Goal: Complete application form

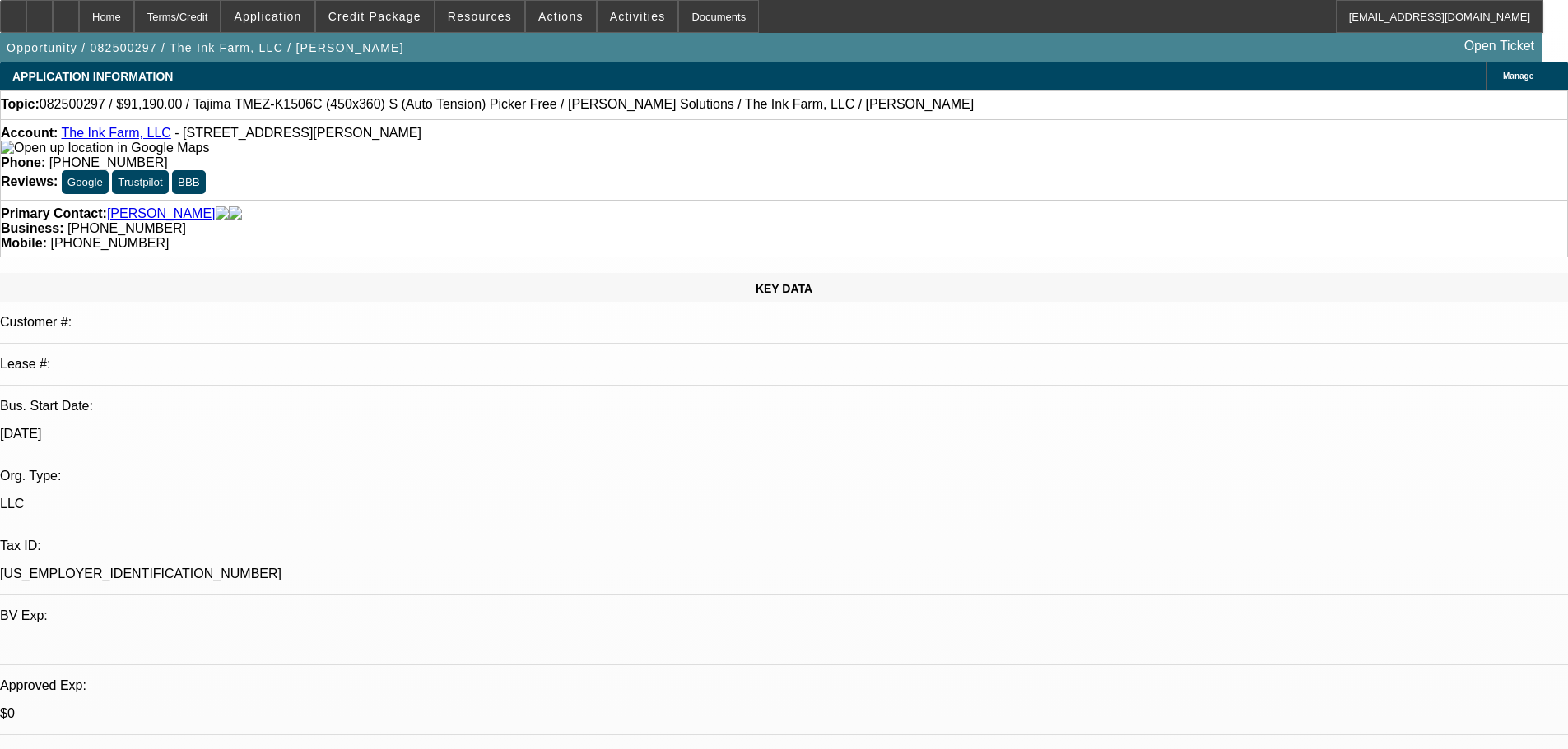
select select "0"
select select "2"
select select "0.1"
select select "4"
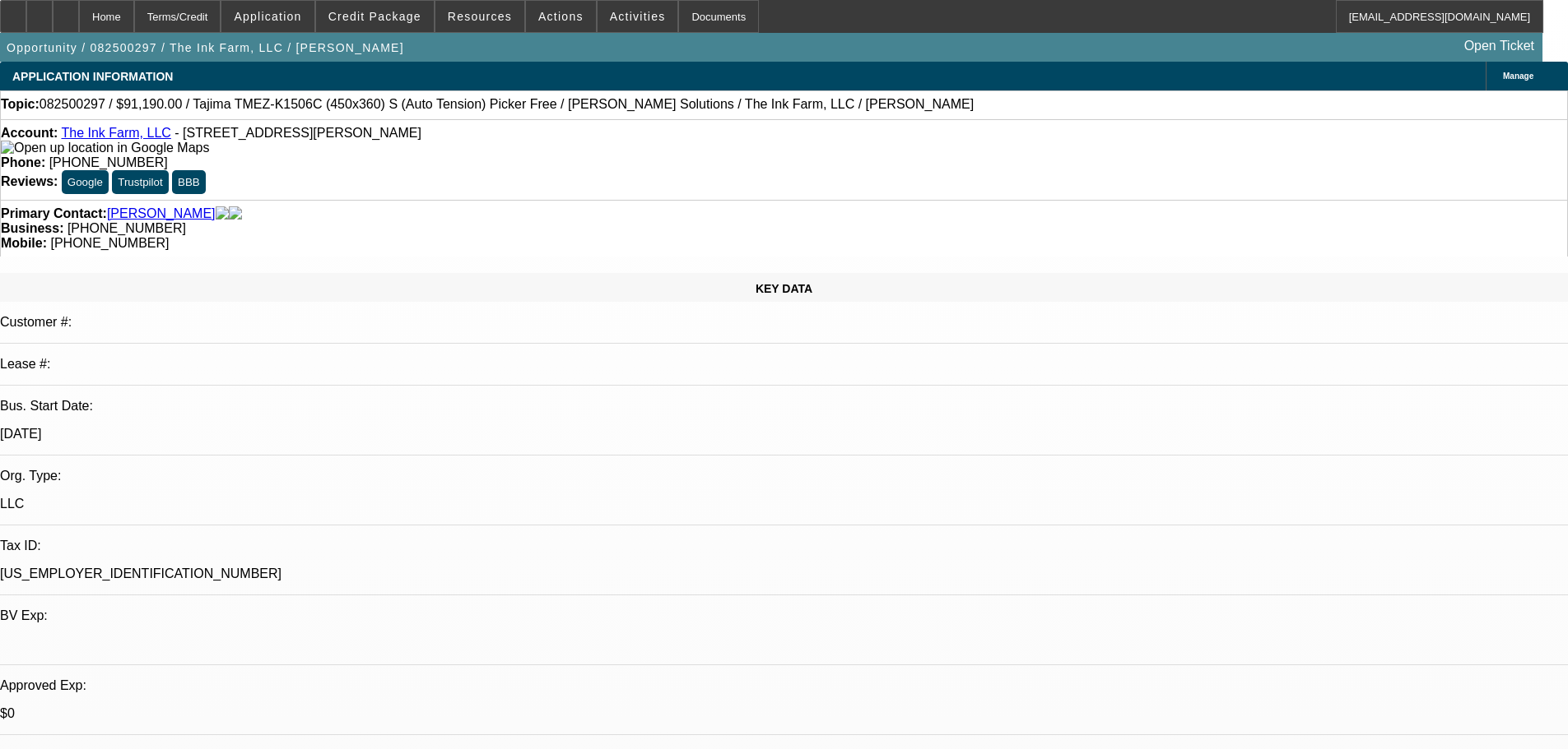
select select "0"
select select "2"
select select "0.1"
select select "4"
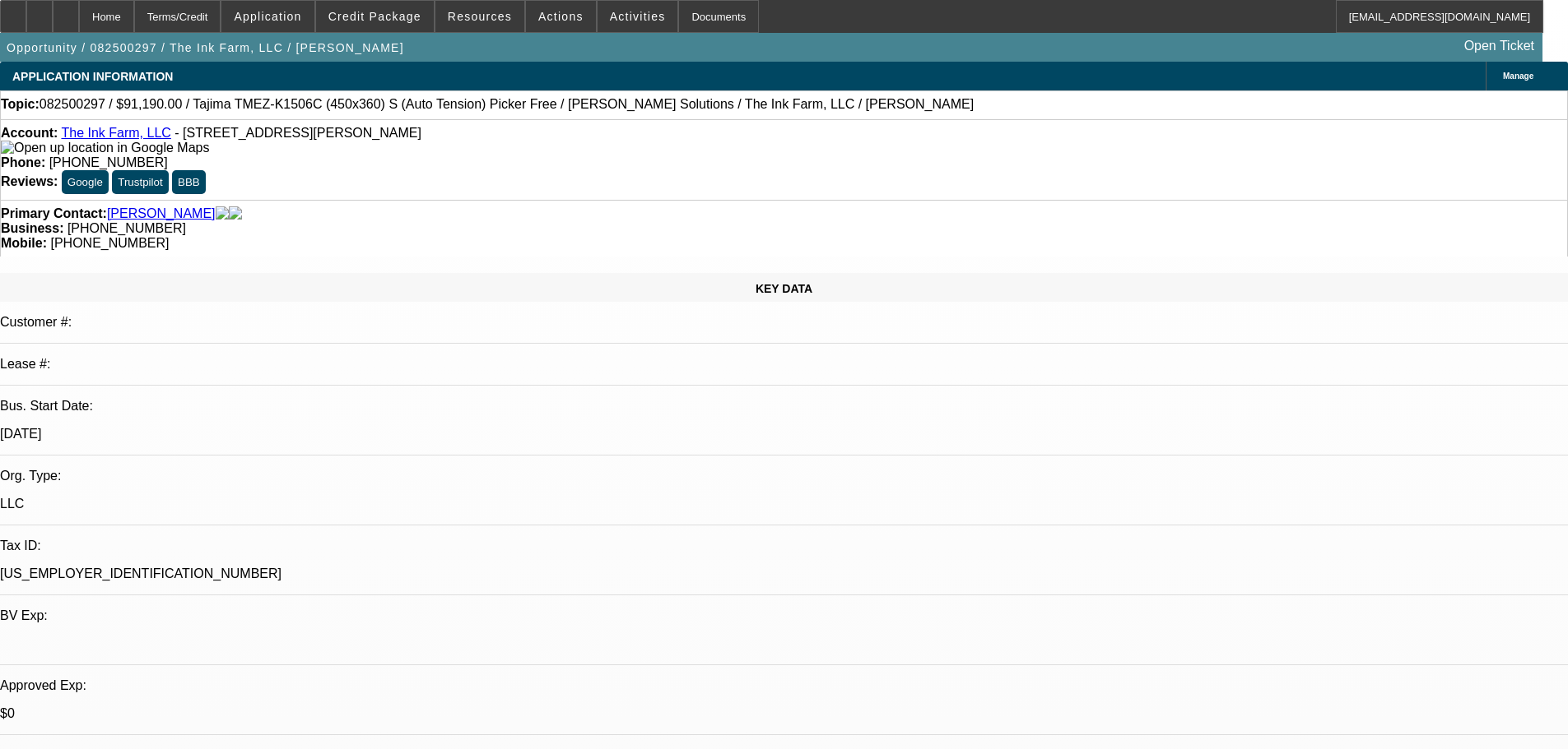
select select "0"
select select "2"
select select "0.1"
select select "4"
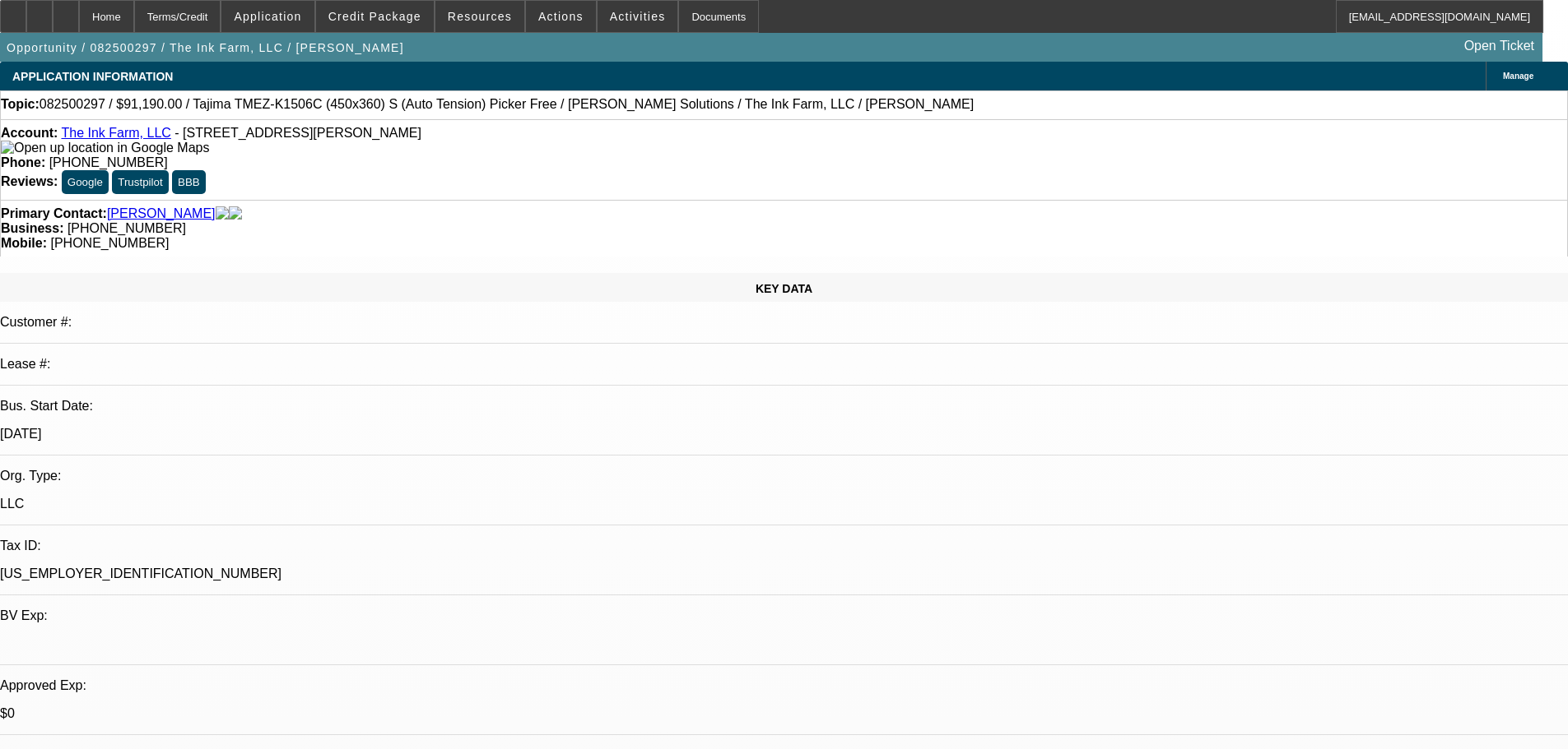
select select "0"
select select "2"
select select "0.1"
select select "4"
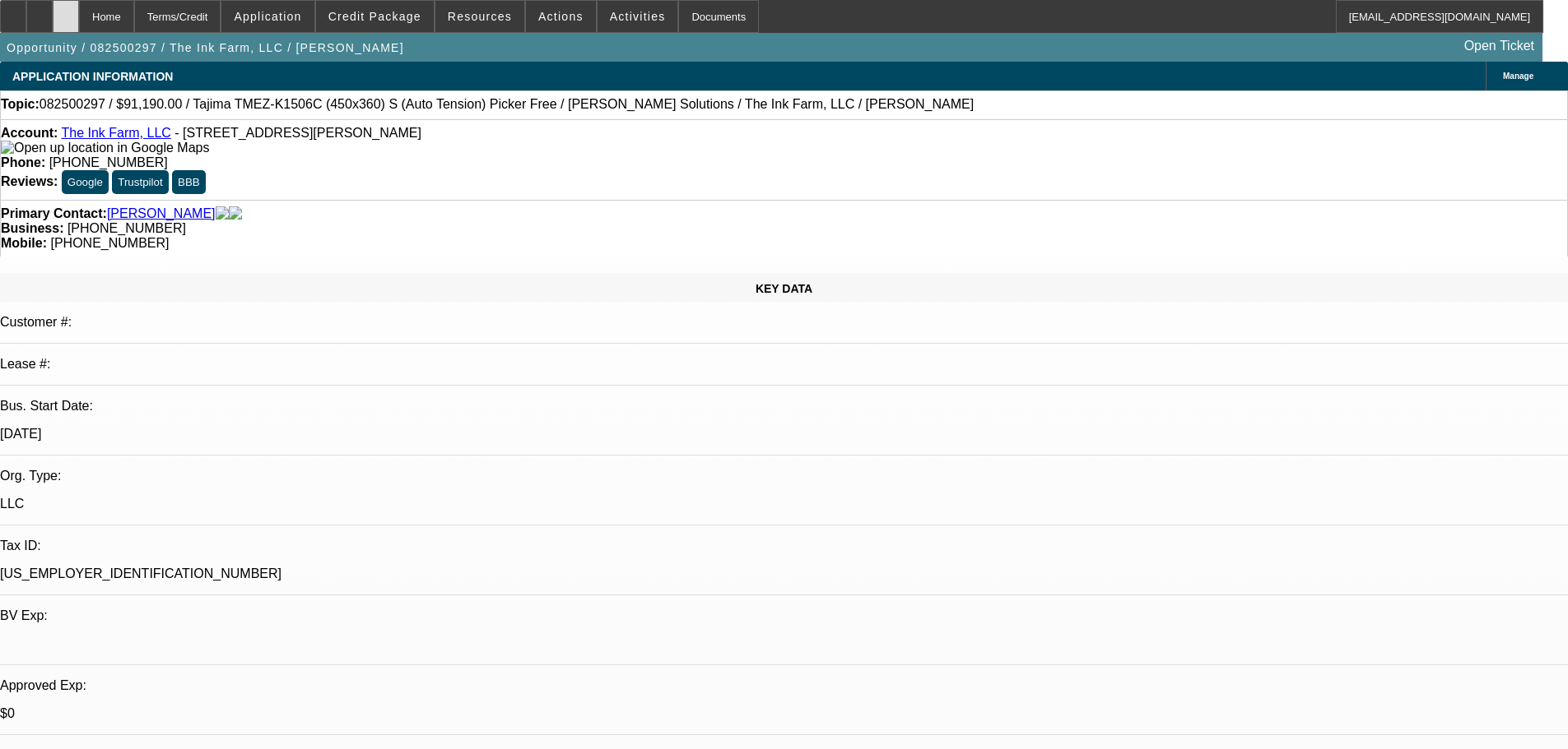
click at [79, 15] on div at bounding box center [65, 16] width 26 height 33
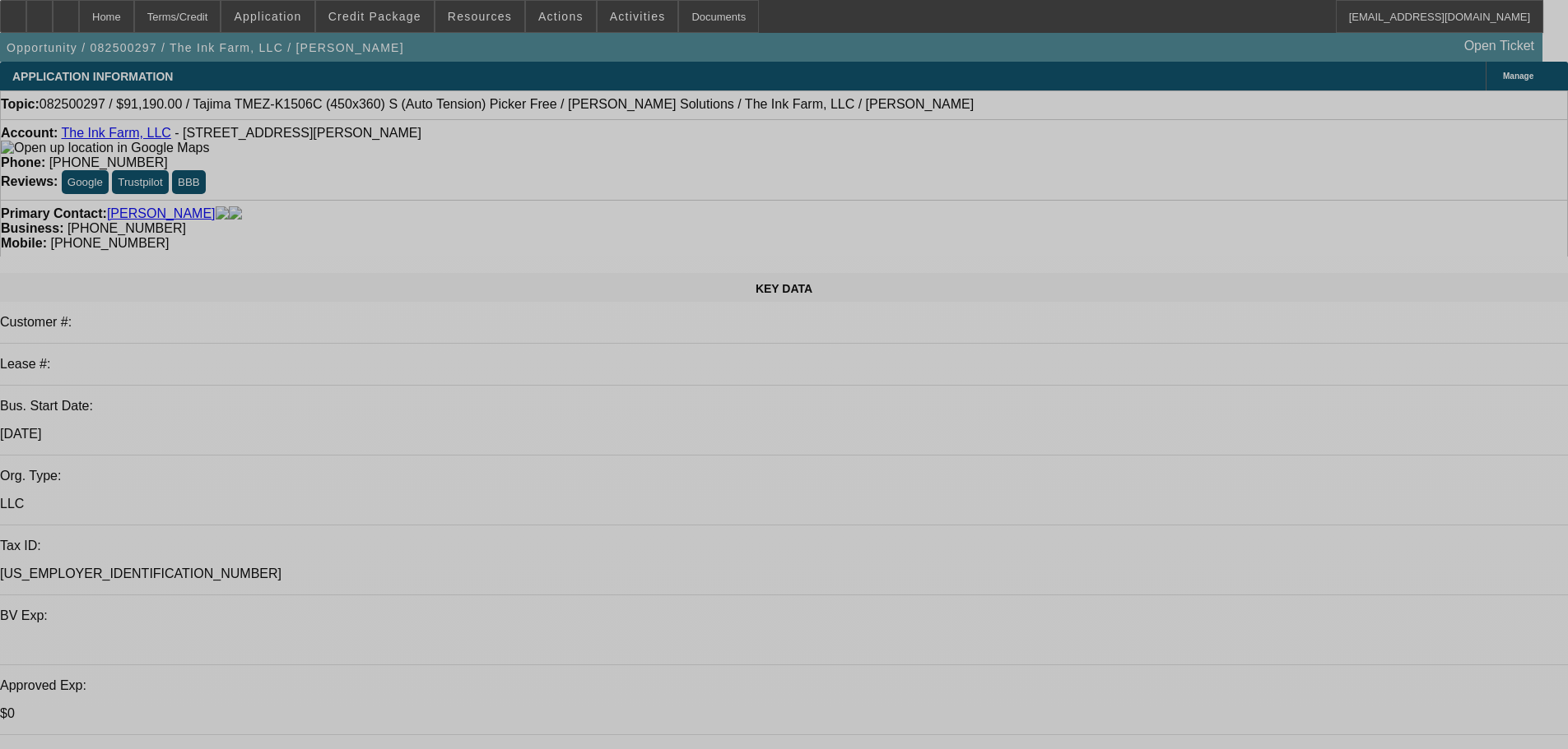
select select "0"
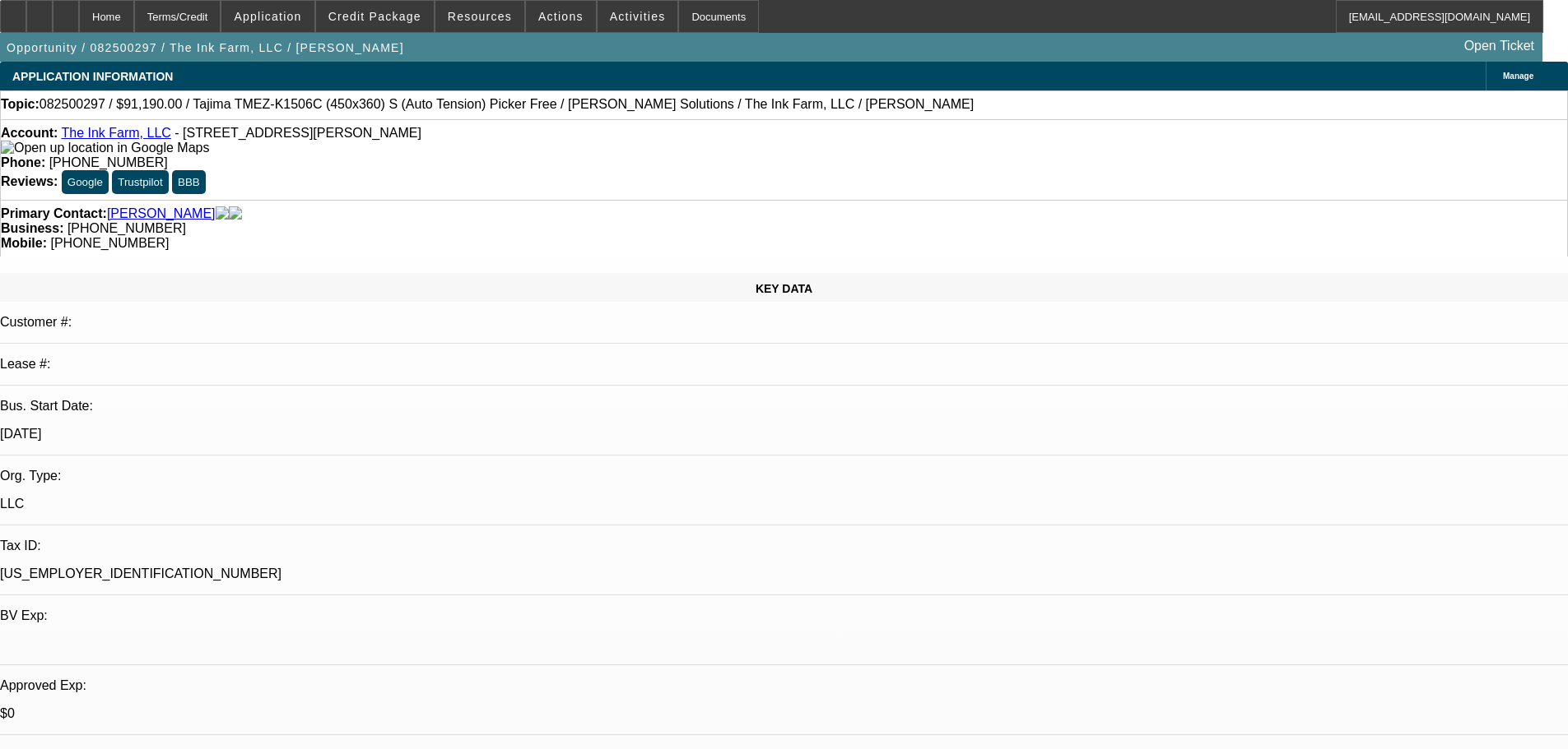
select select "2"
select select "0.1"
select select "4"
select select "0"
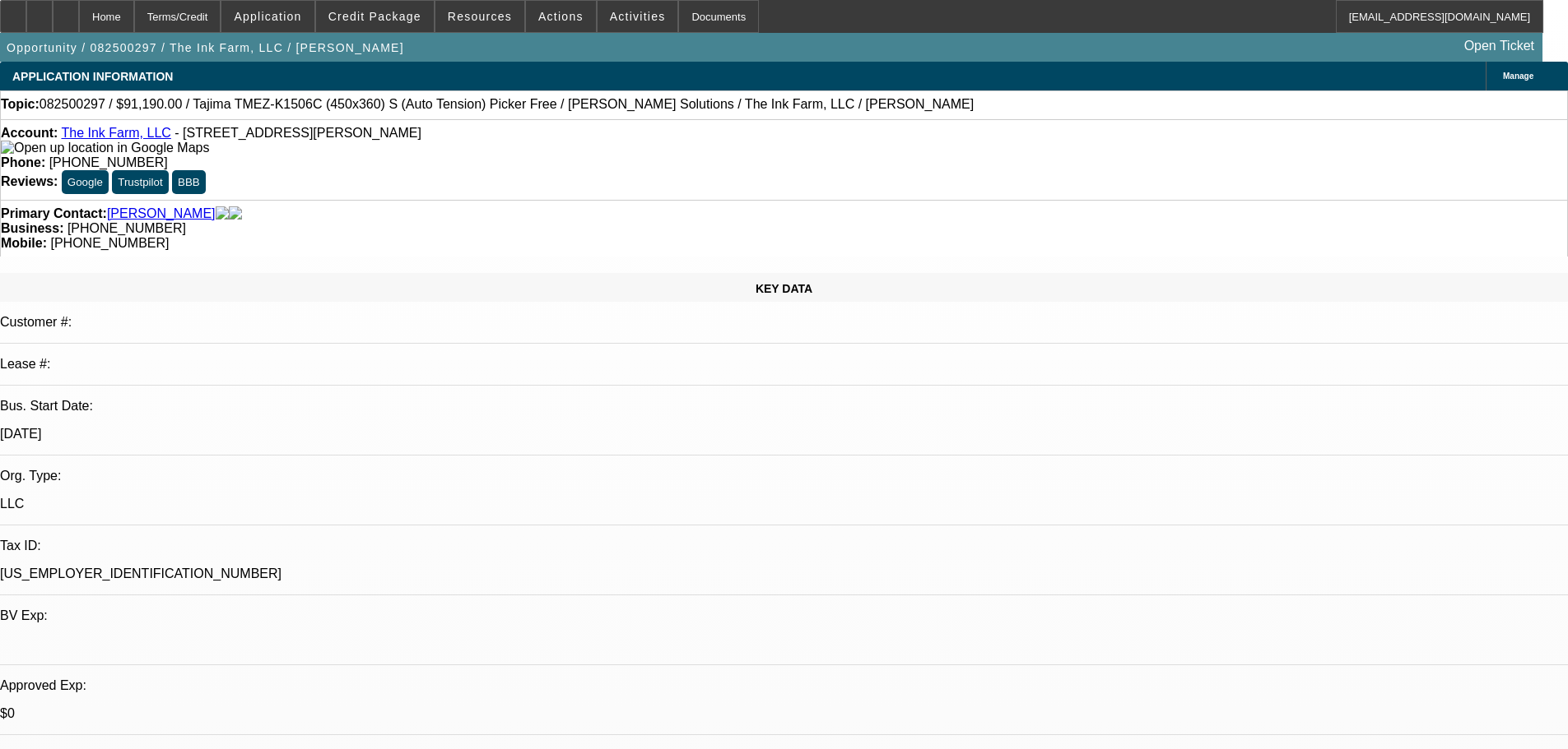
select select "2"
select select "0.1"
select select "4"
select select "0"
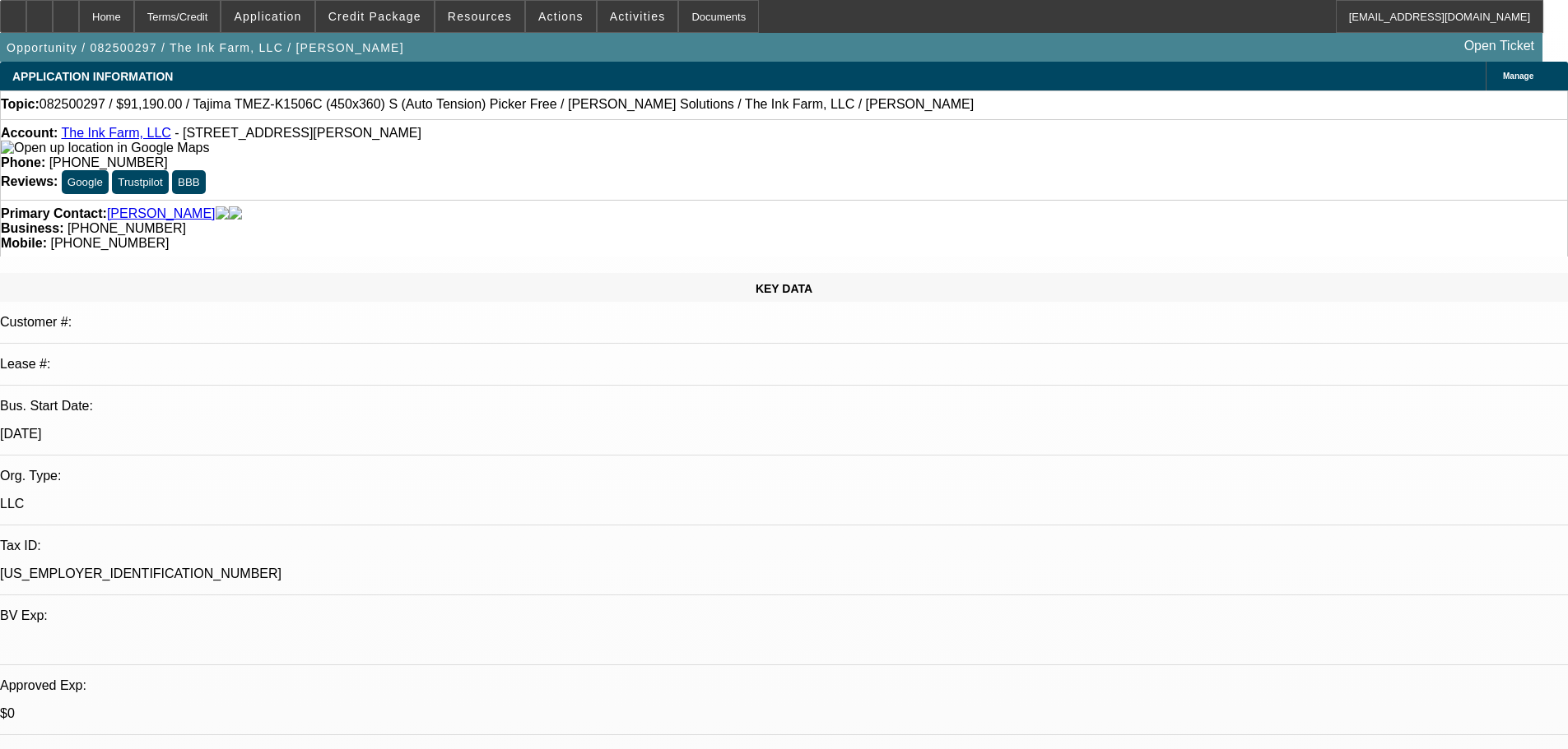
select select "2"
select select "0.1"
select select "4"
select select "0"
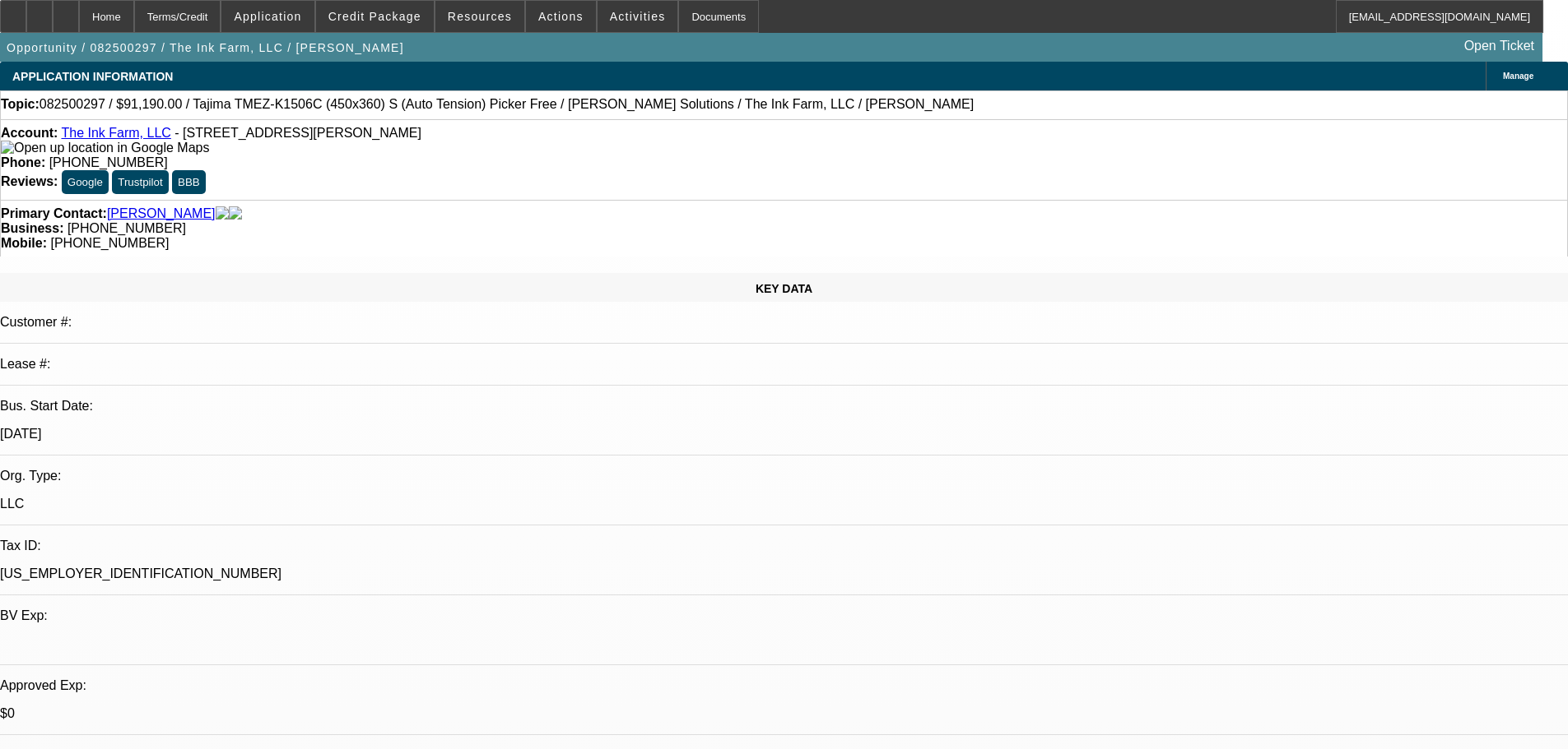
select select "2"
select select "0.1"
select select "4"
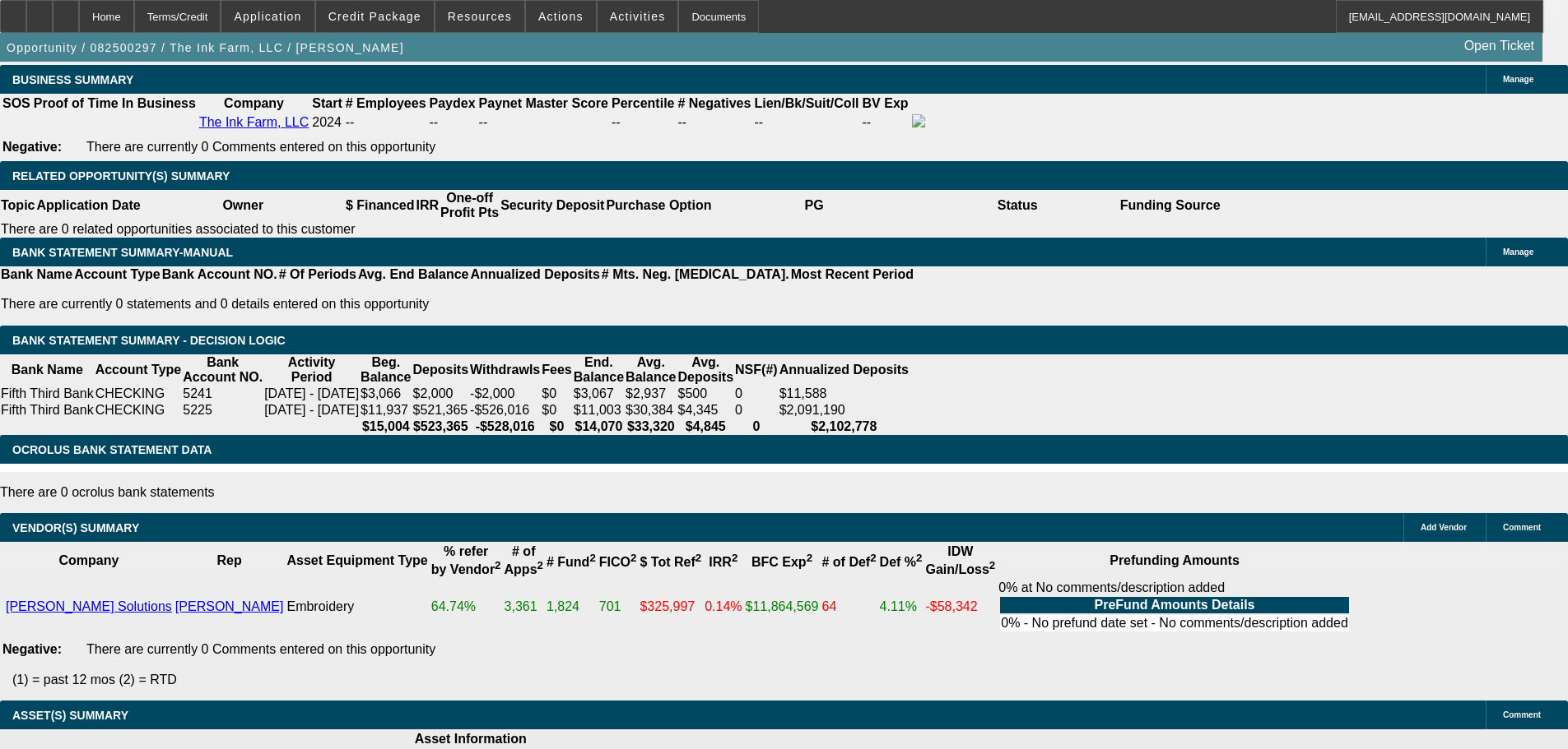
scroll to position [2698, 0]
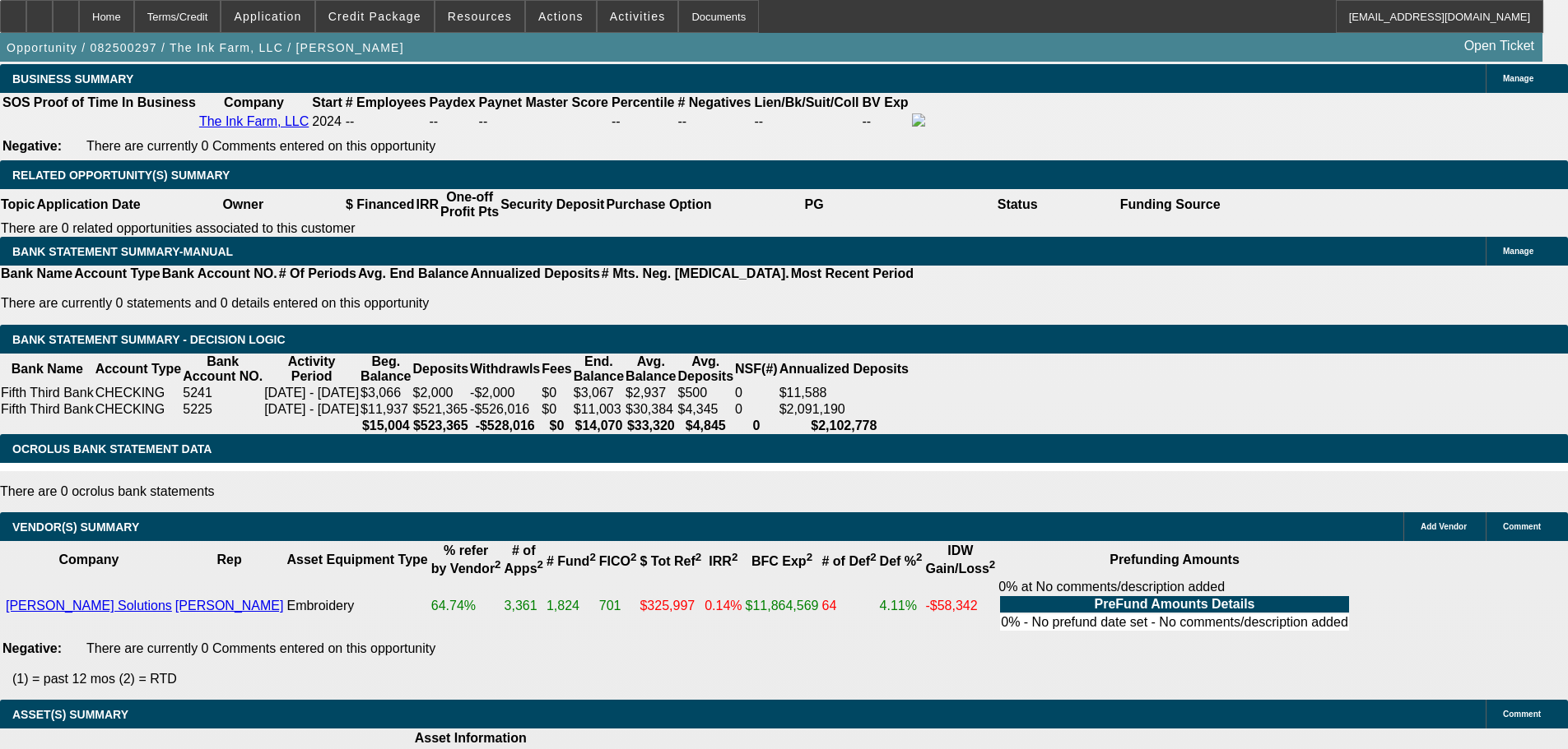
select select "5"
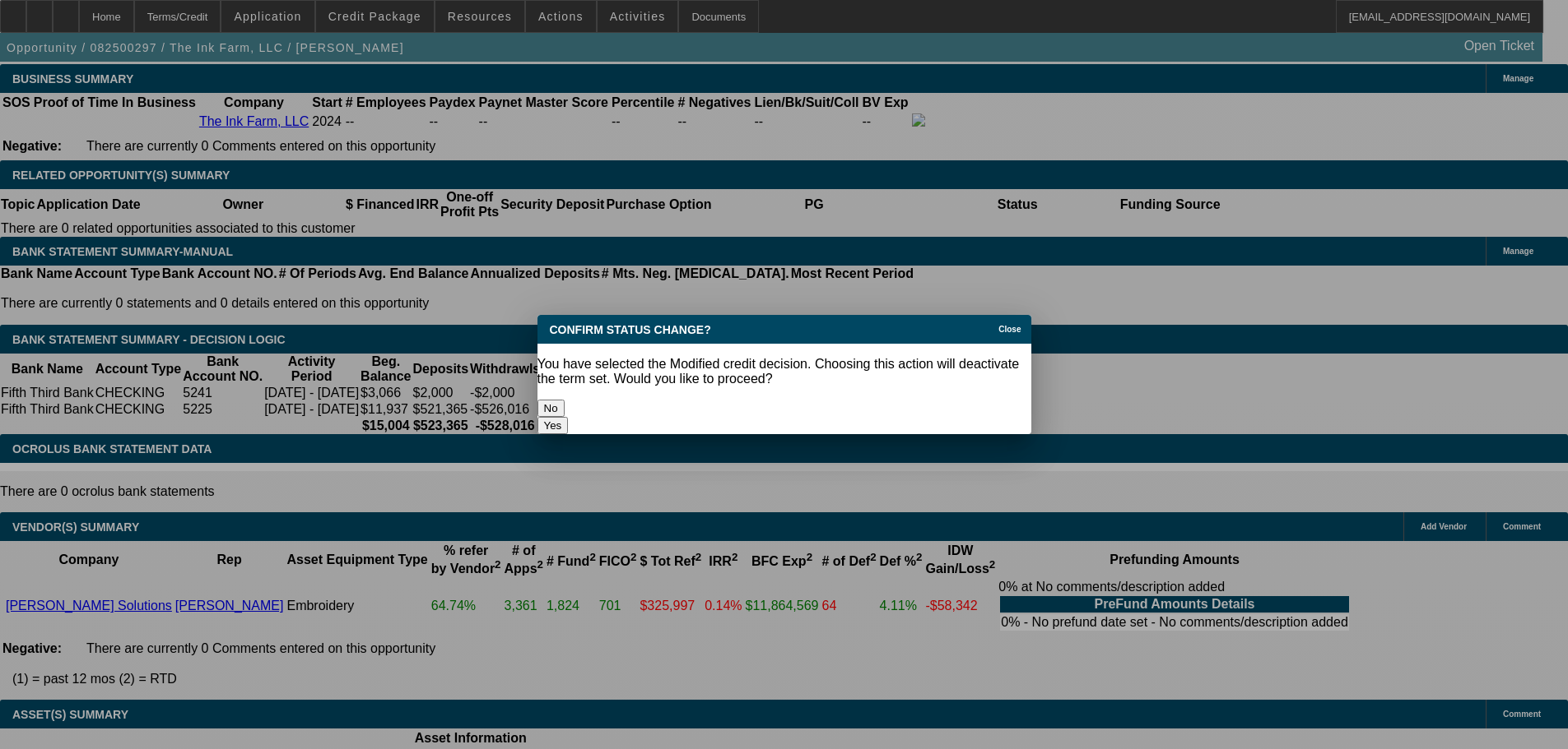
scroll to position [0, 0]
click at [569, 417] on button "Yes" at bounding box center [552, 426] width 31 height 17
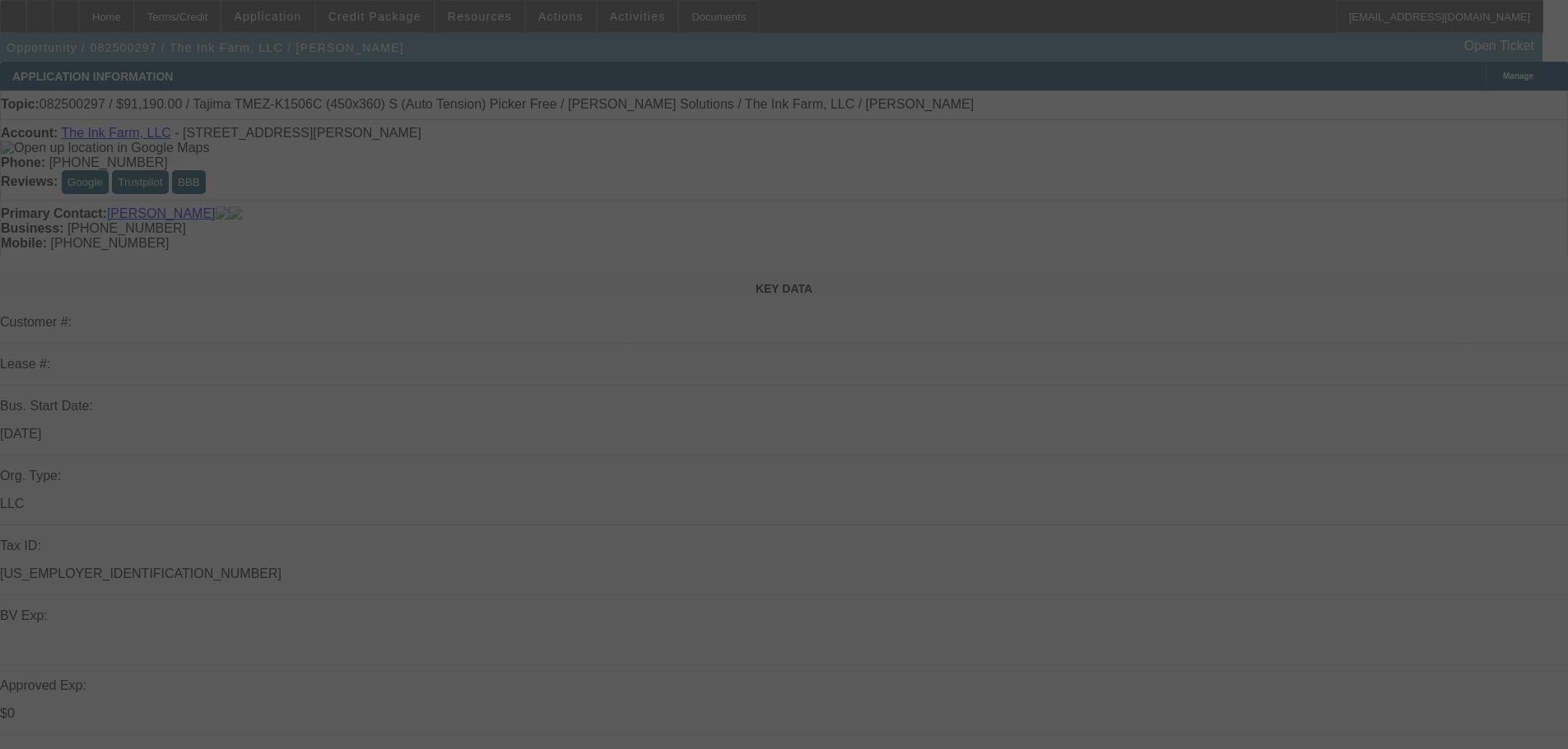
scroll to position [2698, 0]
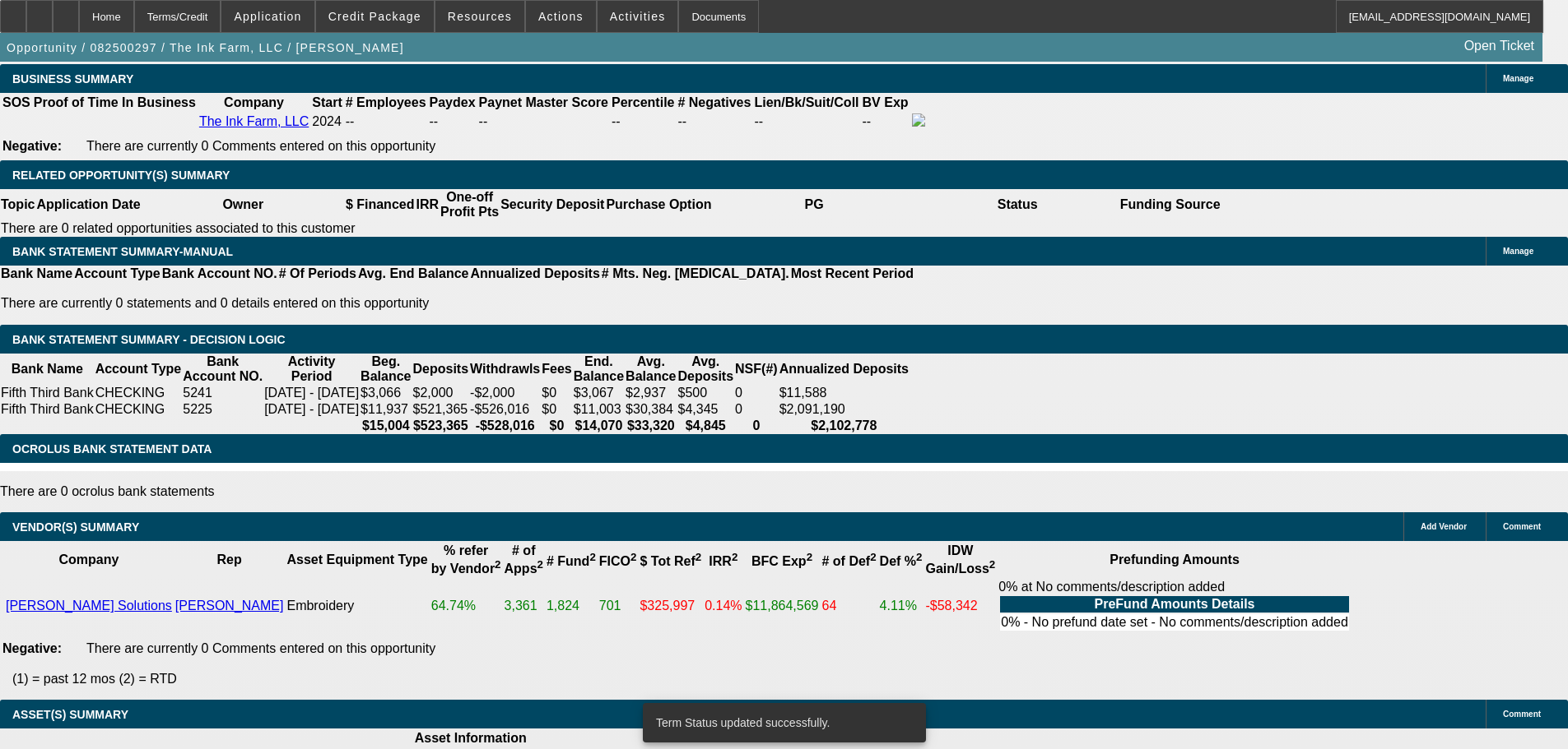
select select "0"
select select "2"
select select "0.1"
select select "4"
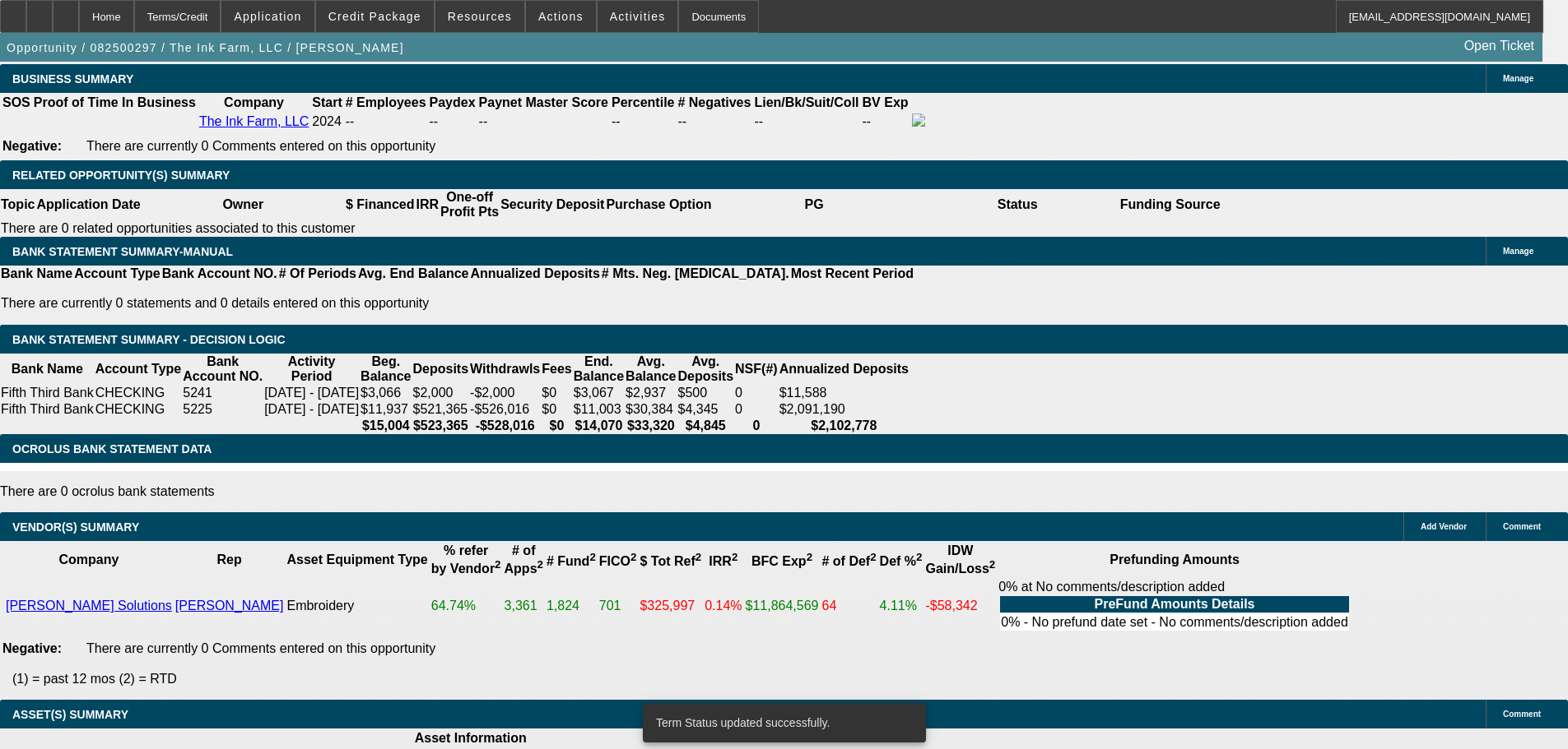
select select "0"
select select "2"
select select "0.1"
select select "4"
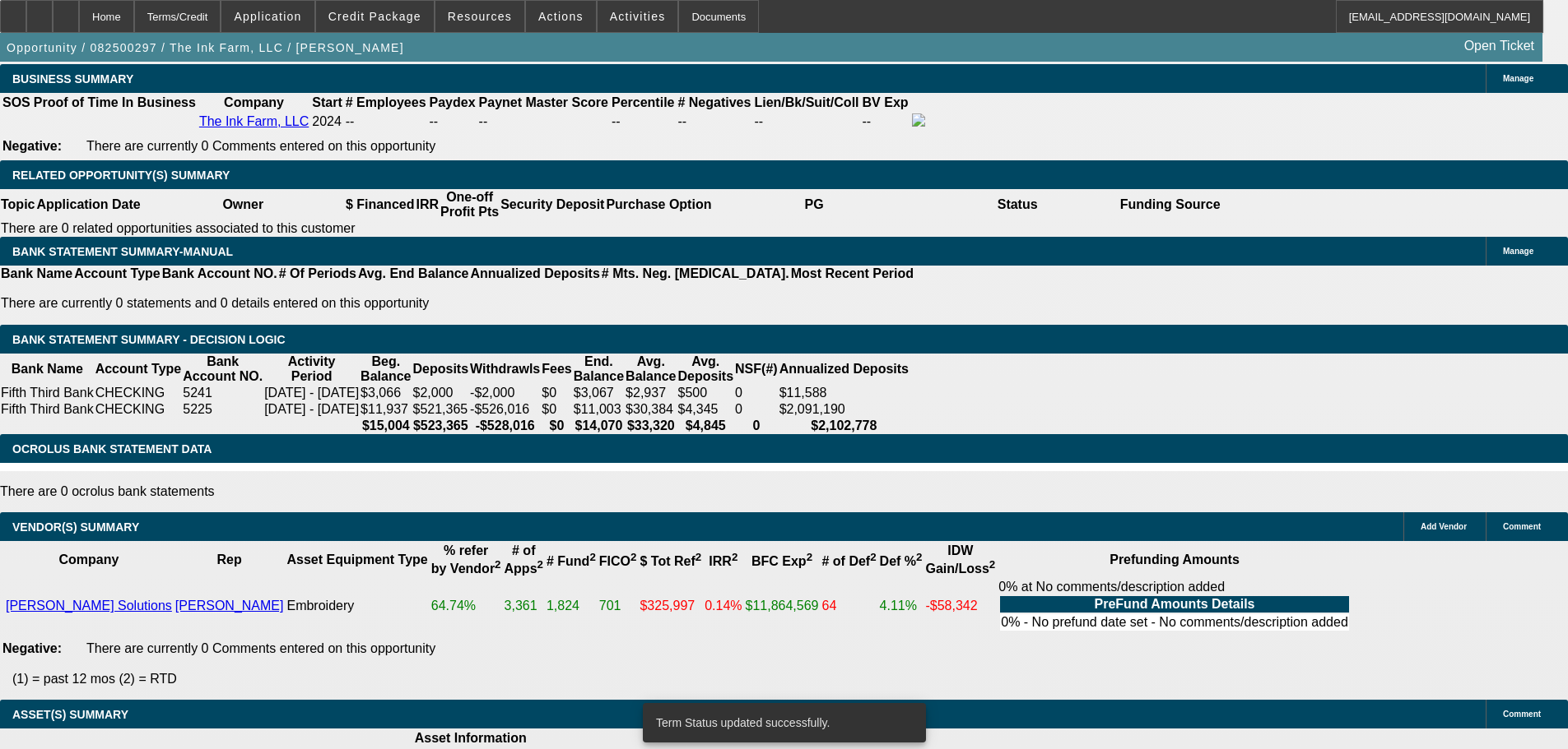
select select "0"
select select "2"
select select "0.1"
select select "4"
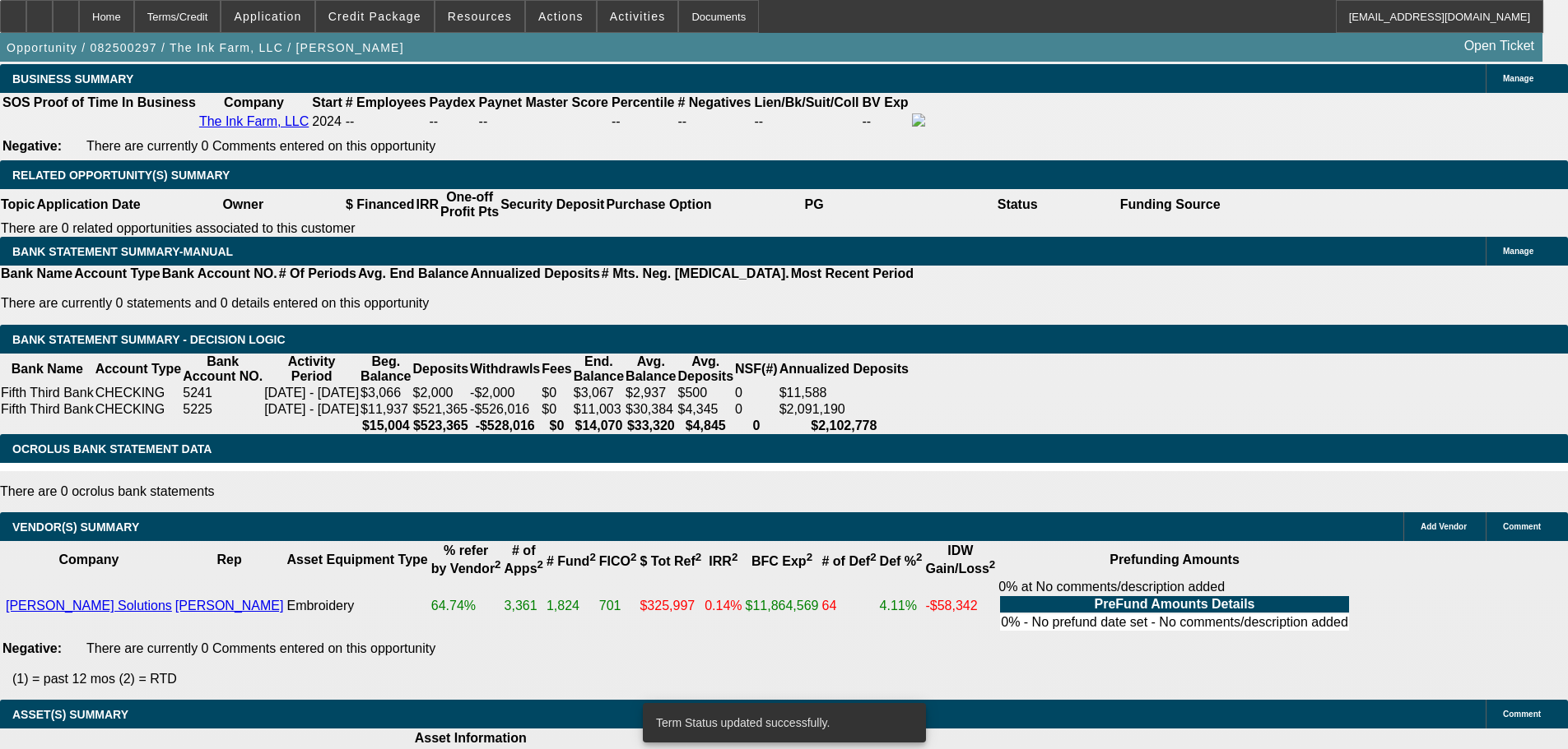
select select "0"
select select "2"
select select "0.1"
select select "4"
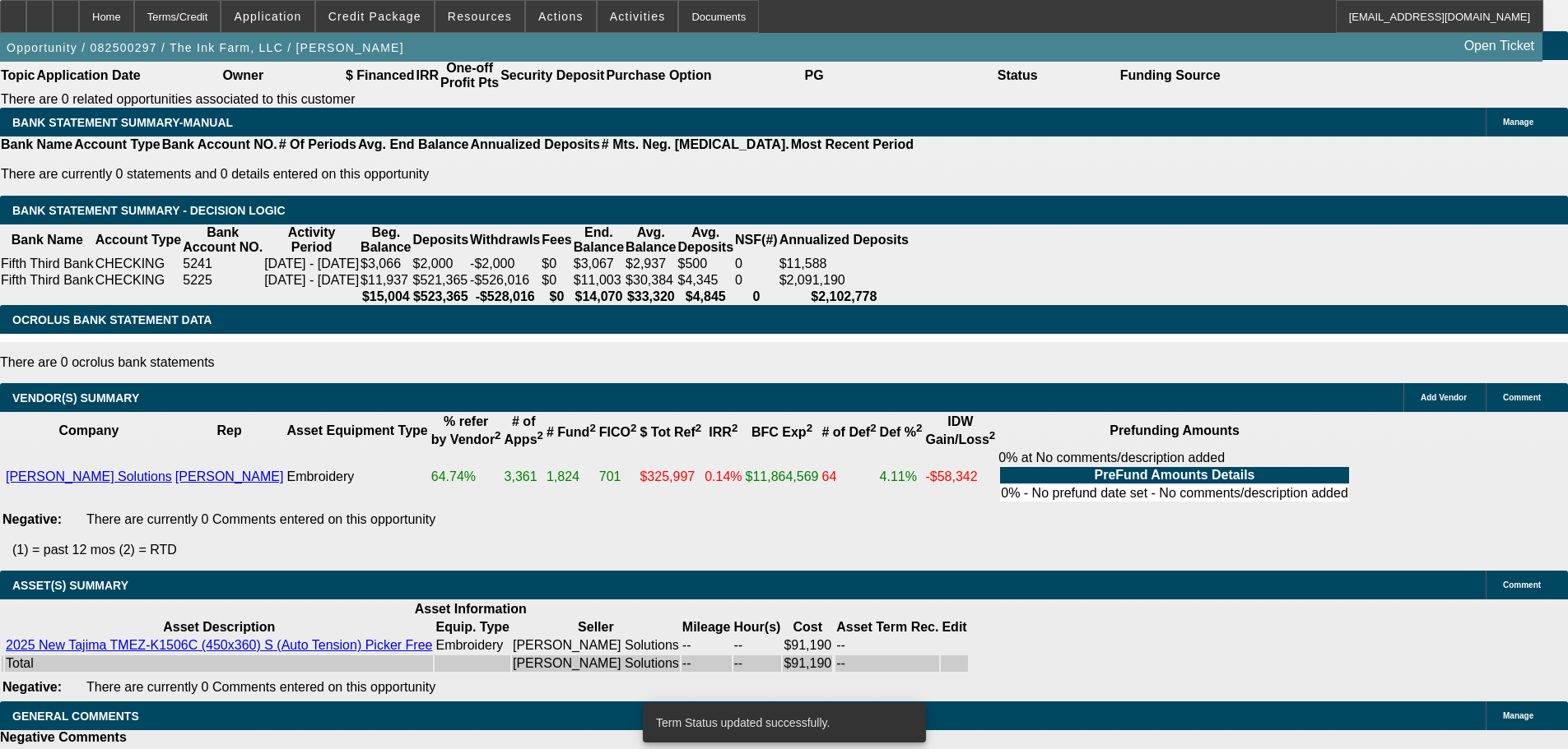
scroll to position [3027, 0]
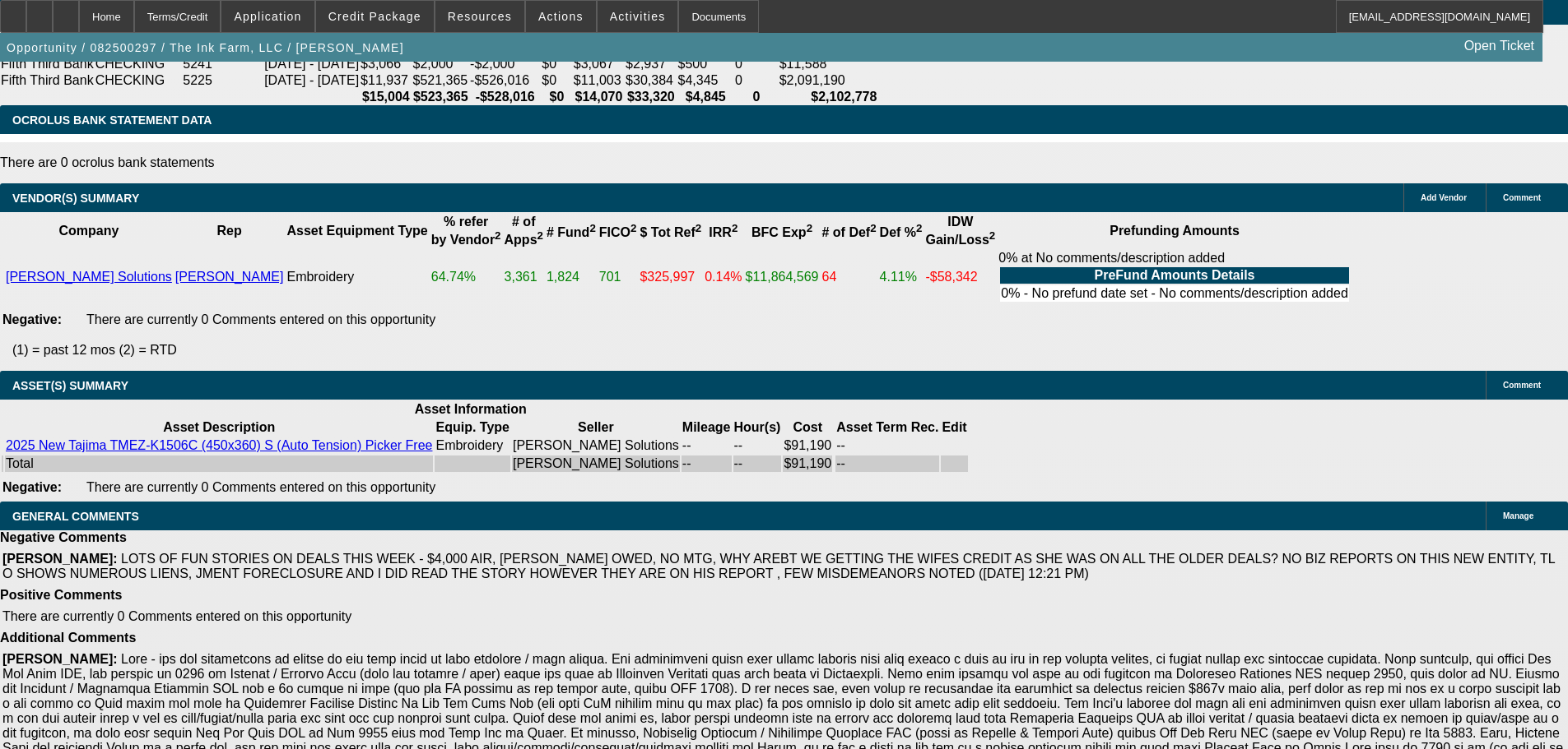
select select "5"
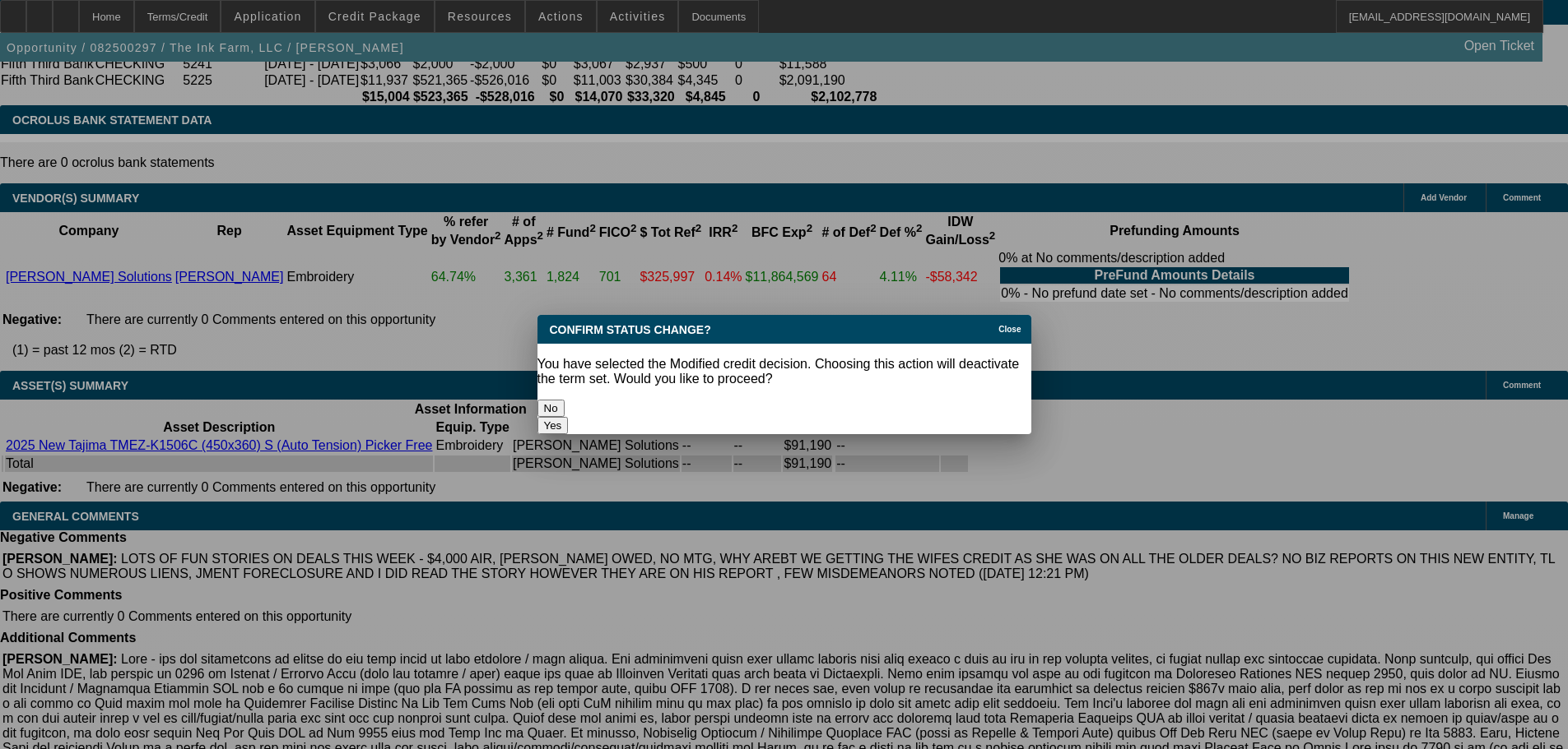
scroll to position [0, 0]
click at [569, 417] on button "Yes" at bounding box center [552, 426] width 31 height 17
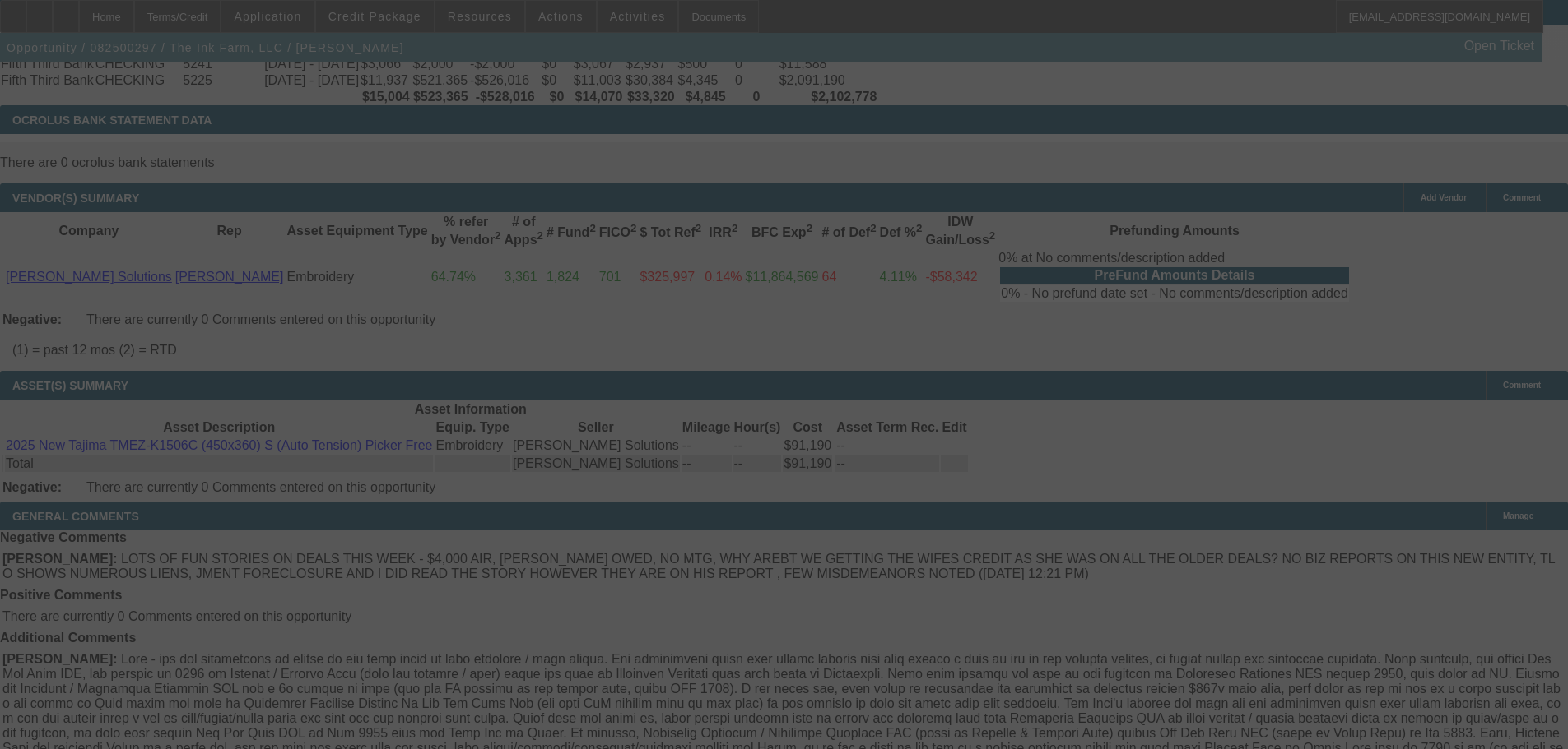
scroll to position [3011, 0]
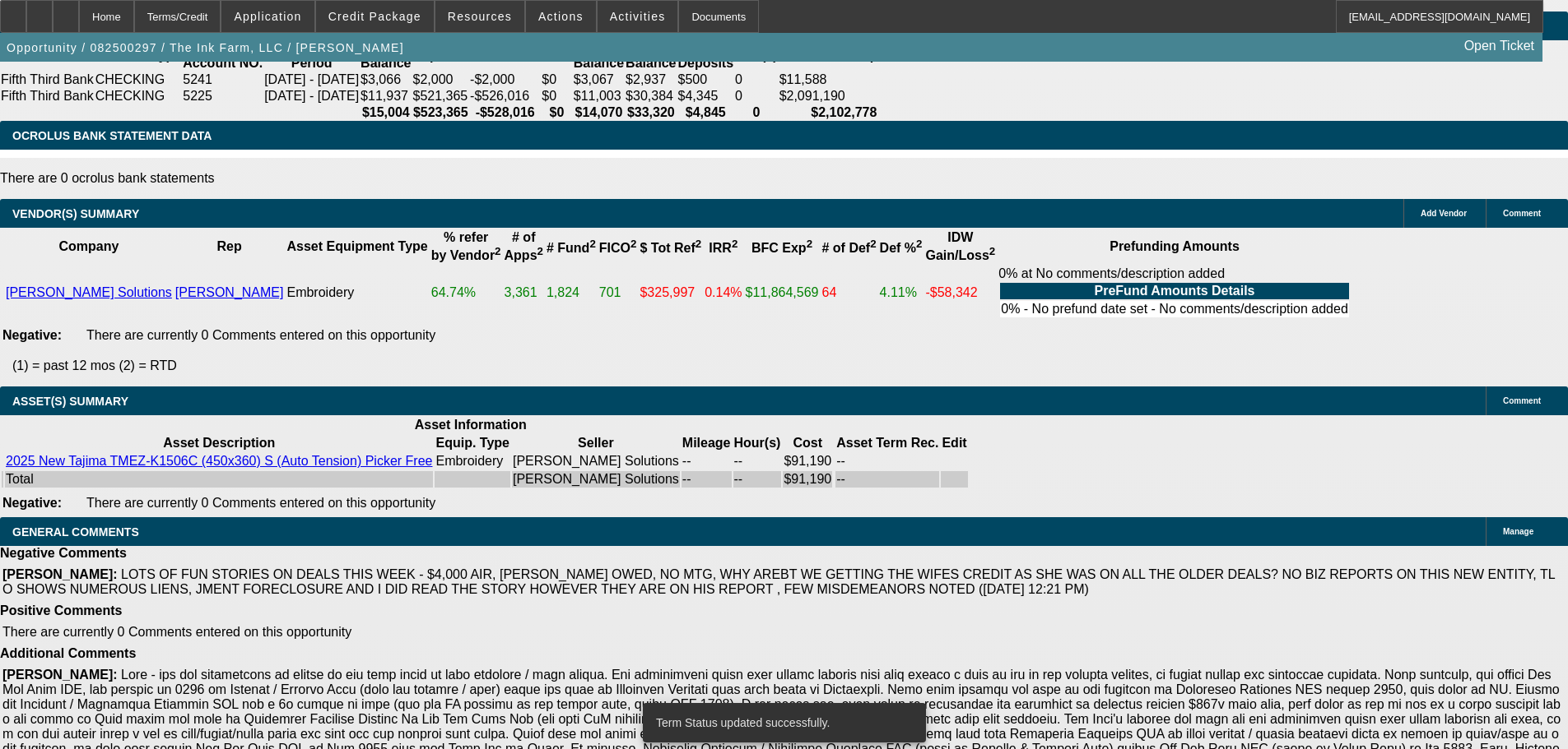
select select "0"
select select "2"
select select "0.1"
select select "4"
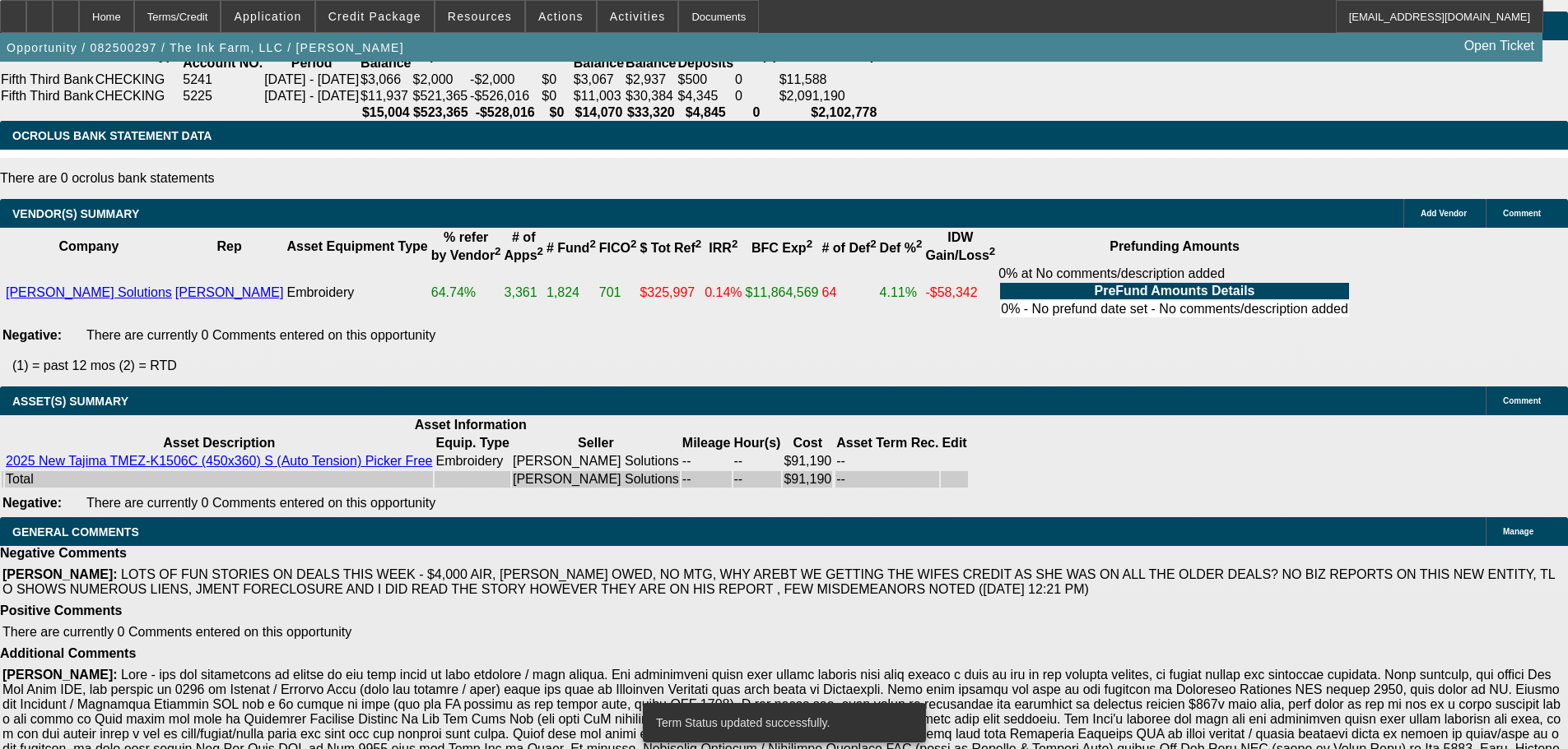
select select "0"
select select "2"
select select "0.1"
select select "4"
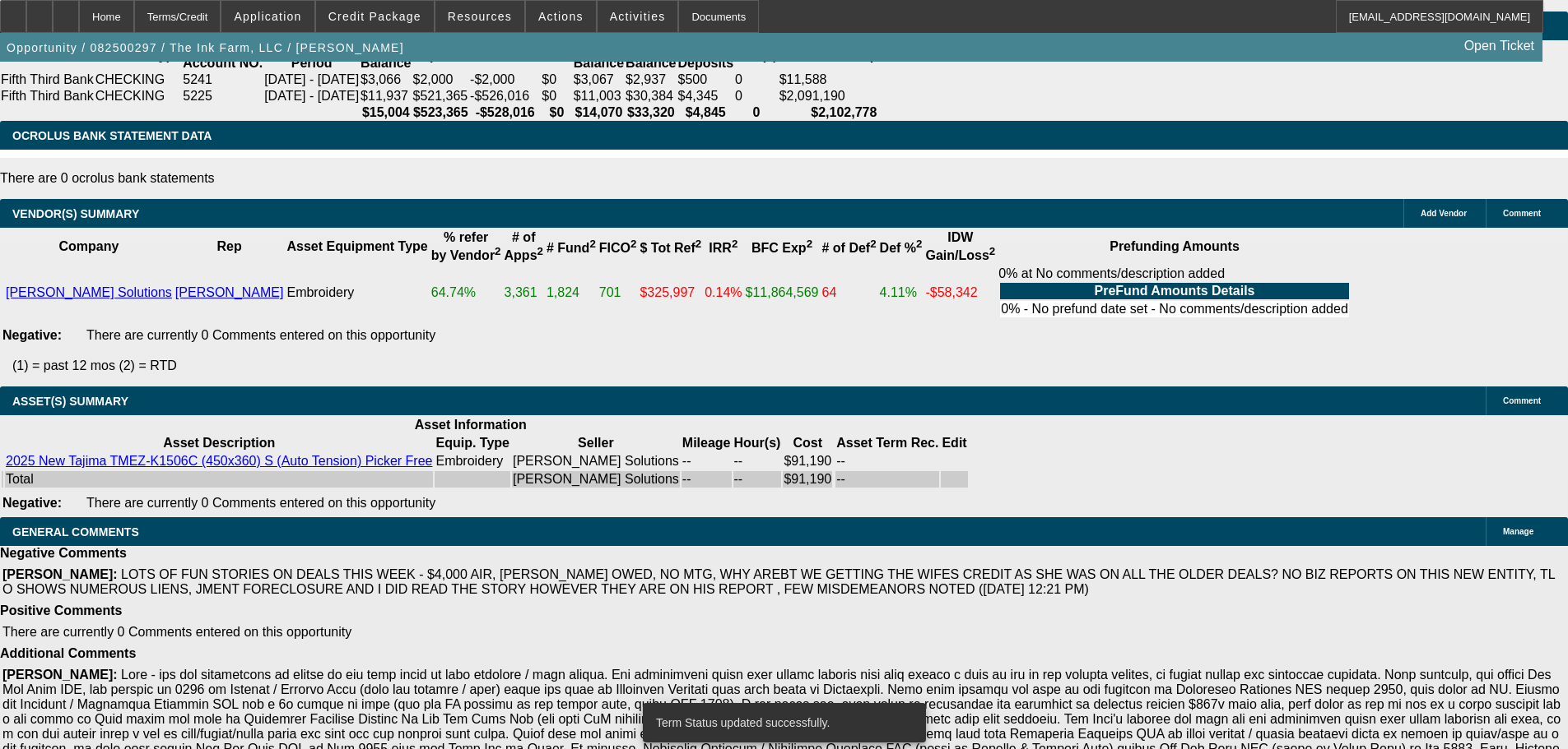
select select "0"
select select "2"
select select "0.1"
select select "4"
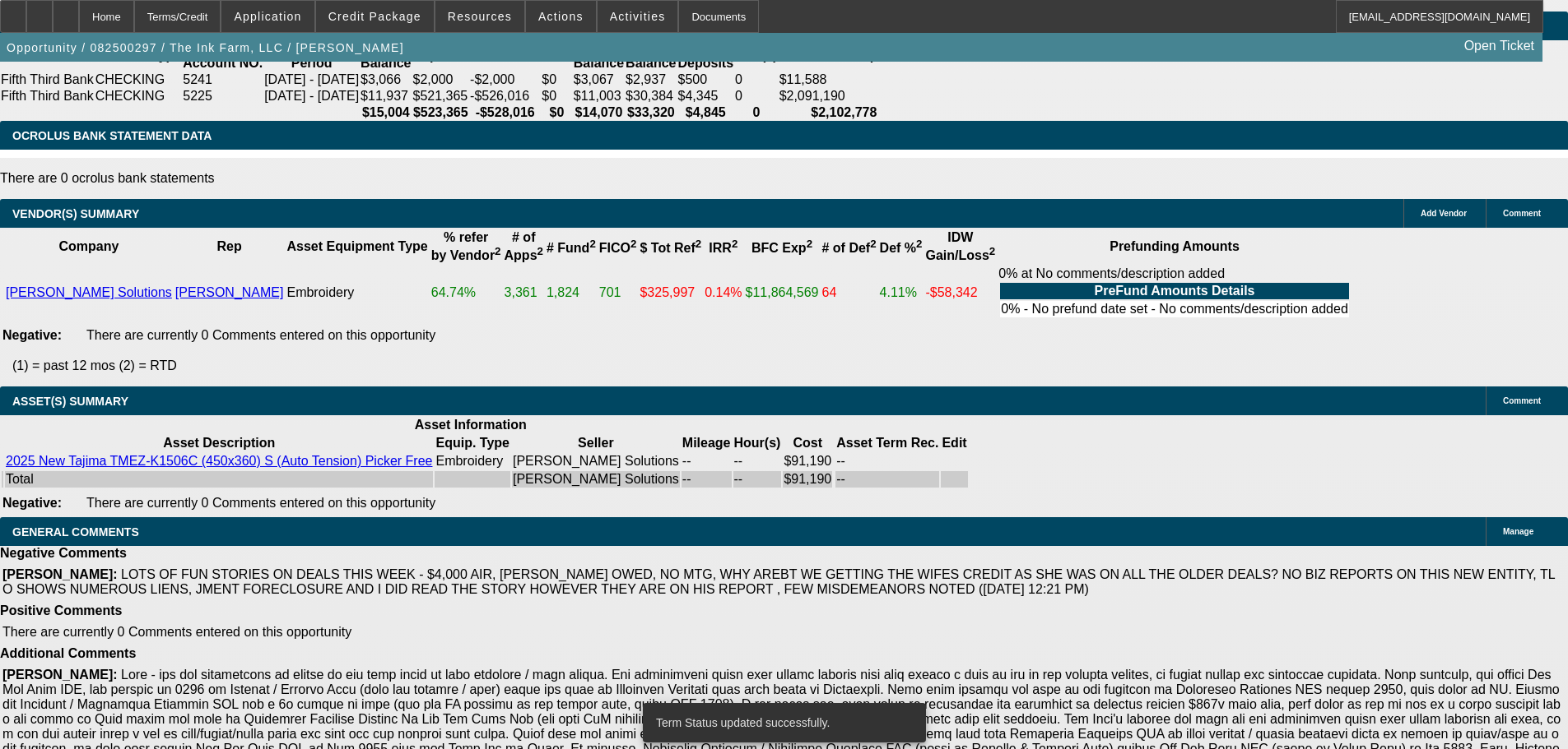
select select "0"
select select "2"
select select "0.1"
select select "4"
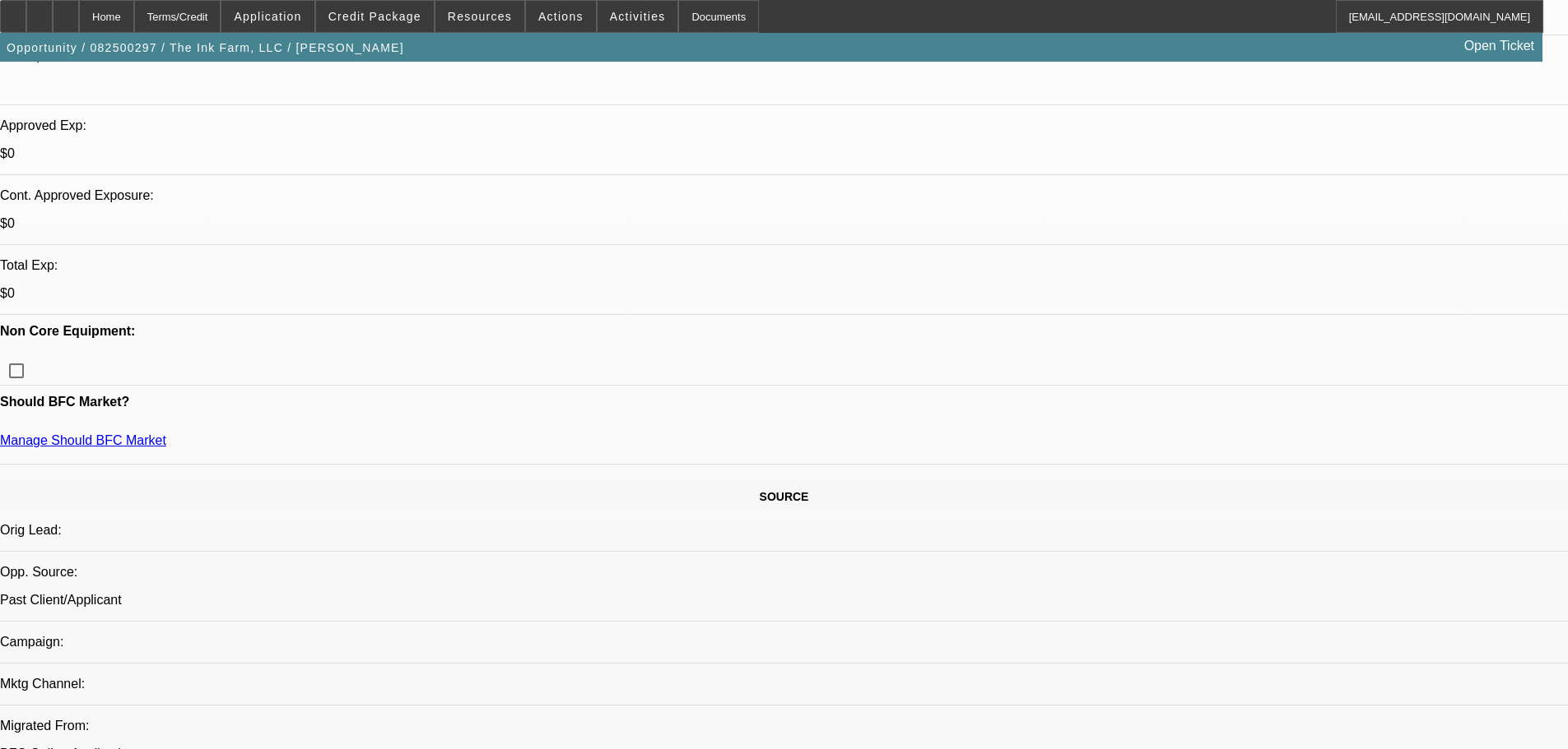
scroll to position [558, 0]
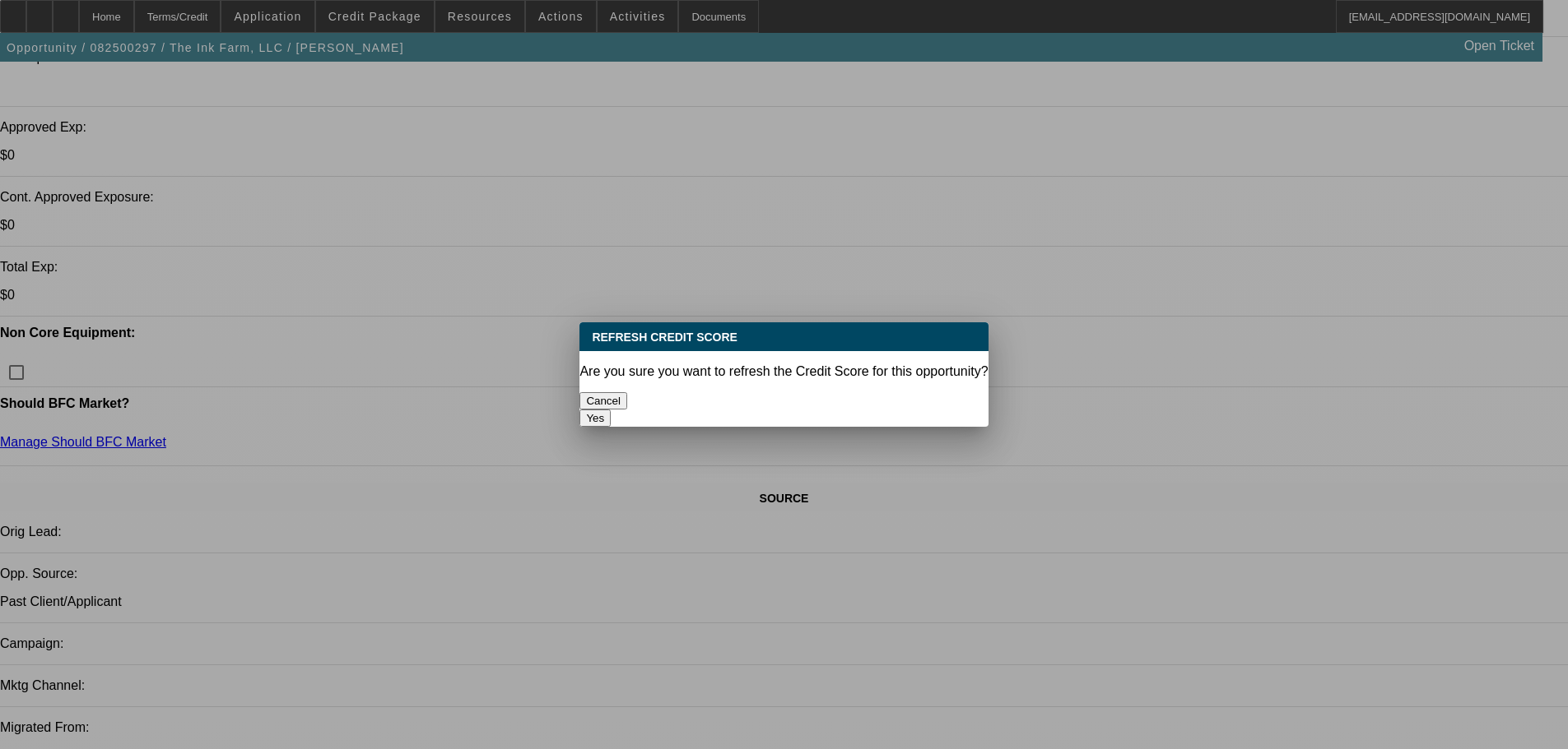
click at [610, 410] on button "Yes" at bounding box center [594, 418] width 31 height 17
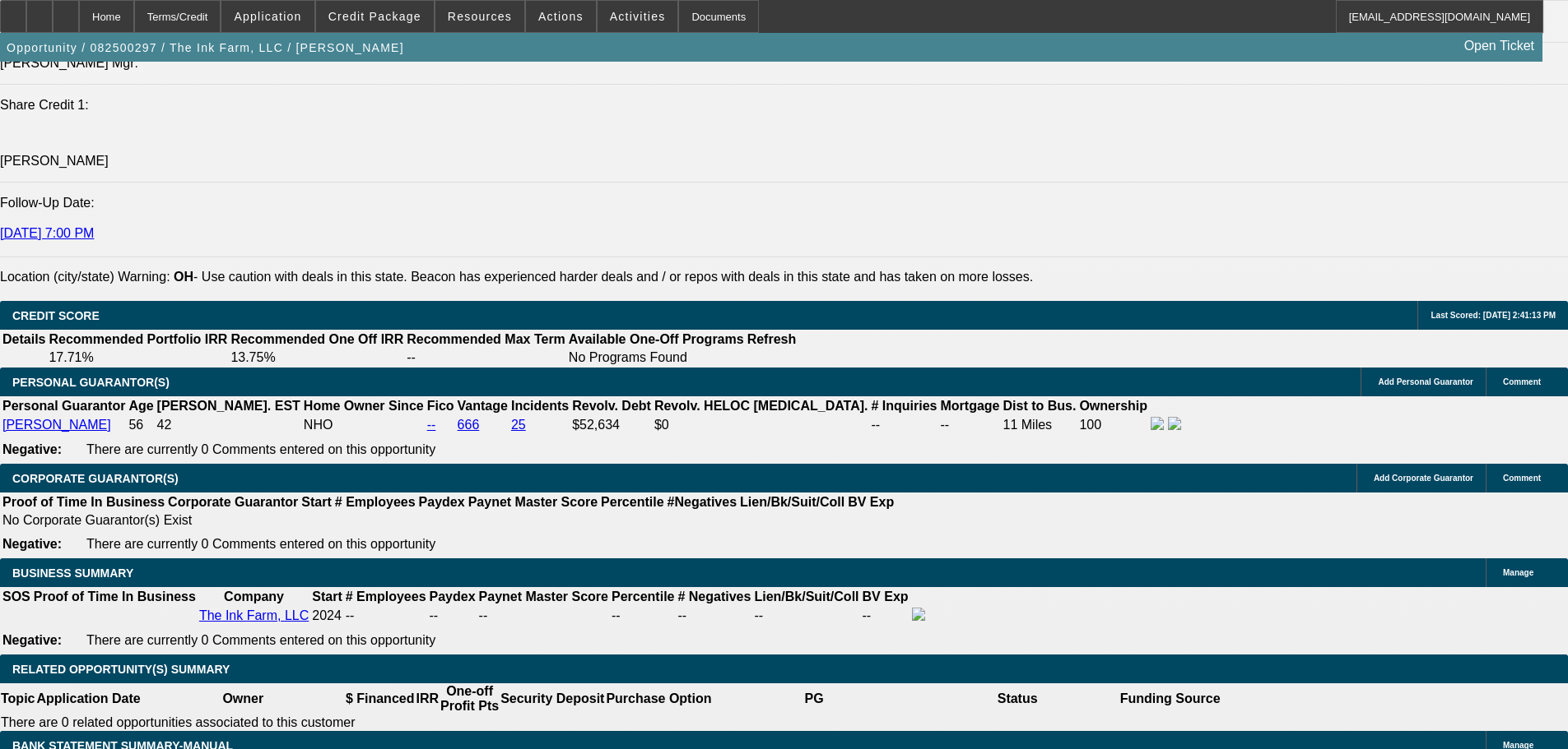
scroll to position [2451, 0]
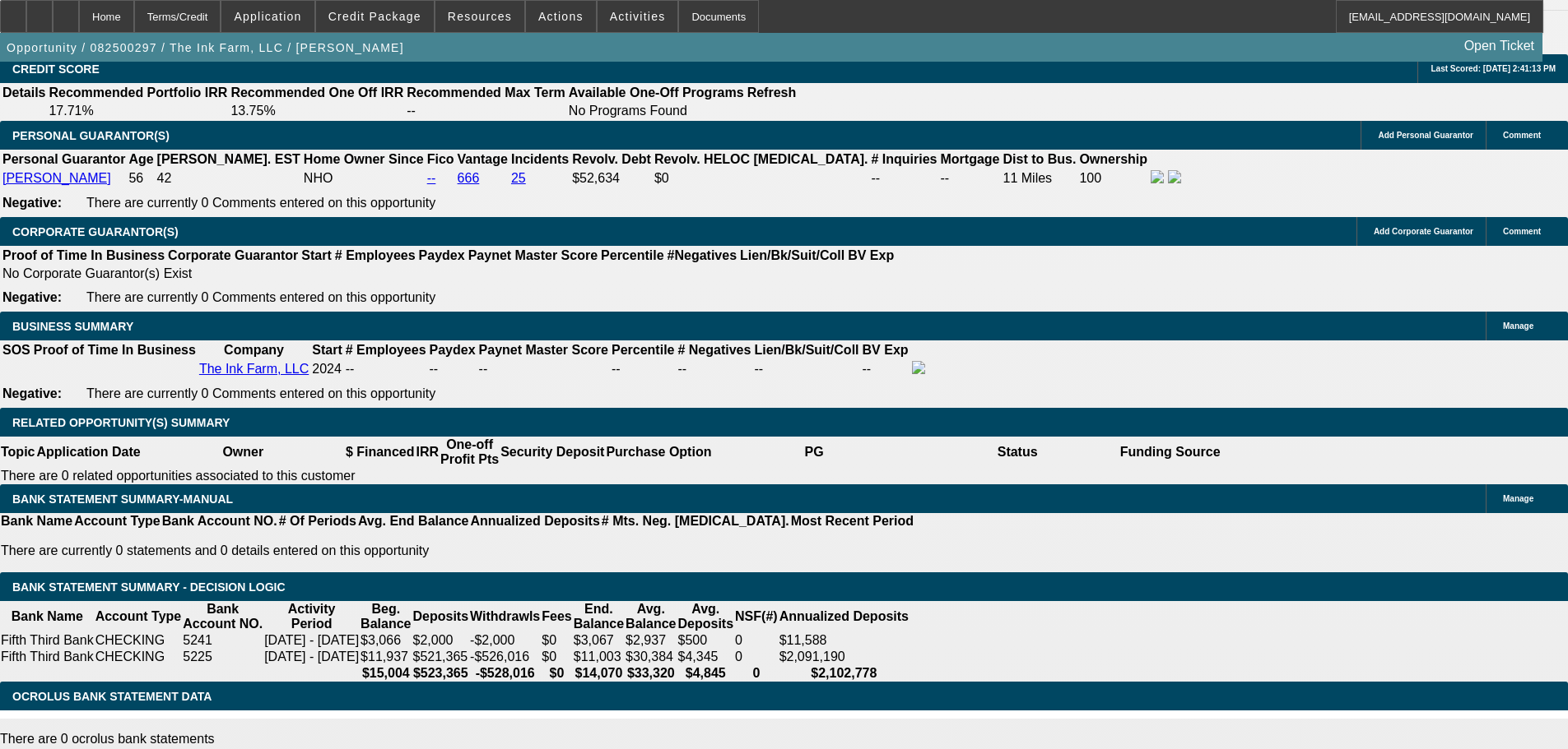
drag, startPoint x: 352, startPoint y: 485, endPoint x: 388, endPoint y: 479, distance: 36.5
type input "6"
type input "UNKNOWN"
type input "60"
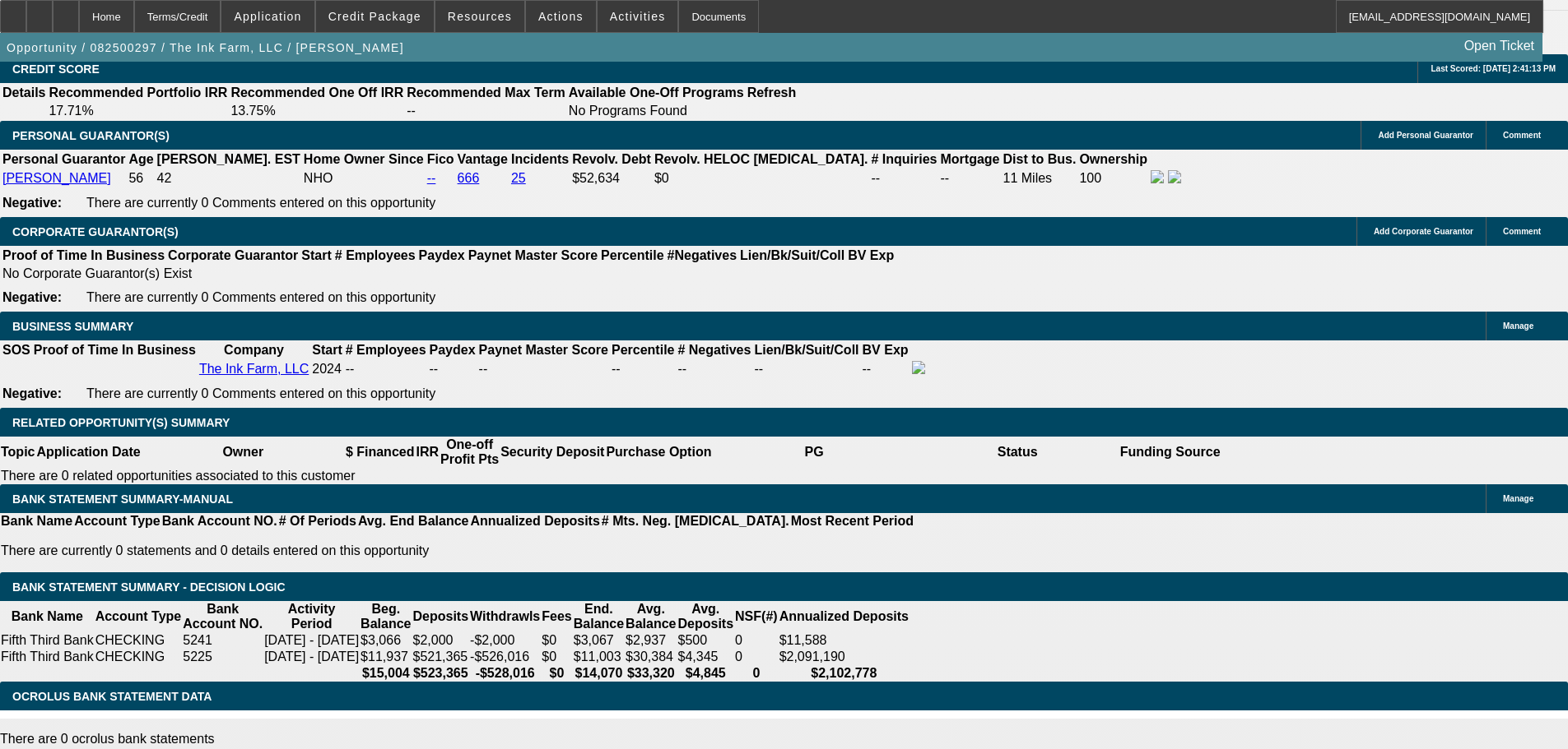
type input "$15,860.69"
type input "$31,721.38"
type input "60"
type input "$2,159.41"
type input "$4,318.82"
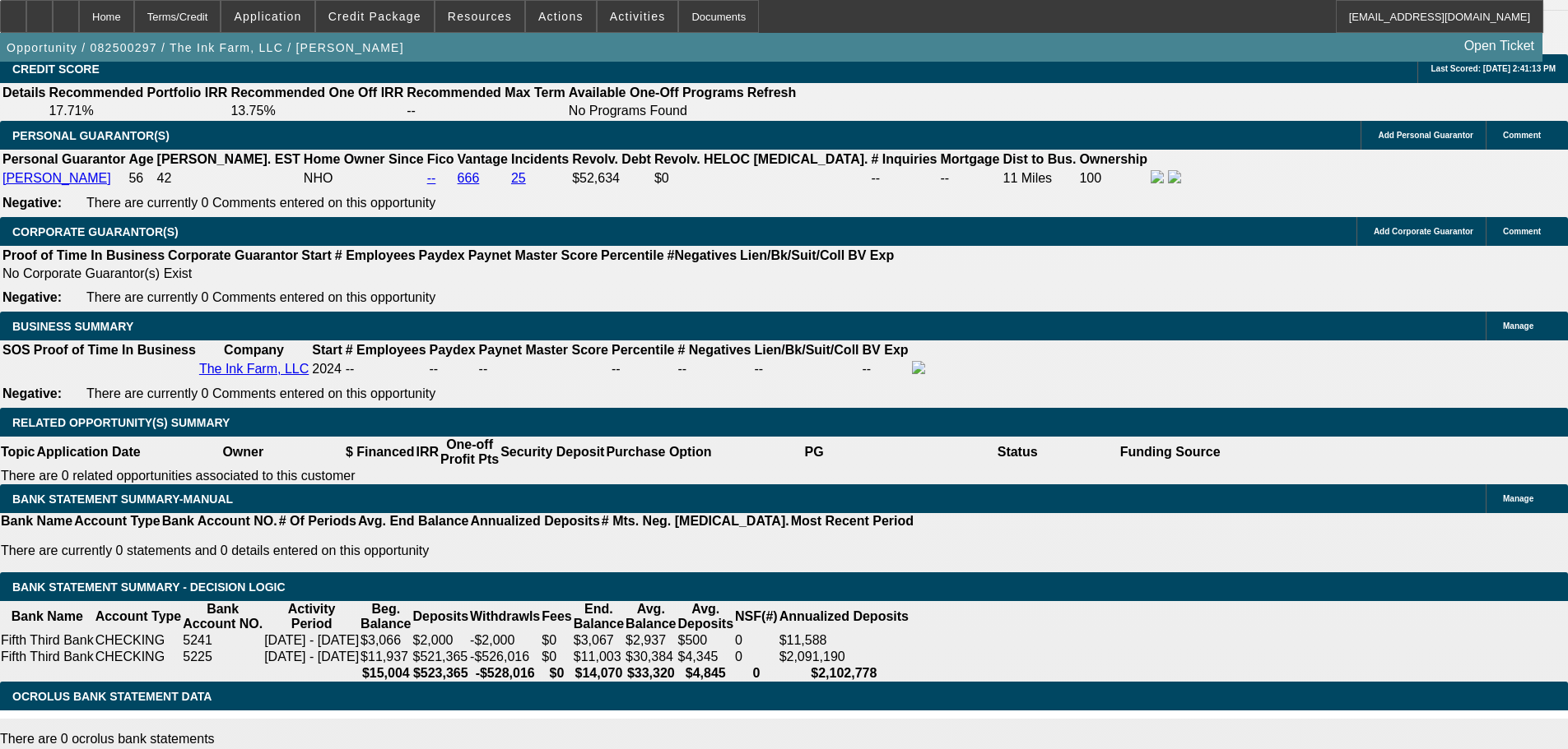
drag, startPoint x: 344, startPoint y: 355, endPoint x: 417, endPoint y: 348, distance: 73.3
type input "$4,190.00"
type input "$2,060.19"
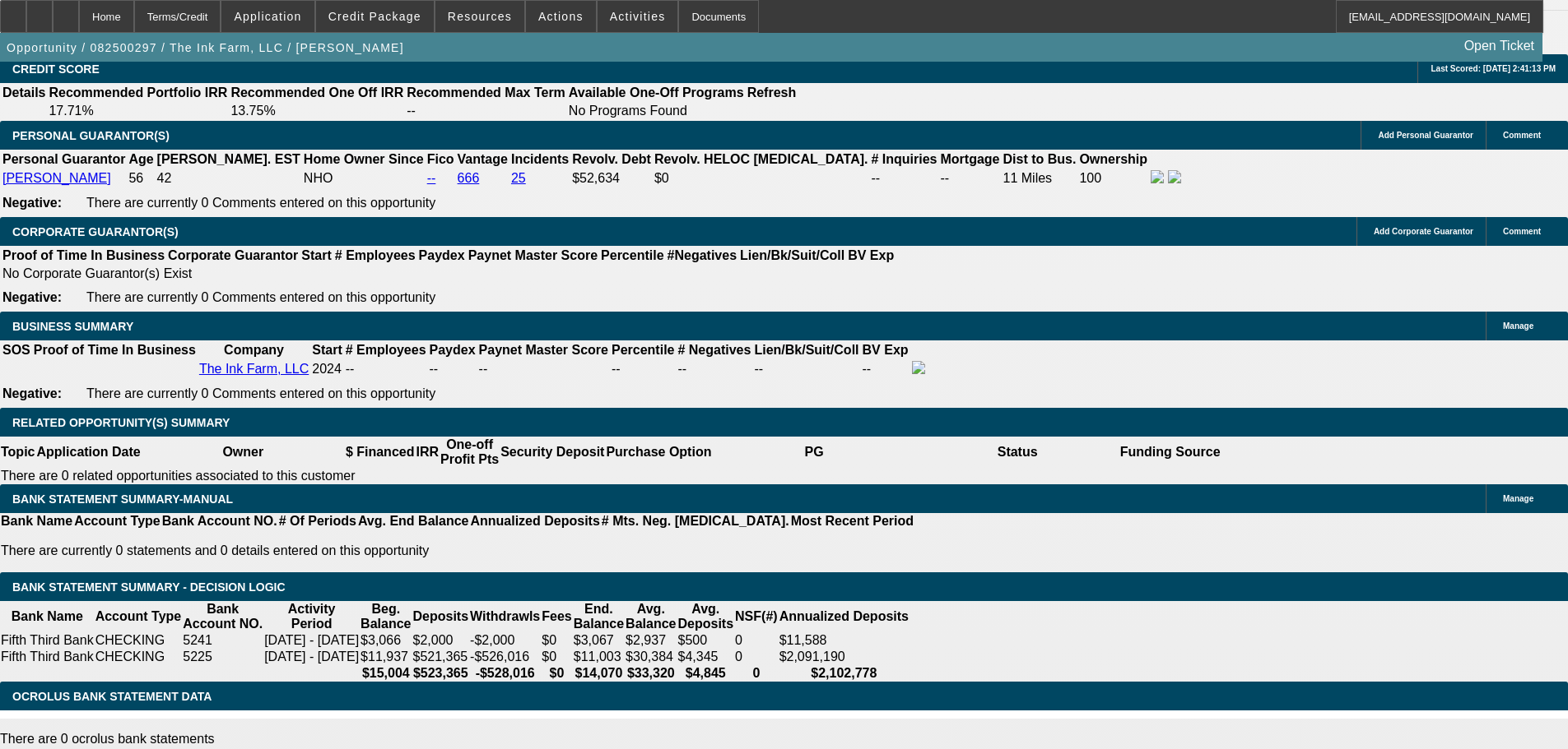
type input "$4,120.38"
drag, startPoint x: 560, startPoint y: 355, endPoint x: 618, endPoint y: 350, distance: 58.2
type input "$4,190.00"
type input "UNKNOWN"
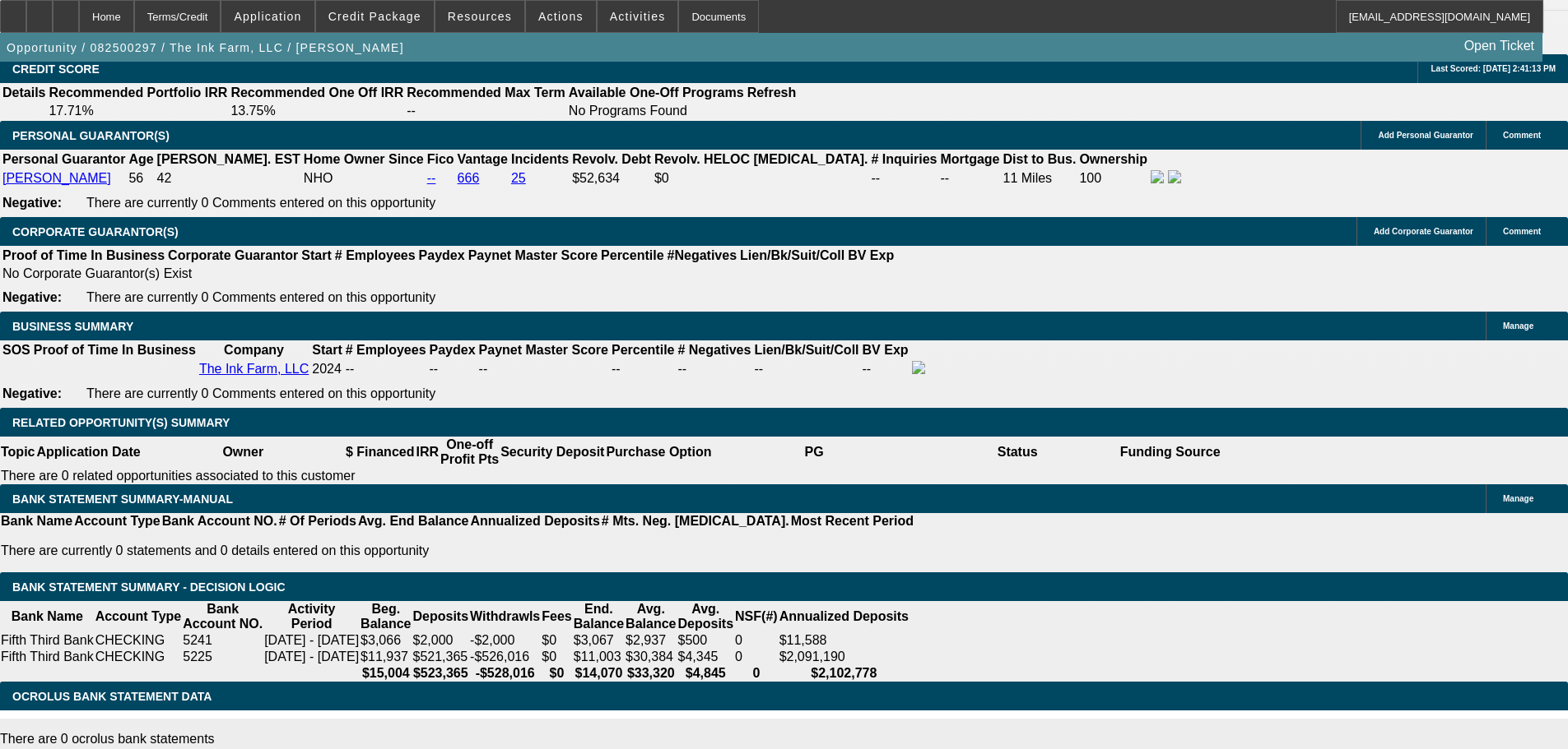
type input "$1,787.90"
type input "$3,575.80"
drag, startPoint x: 555, startPoint y: 488, endPoint x: 592, endPoint y: 481, distance: 37.7
type input "14"
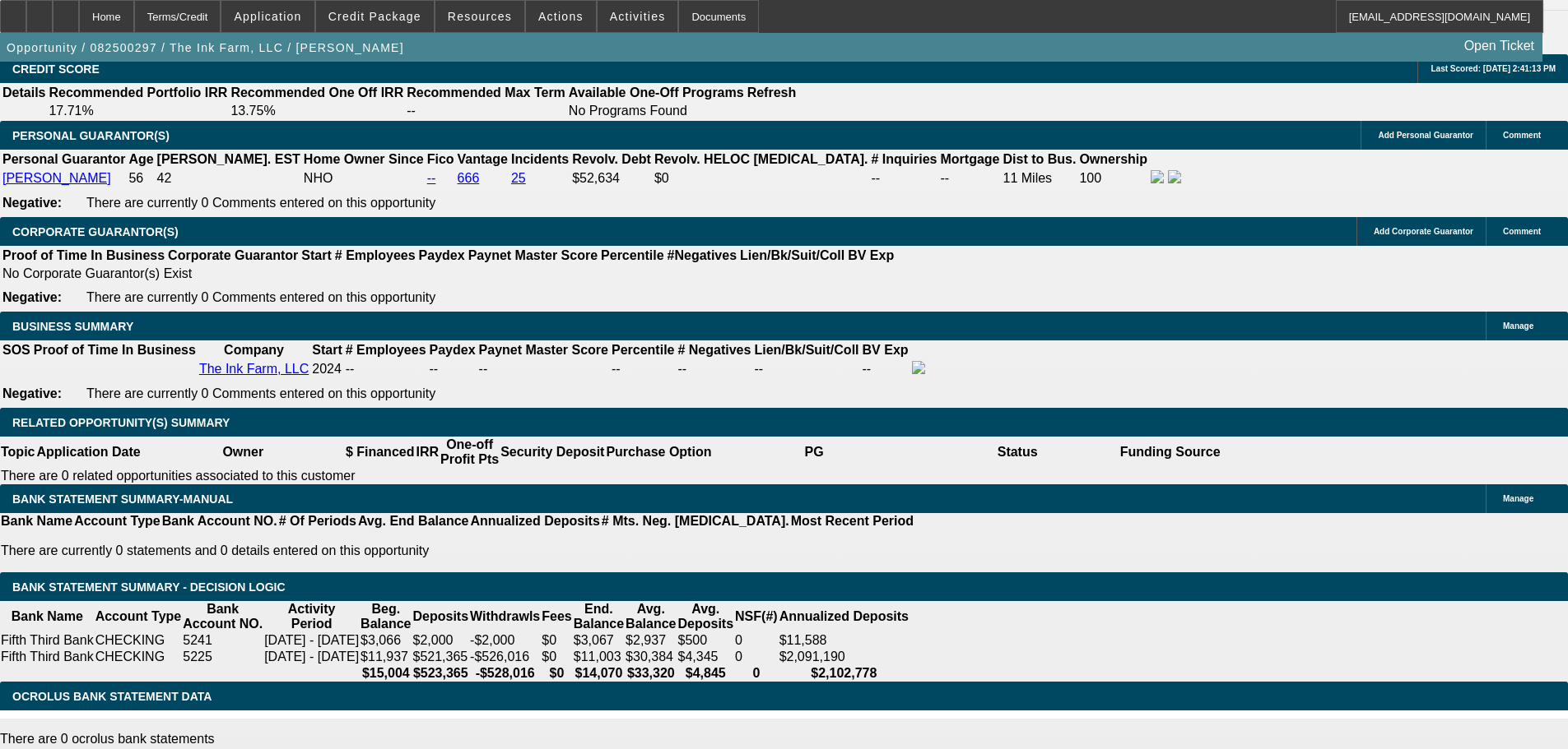
type input "$1,245.45"
type input "$2,490.90"
type input "$1,792.70"
type input "$3,585.40"
type input "14.7"
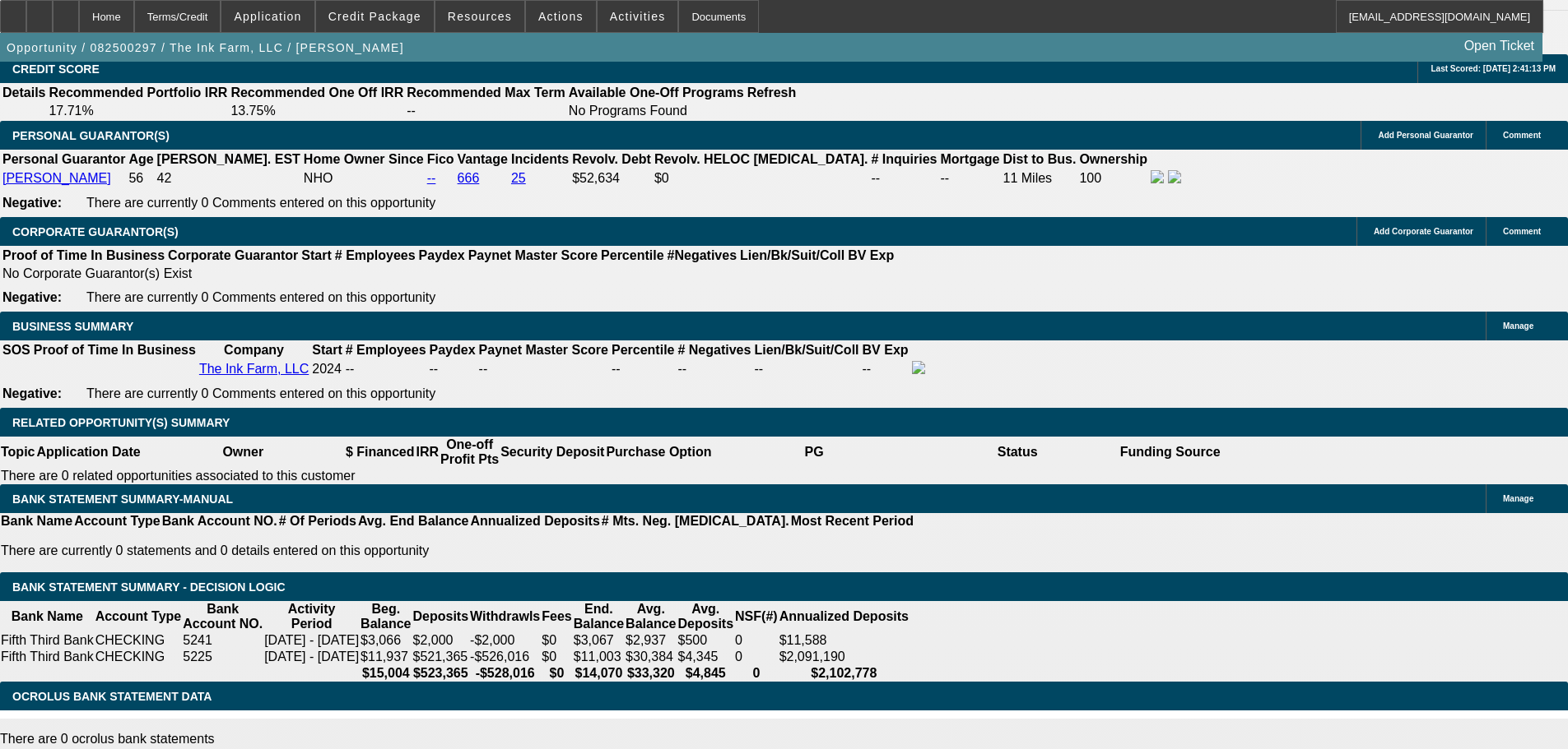
type input "$1,825.47"
type input "$3,650.94"
type input "14.7"
type input "$3,650.94"
drag, startPoint x: 350, startPoint y: 483, endPoint x: 396, endPoint y: 484, distance: 46.0
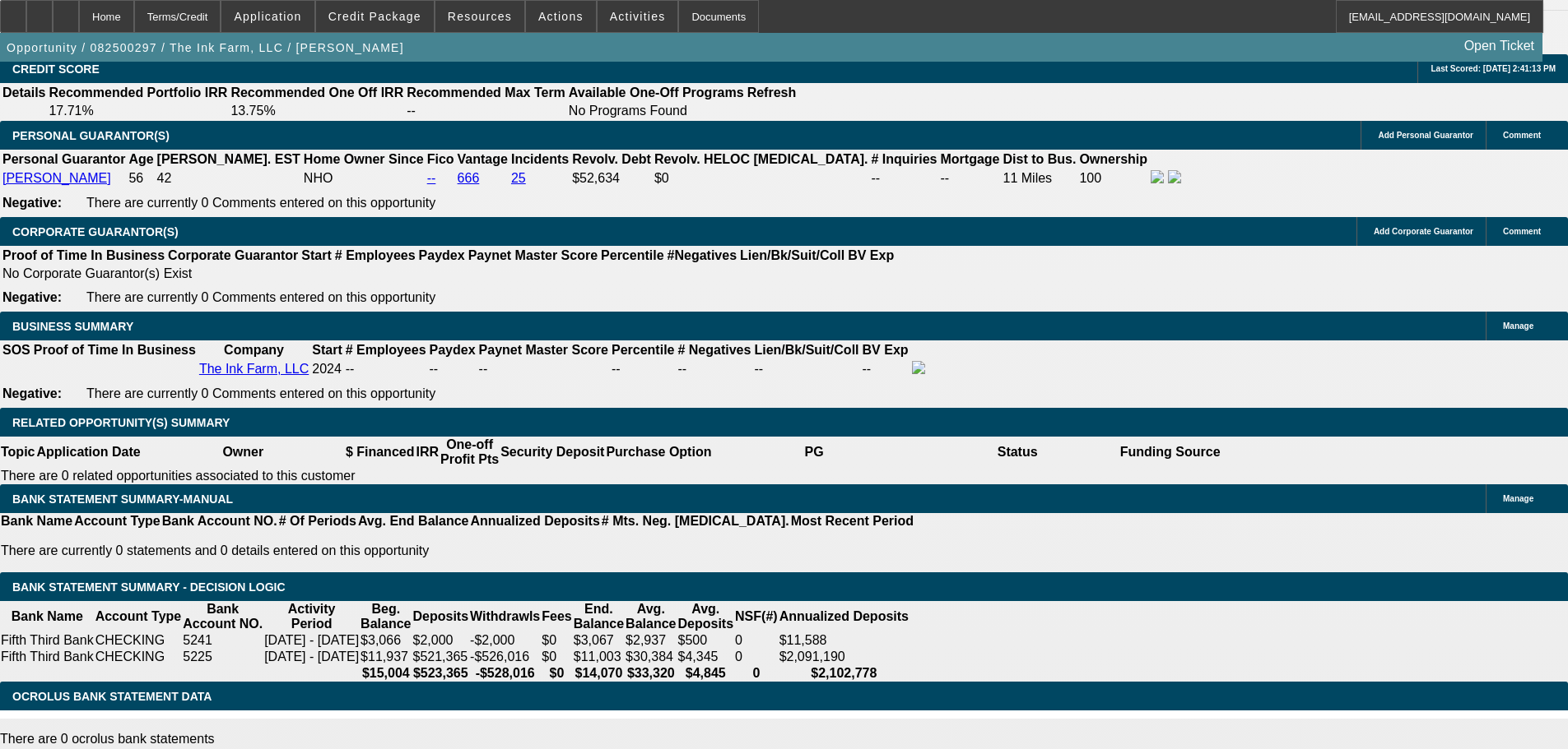
type input "14.9"
type input "$1,792.70"
type input "$3,585.40"
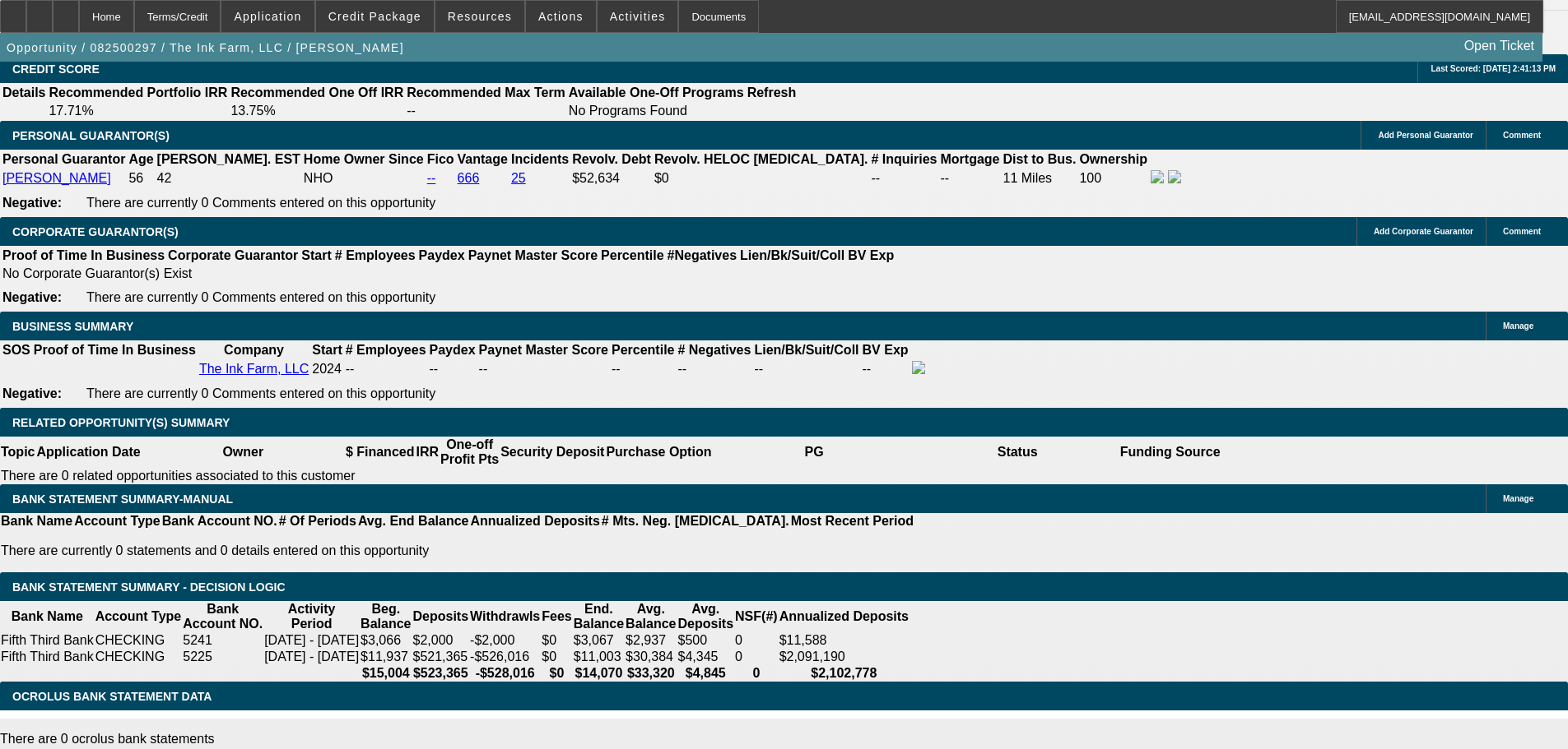
type input "$1,834.89"
type input "$3,669.78"
type input "14.9"
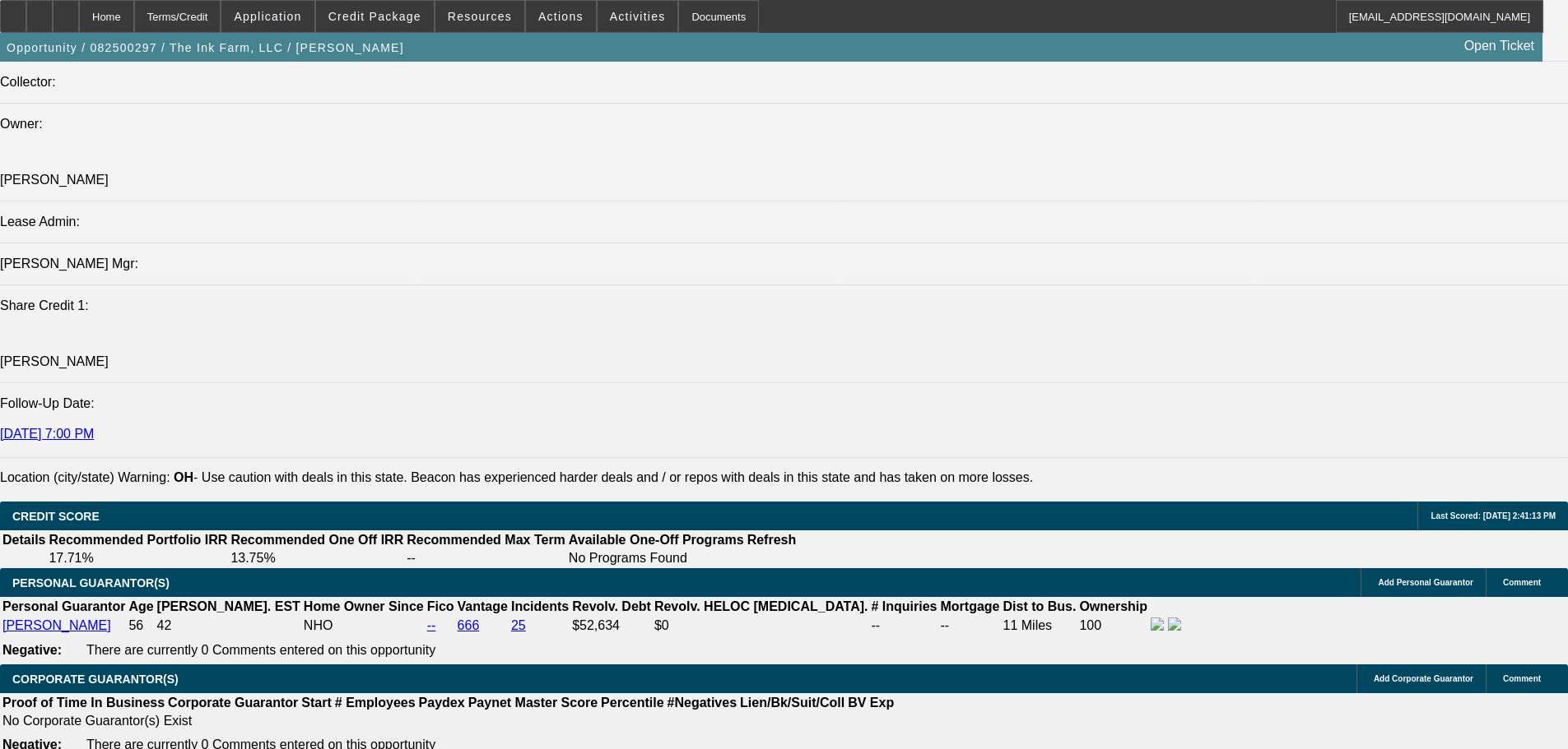
scroll to position [1957, 0]
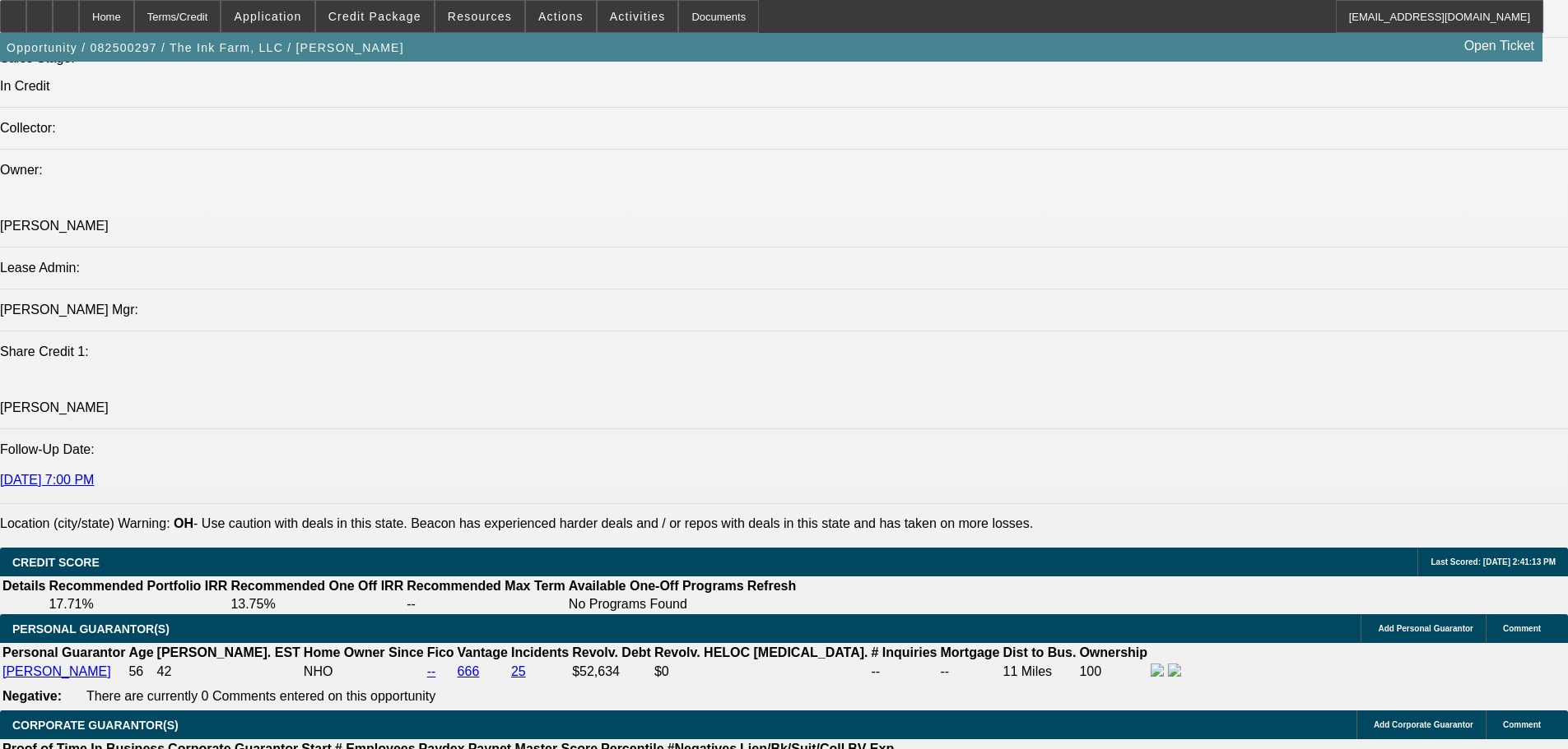
type input "$3,669.78"
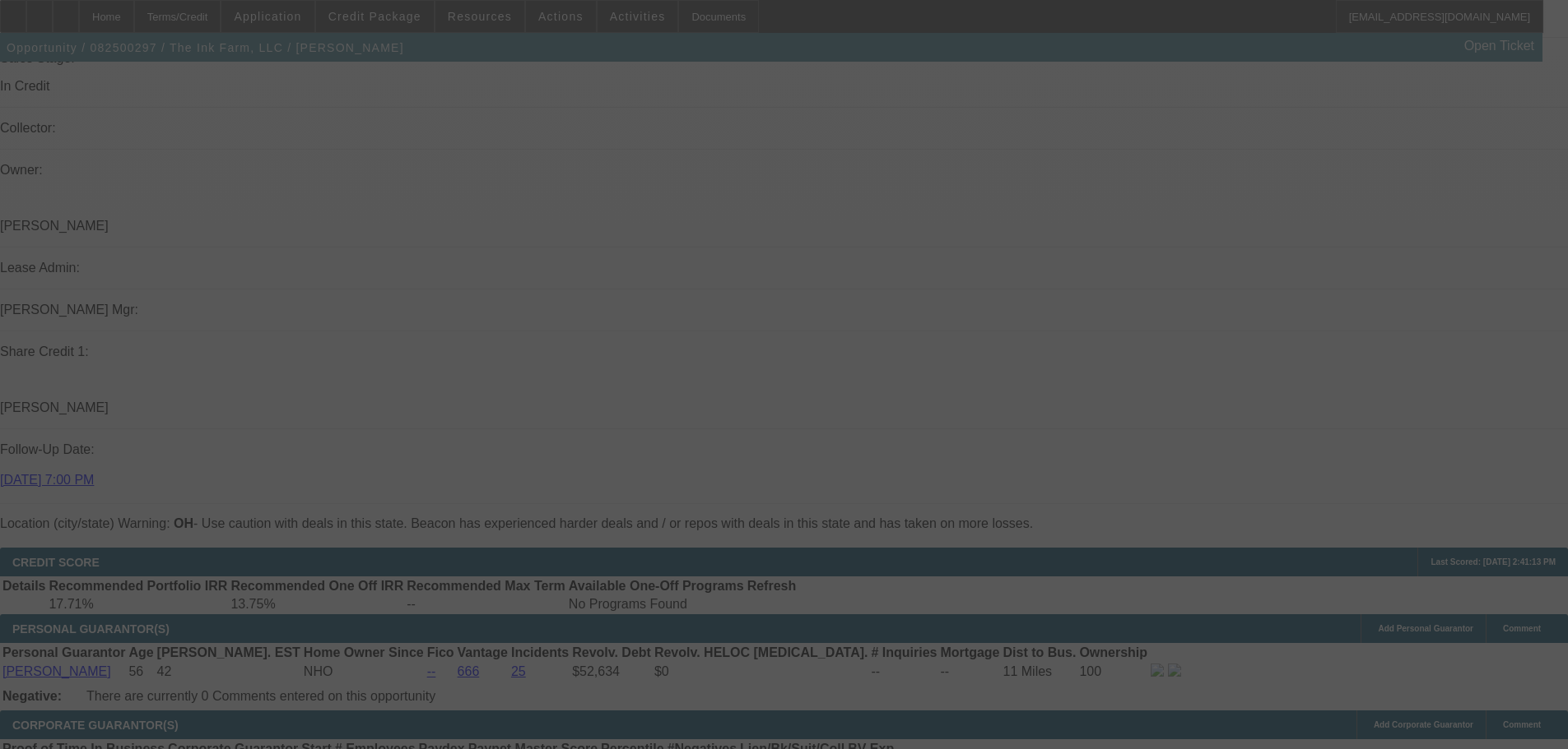
select select "0"
select select "2"
select select "0.1"
select select "4"
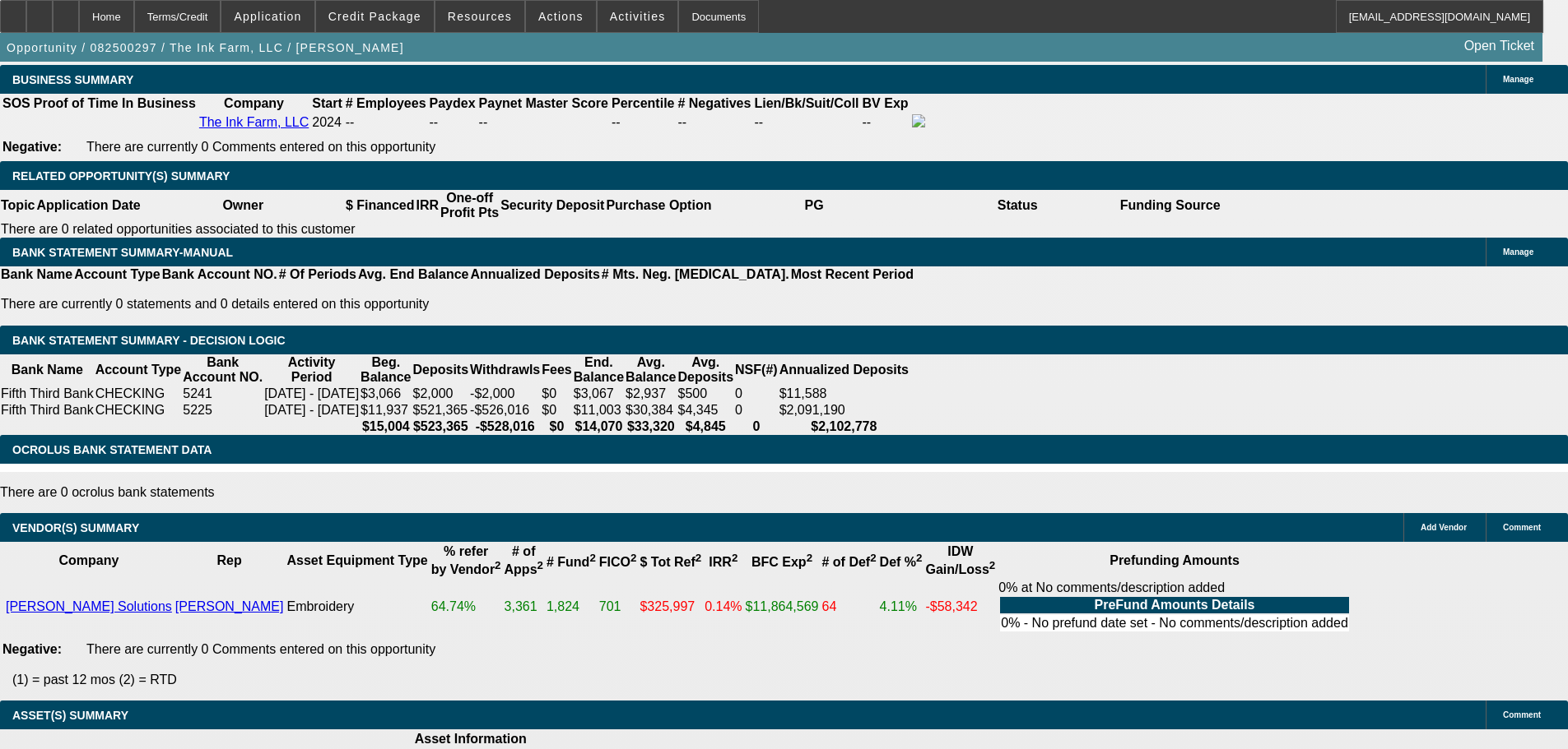
scroll to position [2285, 0]
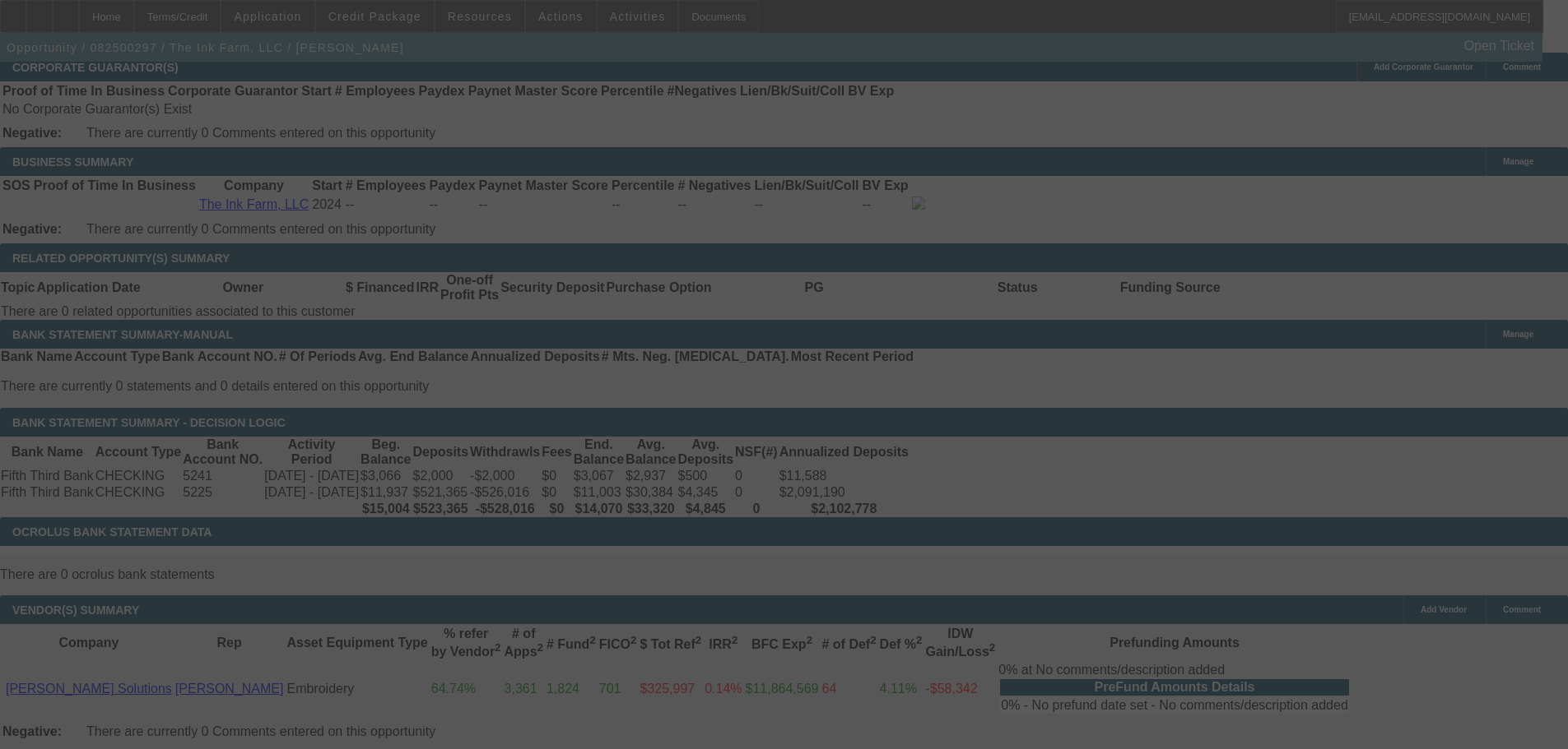
scroll to position [2600, 0]
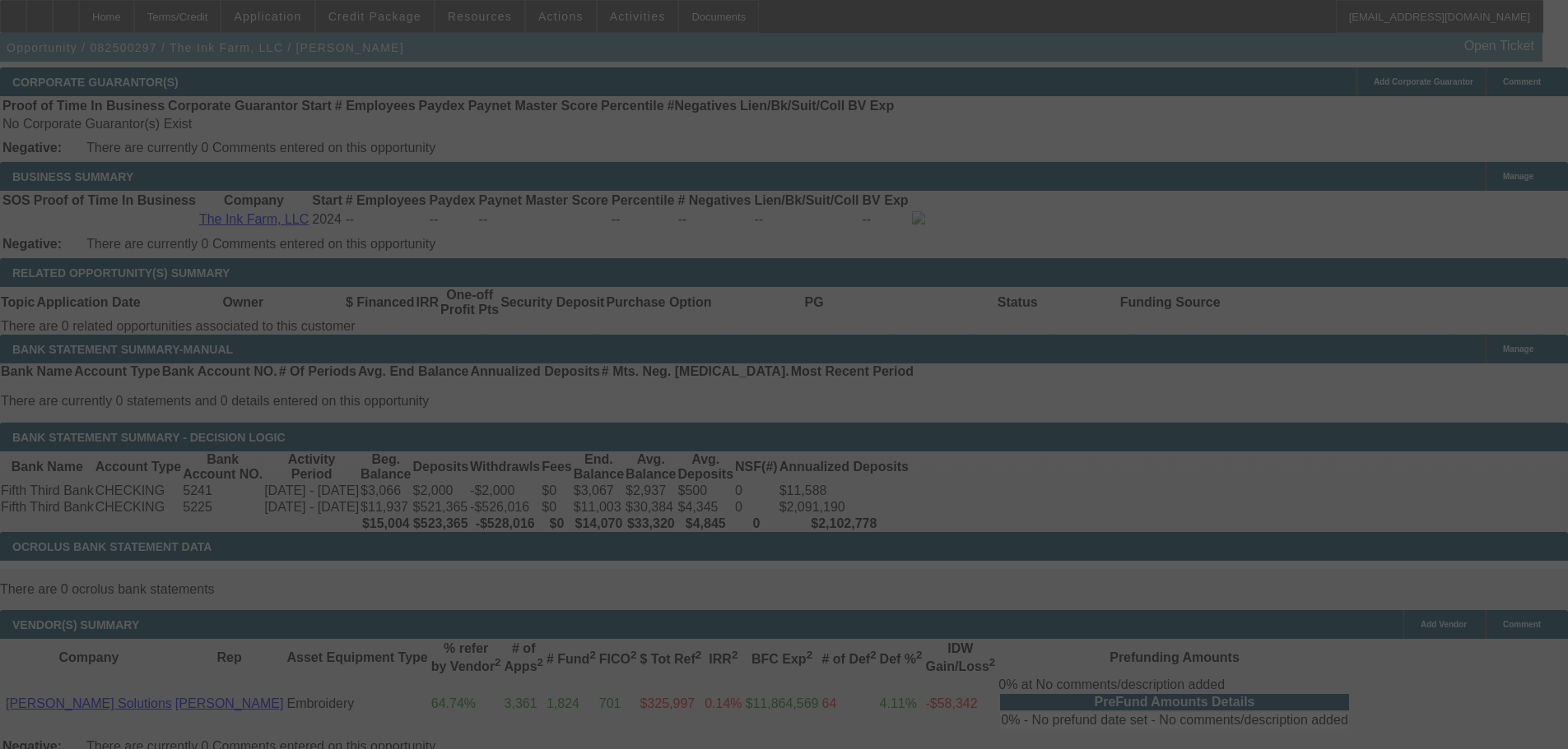
select select "0"
select select "2"
select select "0.1"
select select "4"
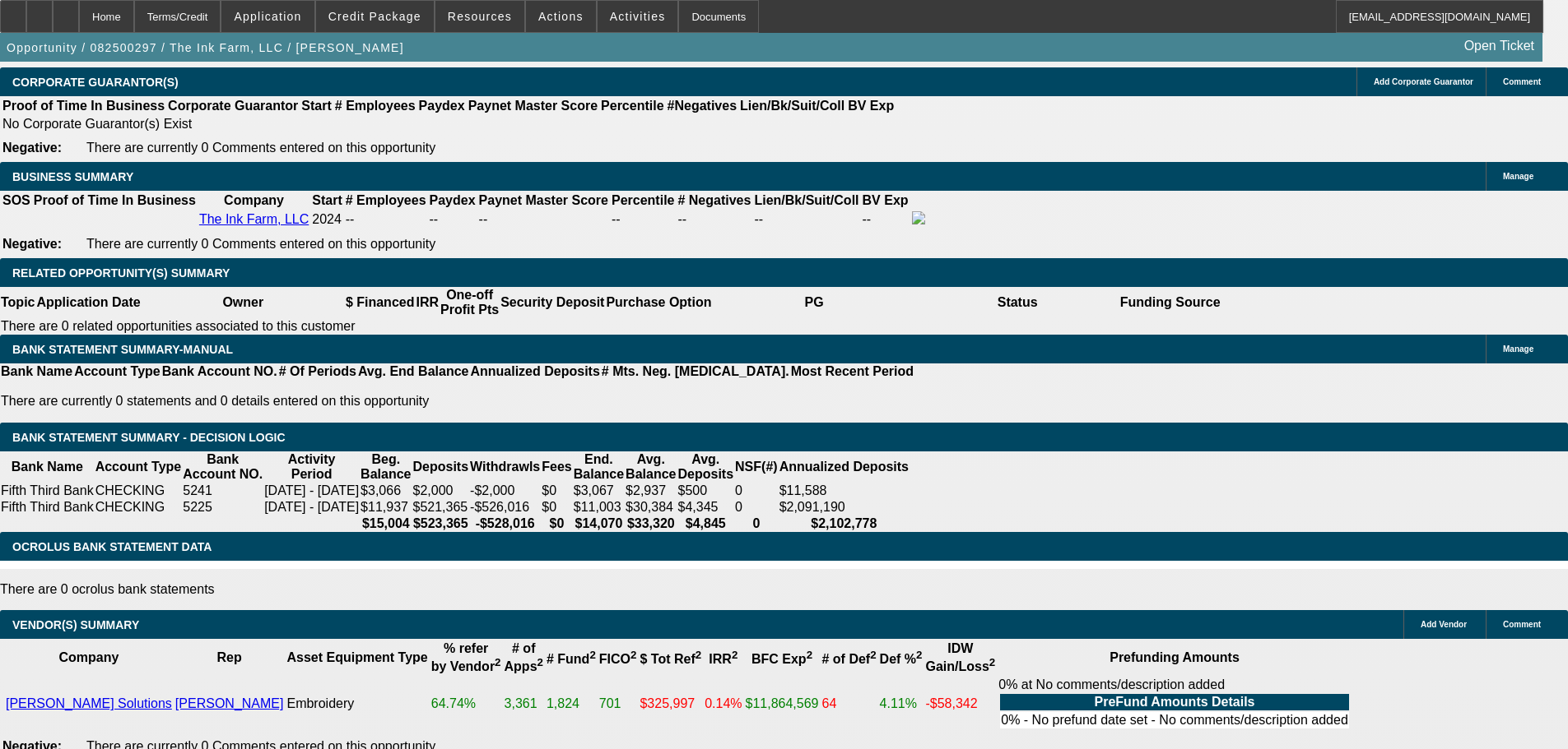
type input "UNKNOWN"
type input "14."
type input "$4,048.68"
type input "$2,024.34"
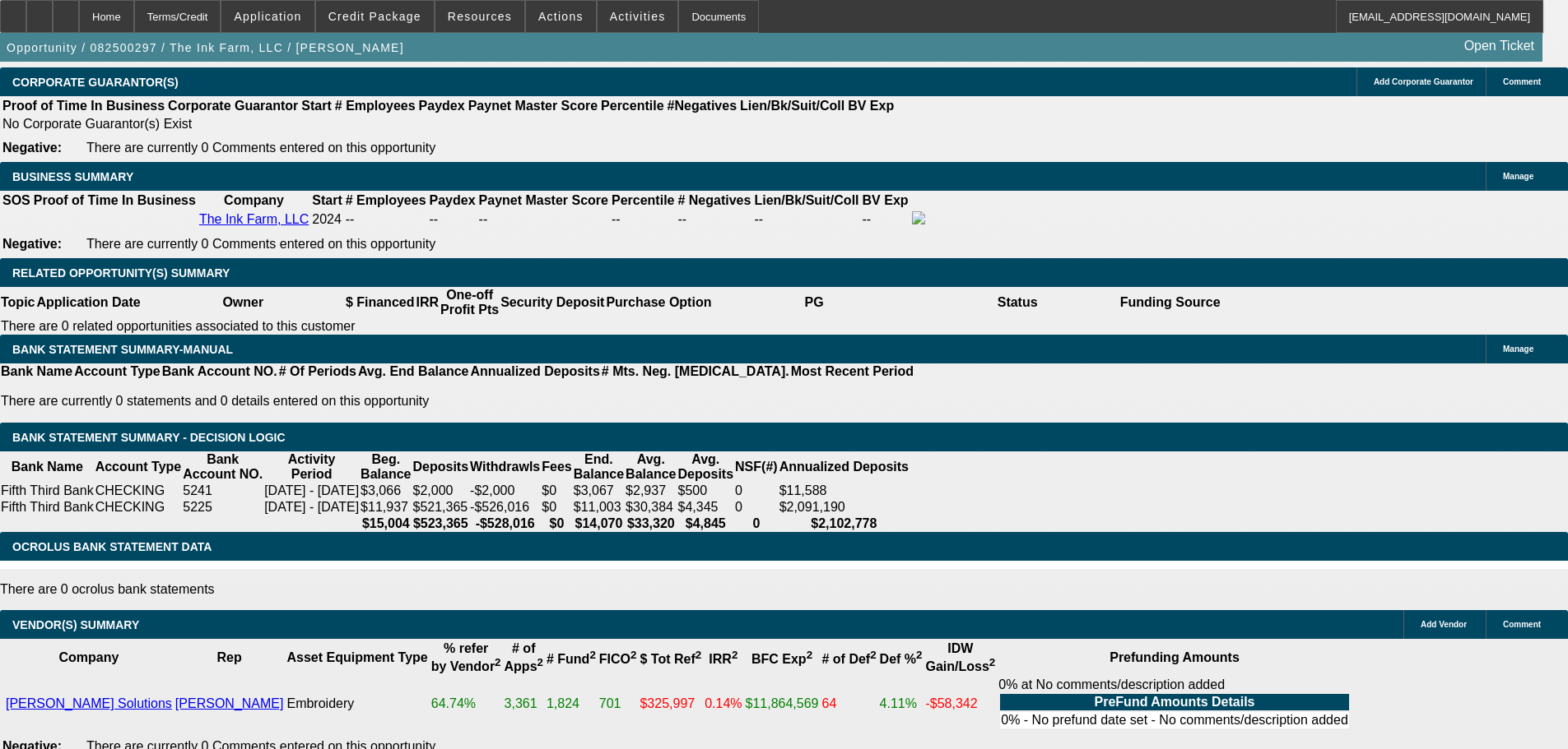
type input "14.7"
type input "$4,112.10"
type input "$2,056.05"
type input "14.7"
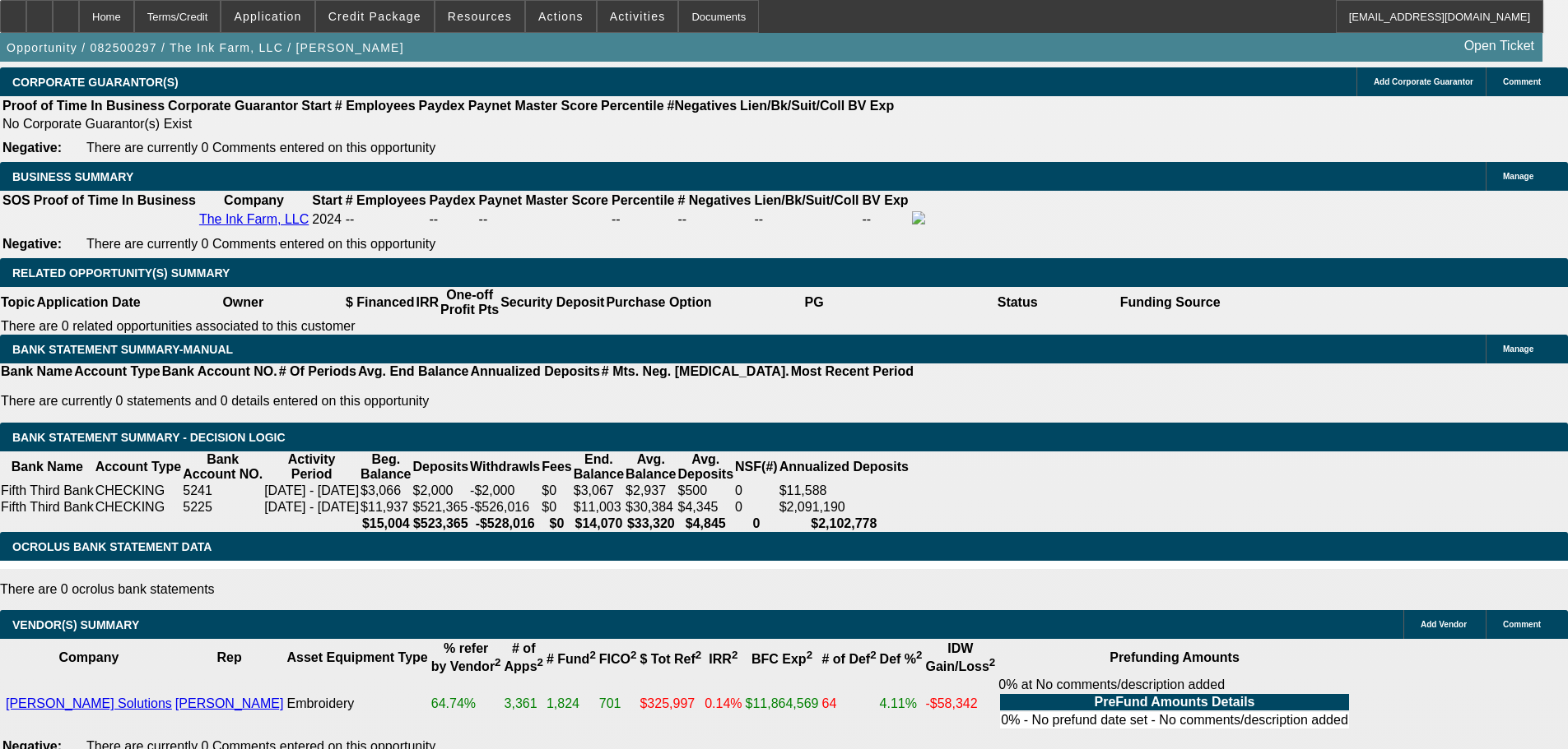
type input "205.05"
type input "$410.10"
type input "2054.05"
type input "$4,108.10"
type input "14.7"
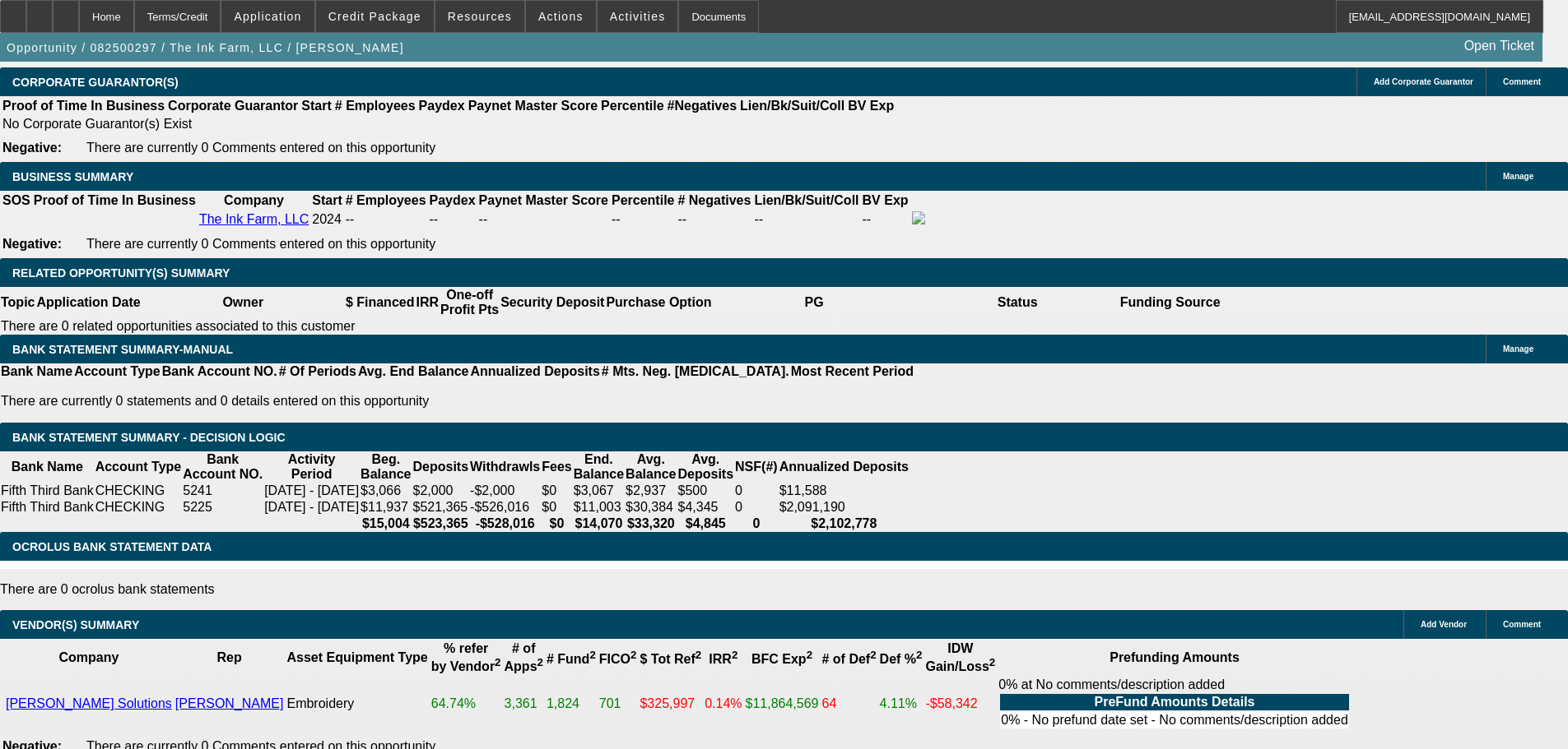
type input "$2,054.05"
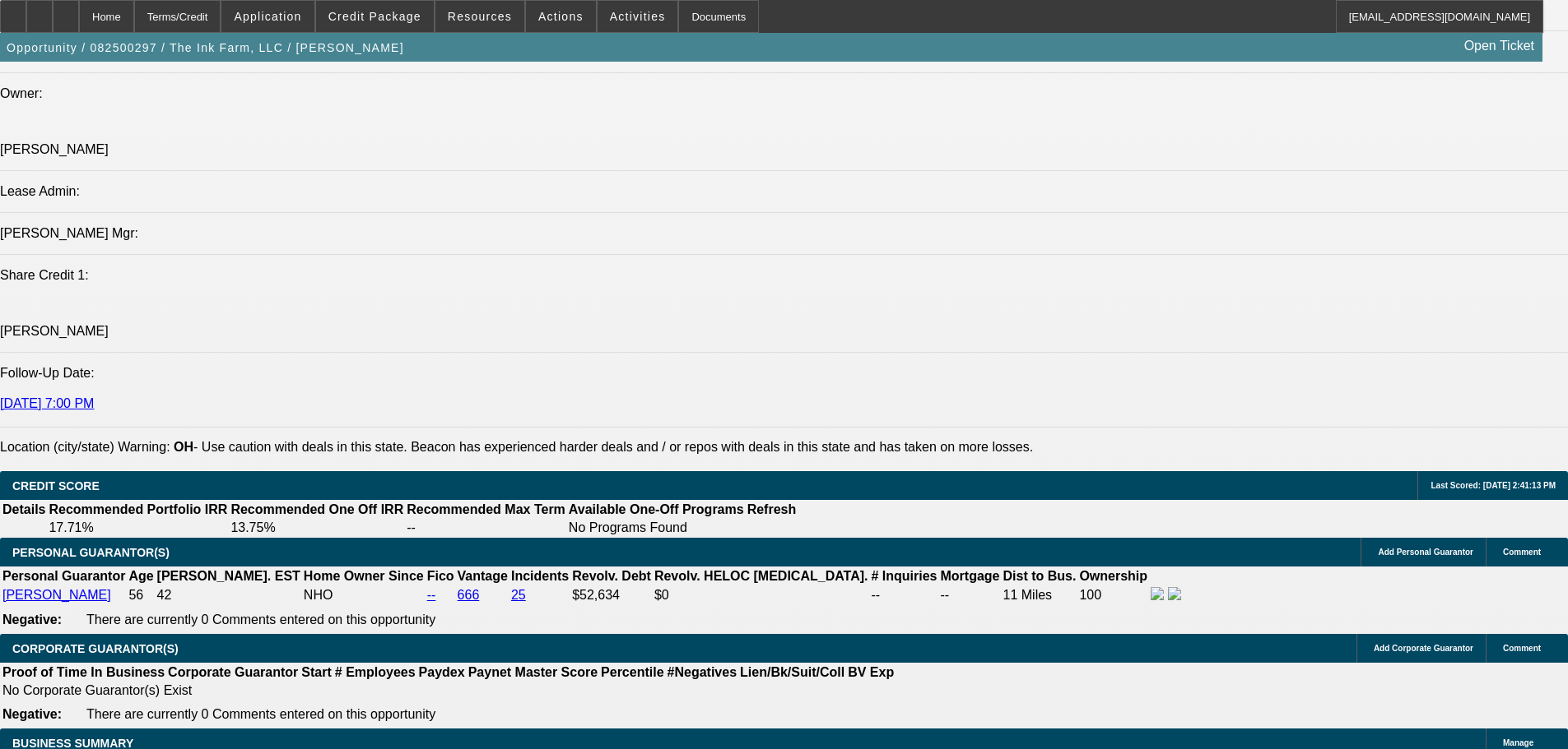
scroll to position [2024, 0]
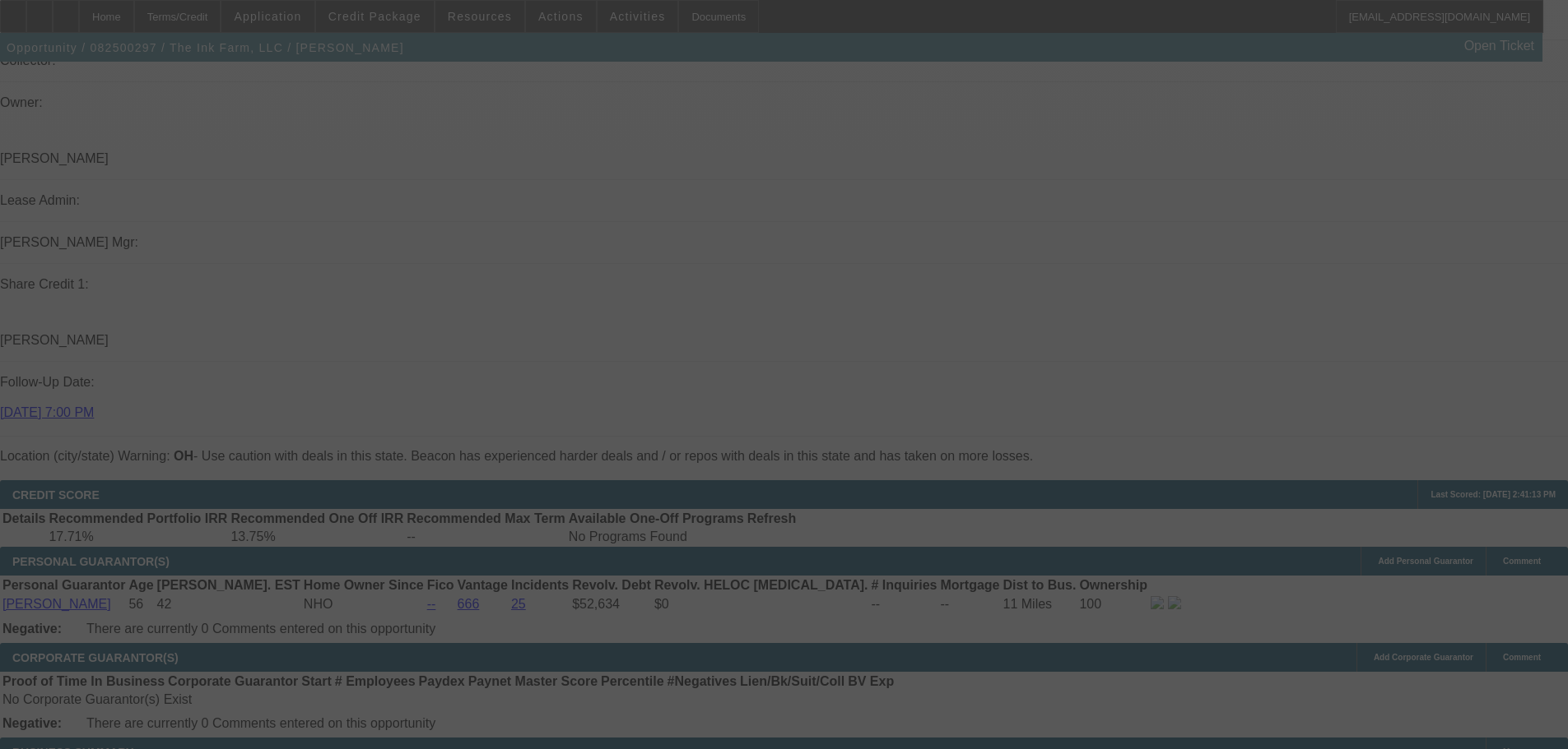
select select "0"
select select "2"
select select "0.1"
select select "4"
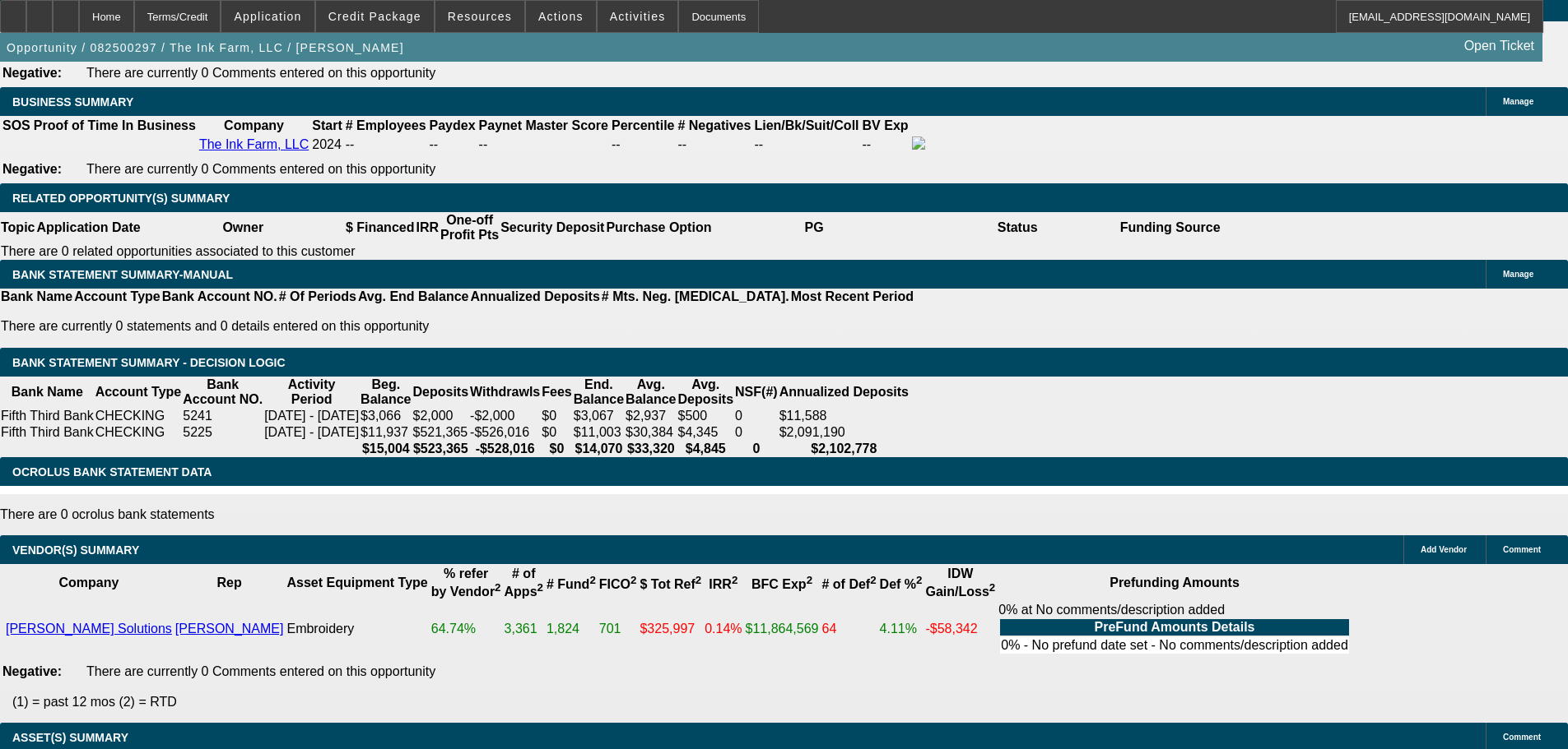
scroll to position [2682, 0]
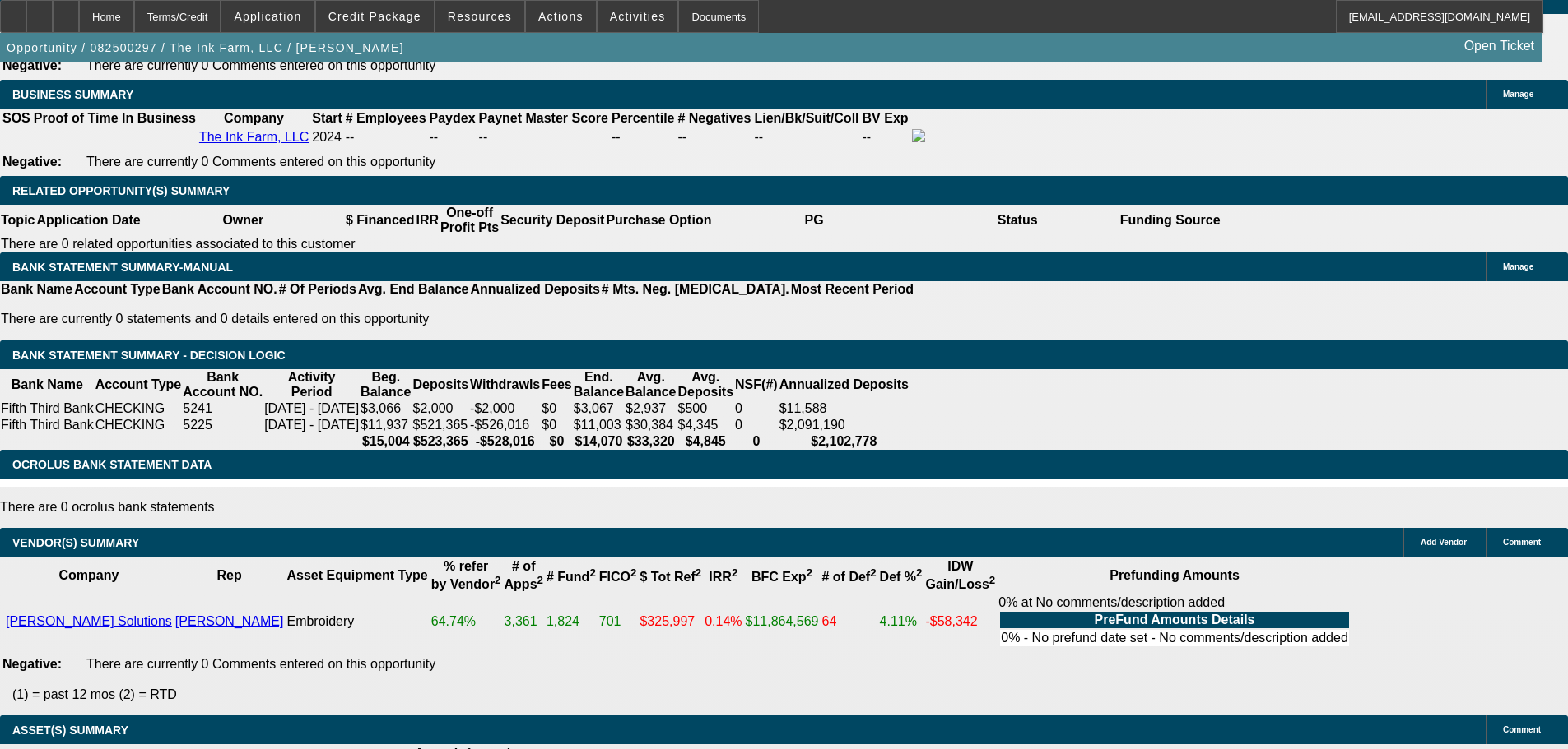
type input "205.05"
type input "$410.10"
type input "UNKNOWN"
type input "2052.05"
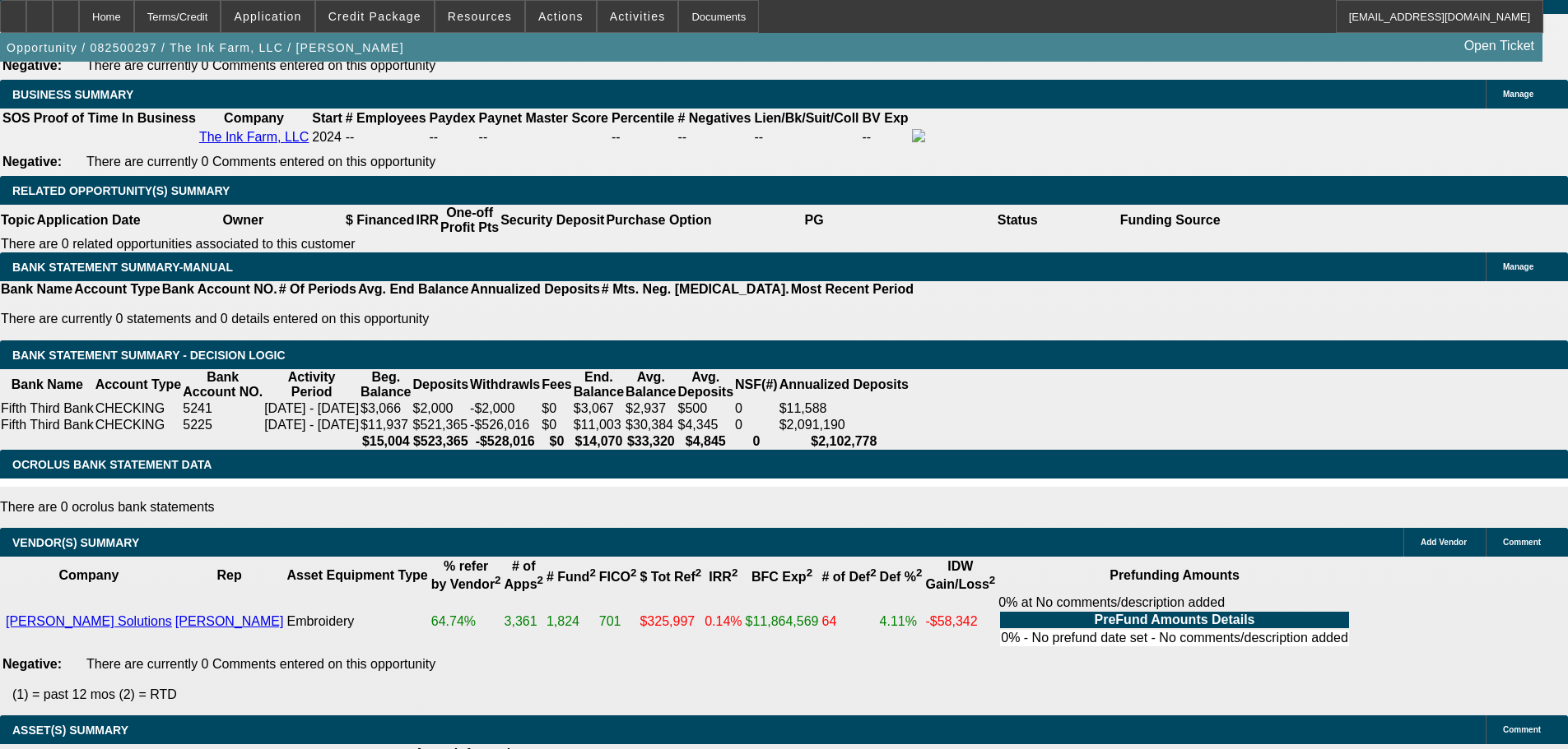
type input "$4,104.10"
type input "14.6"
type input "$2,052.05"
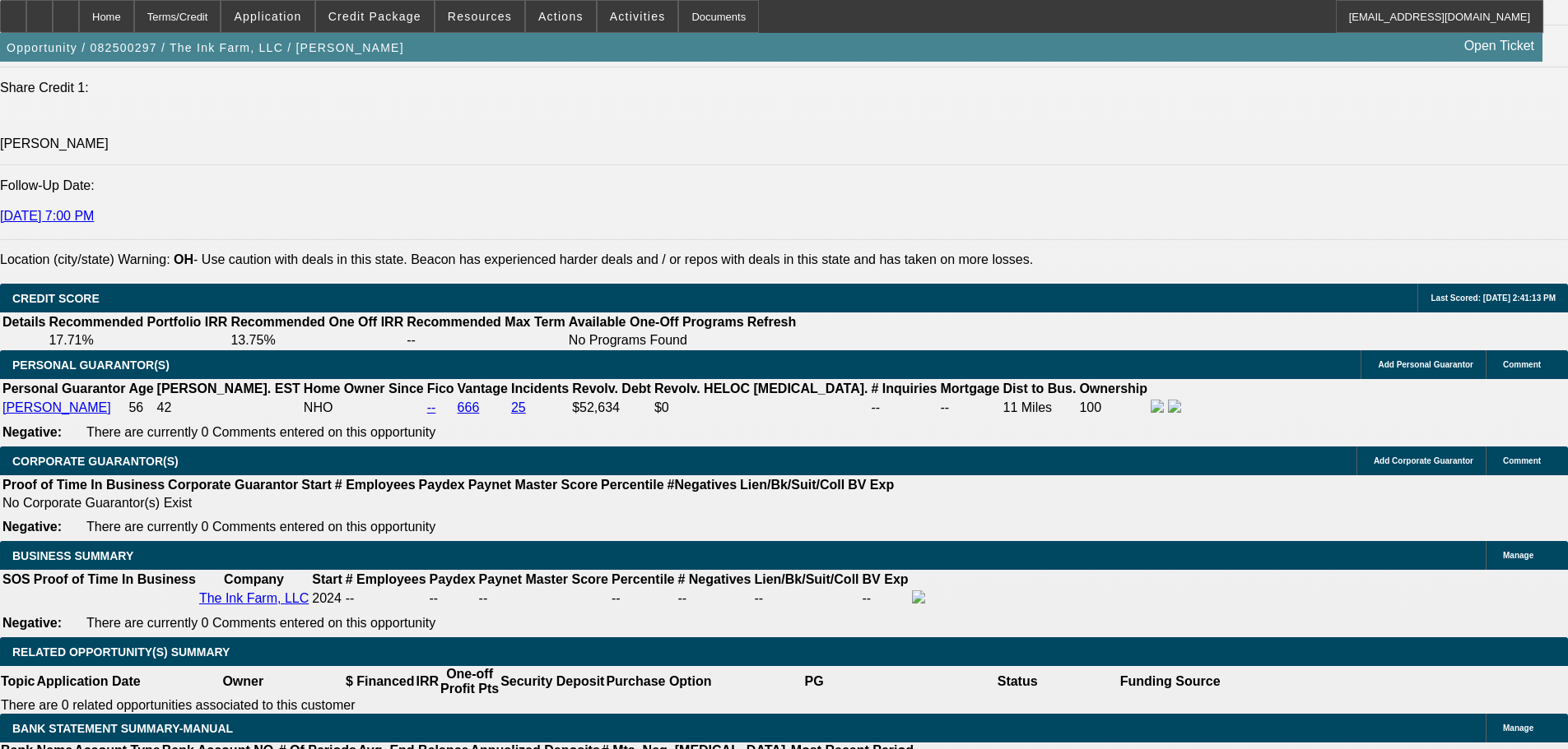
scroll to position [2106, 0]
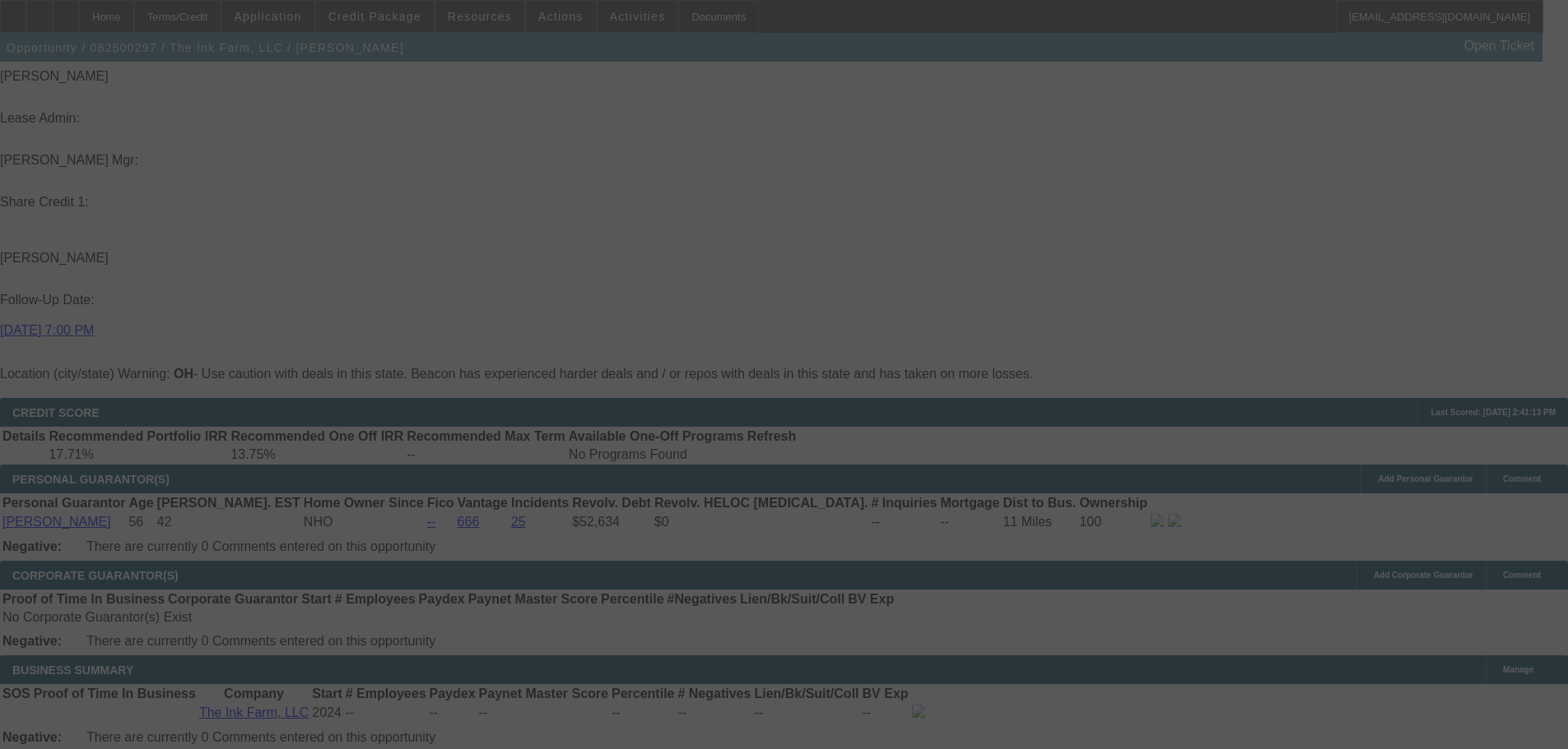
select select "0"
select select "2"
select select "0.1"
select select "4"
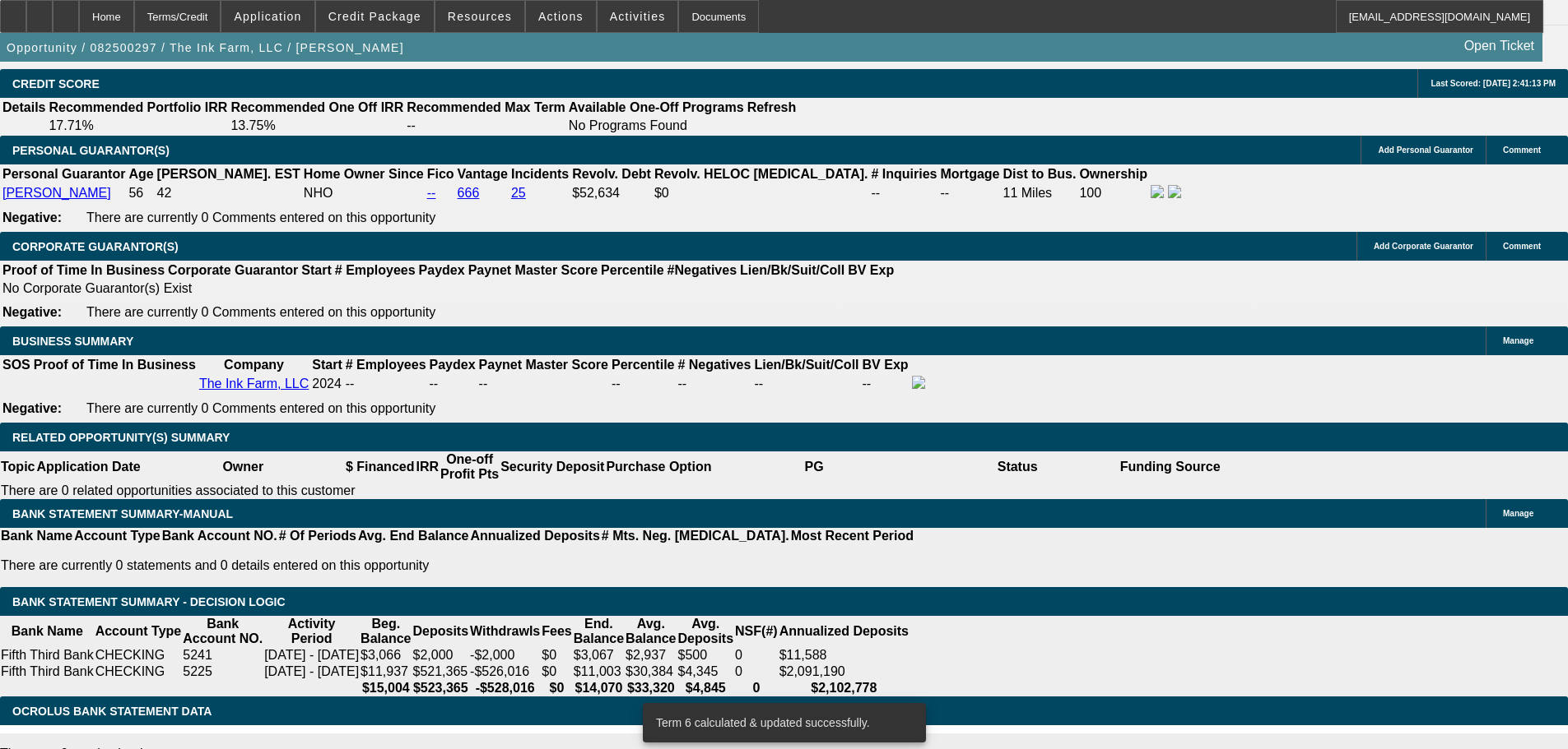
scroll to position [2682, 0]
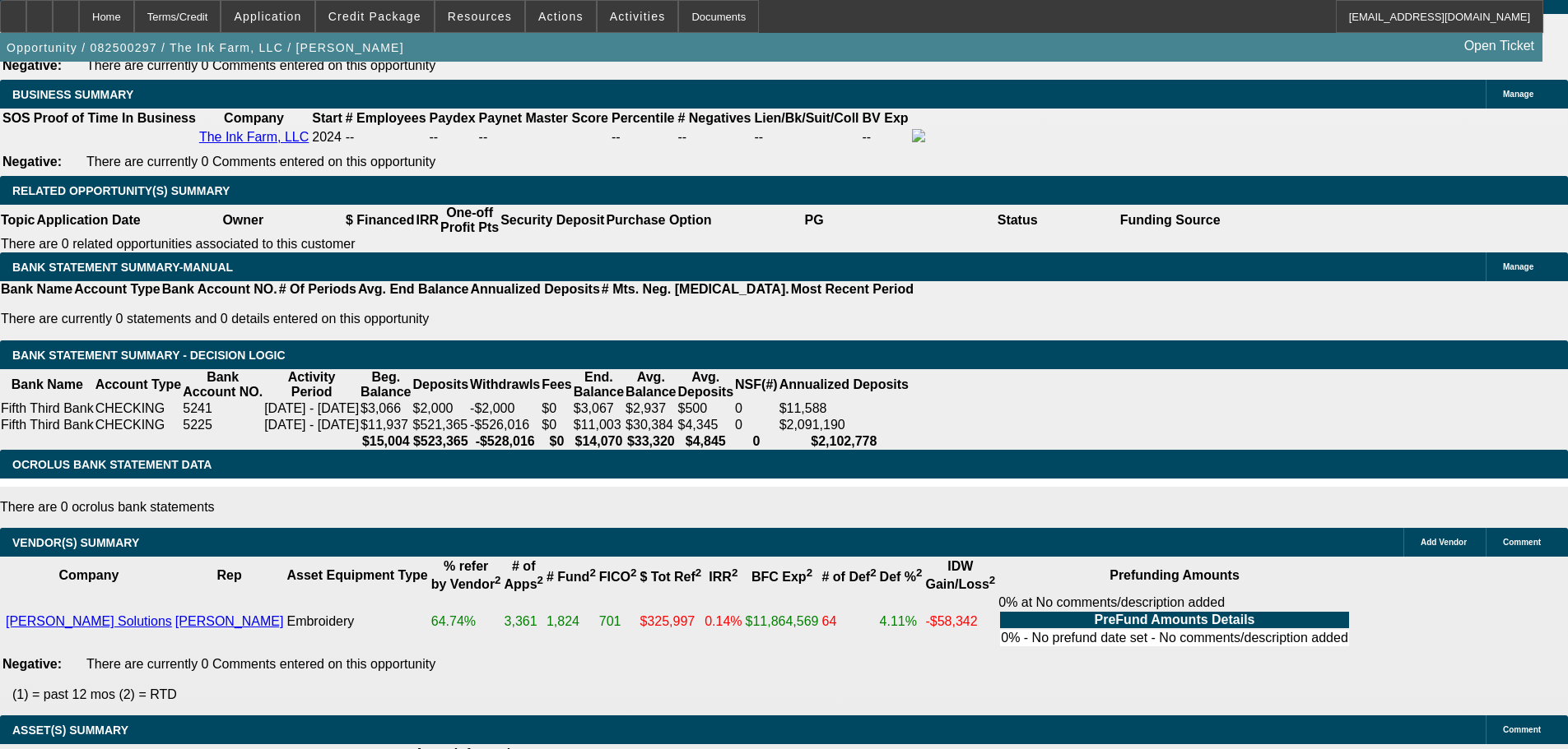
type input "UNKNOWN"
type input "14.5"
type input "$4,048.68"
type input "$2,024.34"
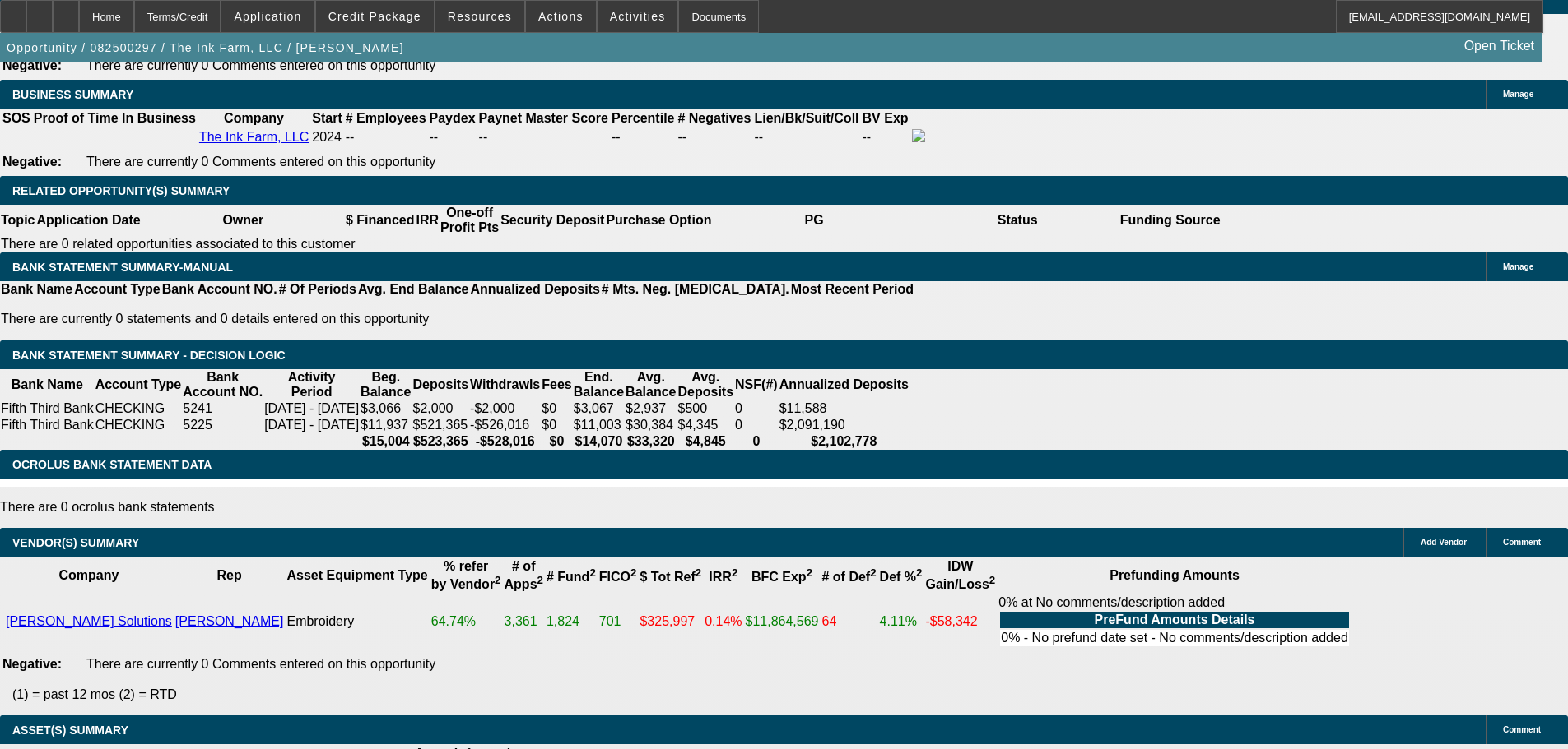
type input "$4,093.92"
type input "$2,046.96"
type input "14.5"
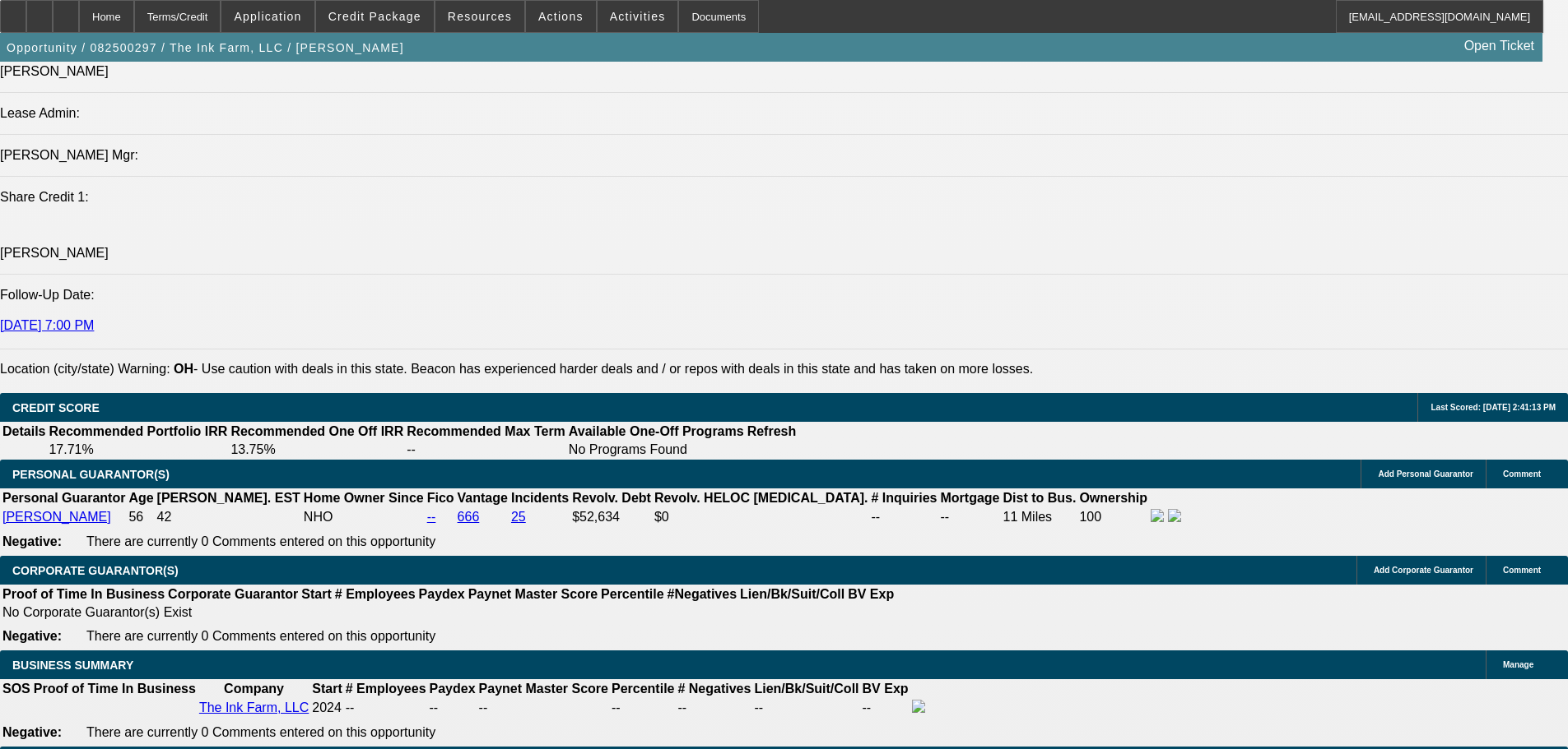
scroll to position [2106, 0]
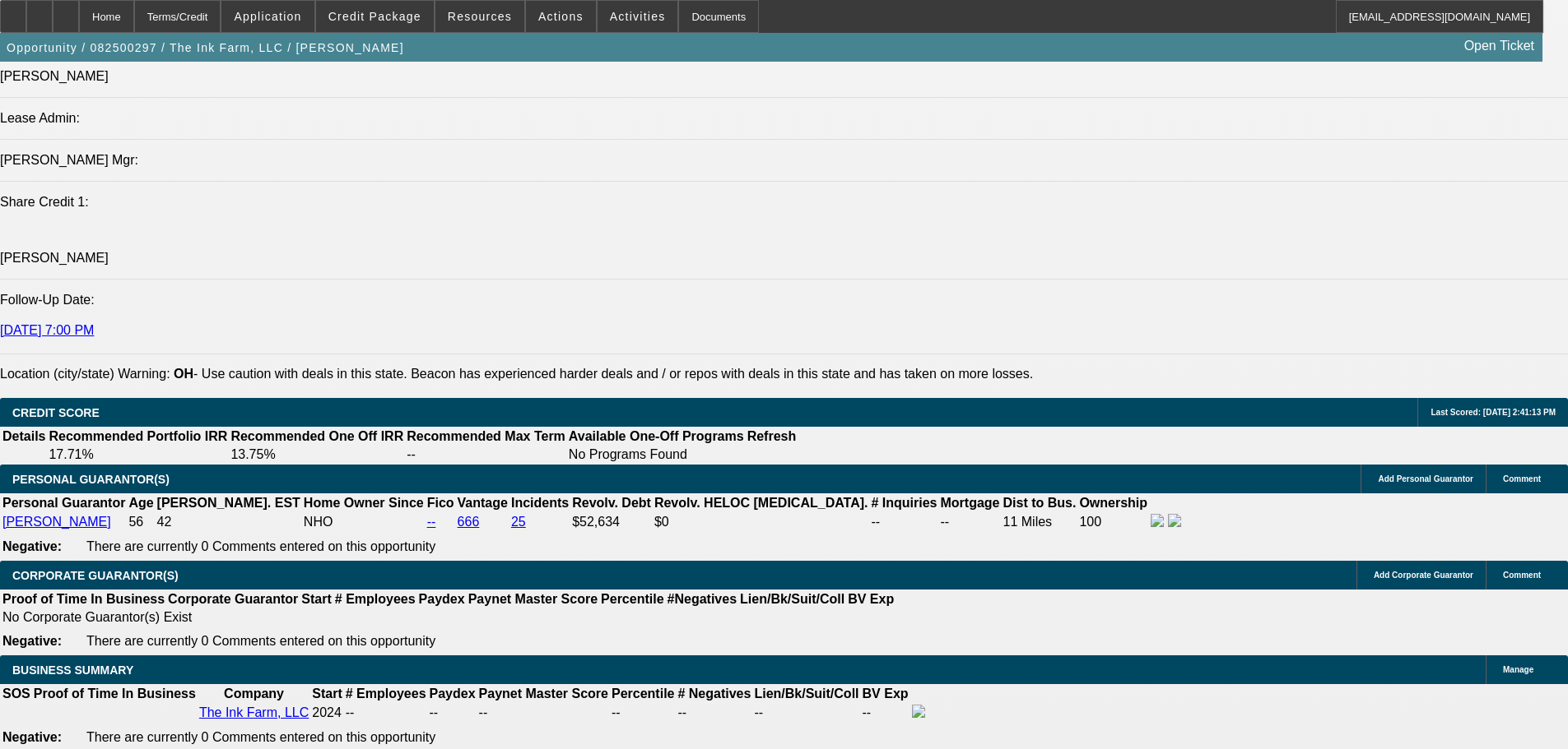
type input "$4,093.92"
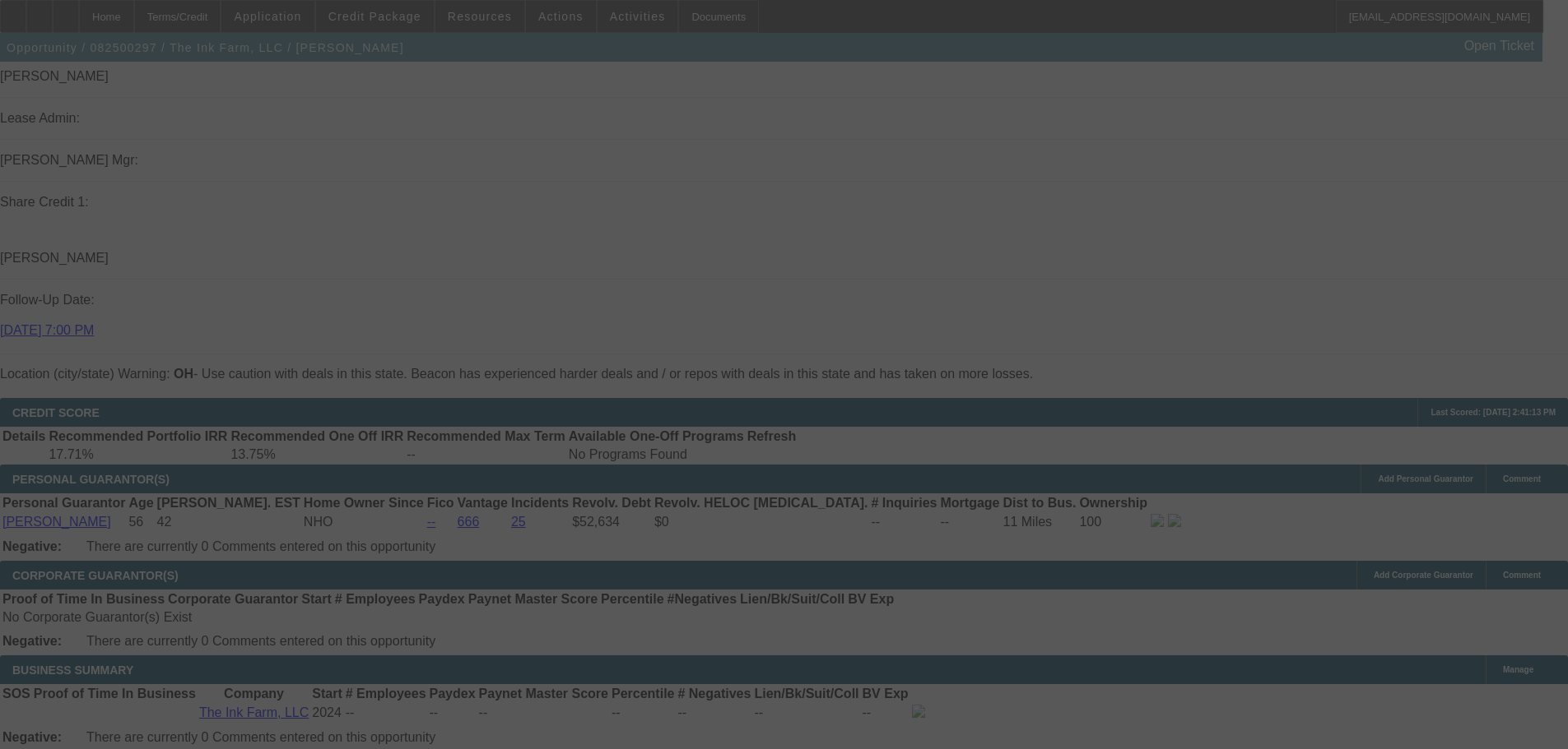
select select "0"
select select "2"
select select "0.1"
select select "4"
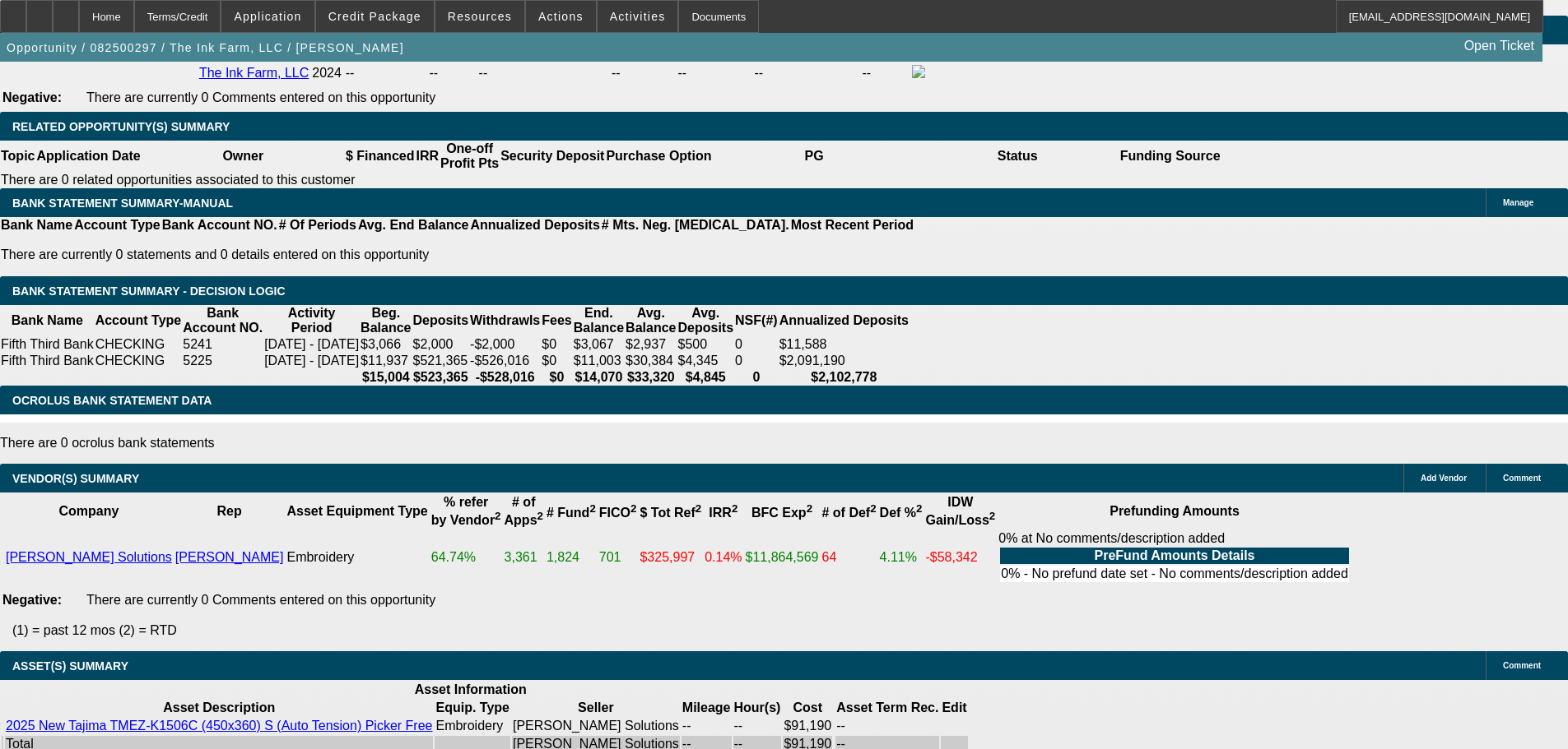
scroll to position [2600, 0]
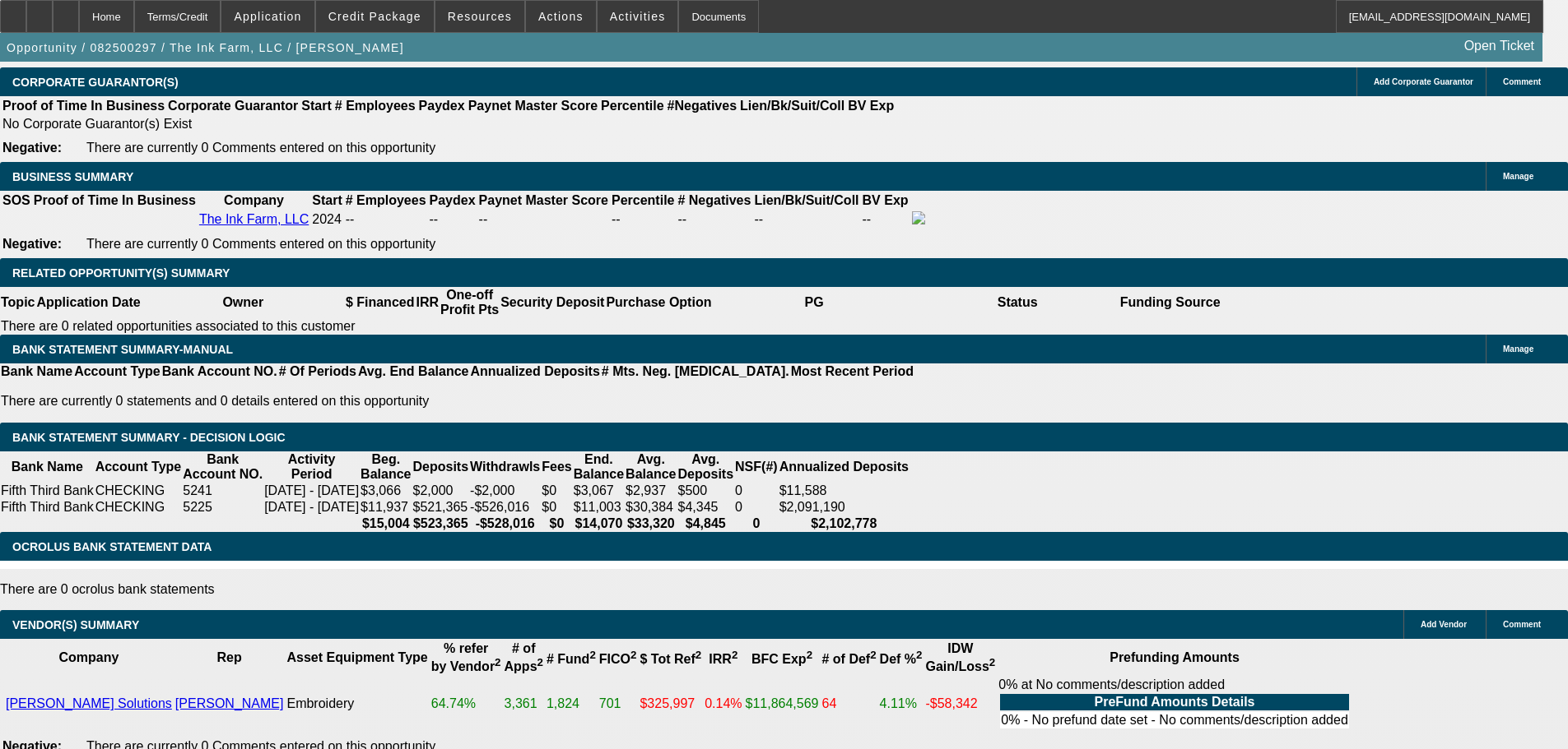
type input "183.89"
type input "$367.78"
type input "UNKNOWN"
type input "1835.89"
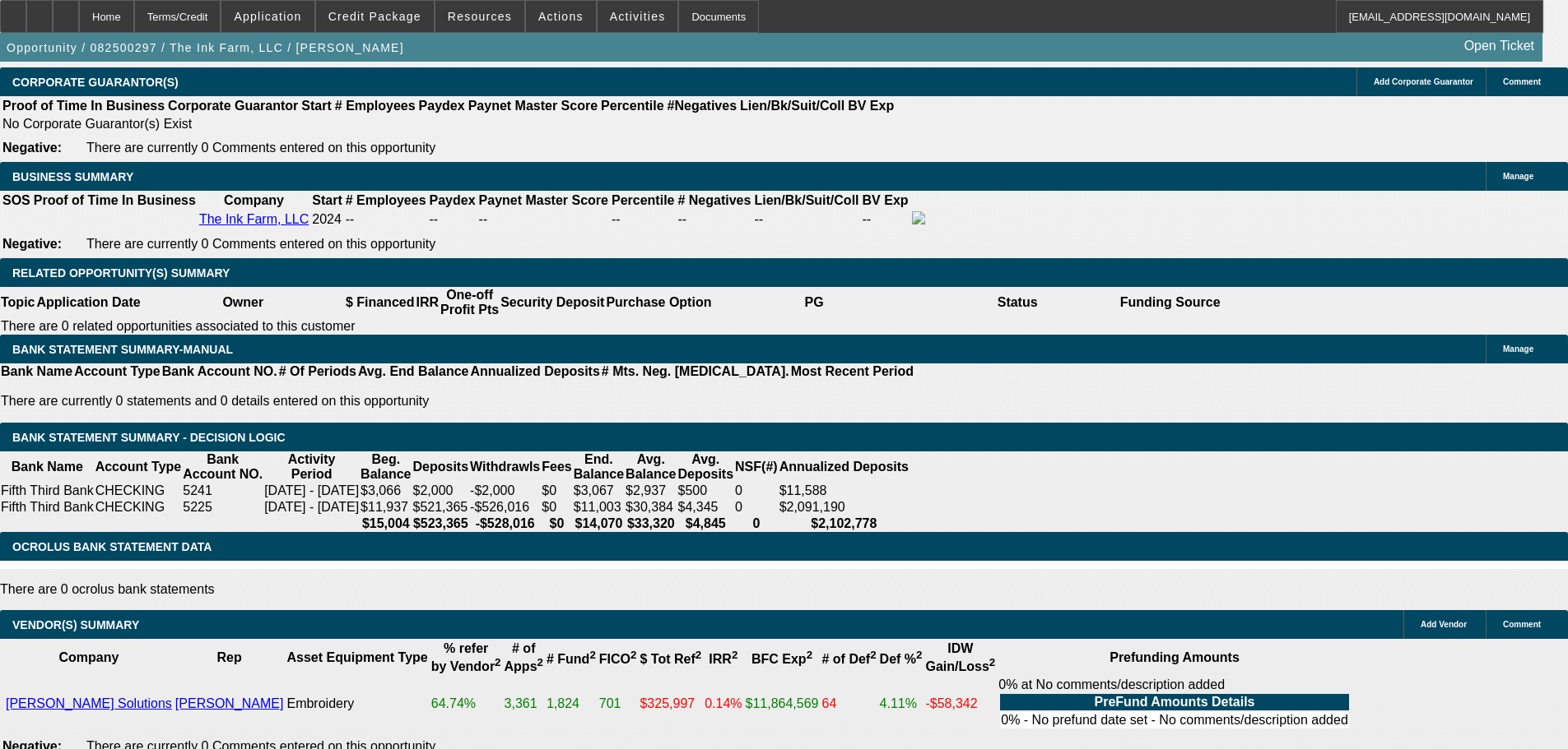
type input "14.9"
type input "$3,671.78"
type input "183.89"
type input "$367.78"
type input "1836.89"
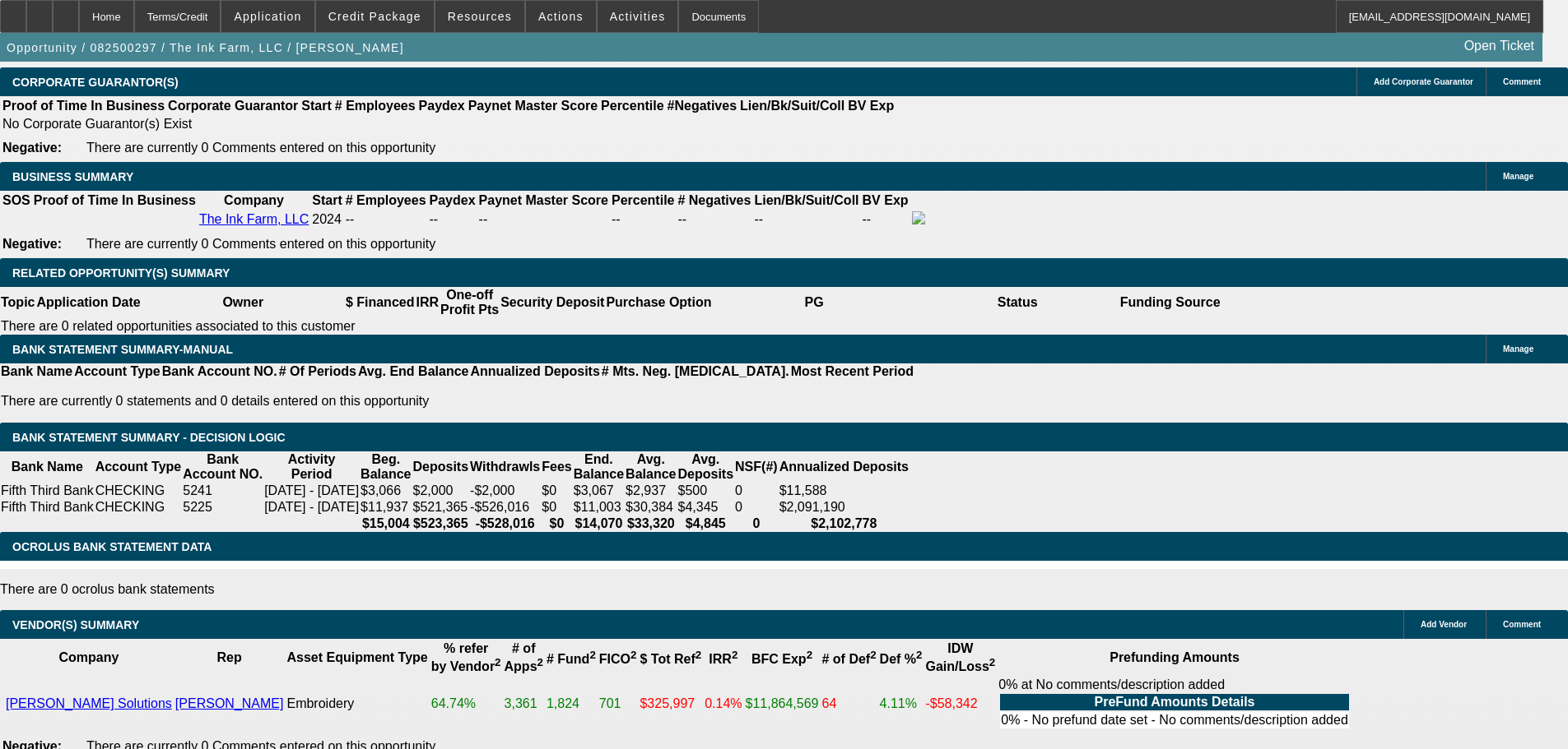
type input "14.9"
type input "$3,673.78"
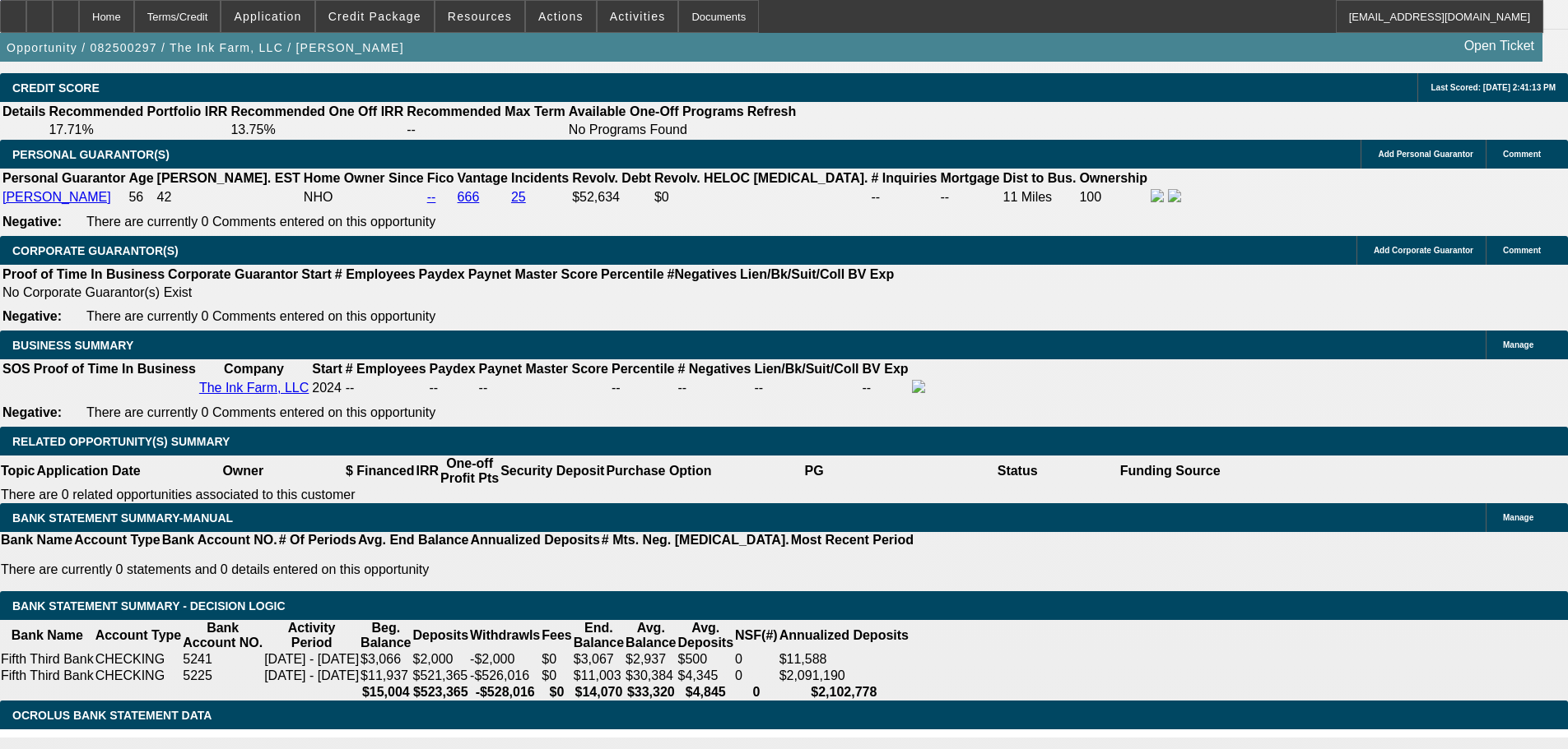
scroll to position [2271, 0]
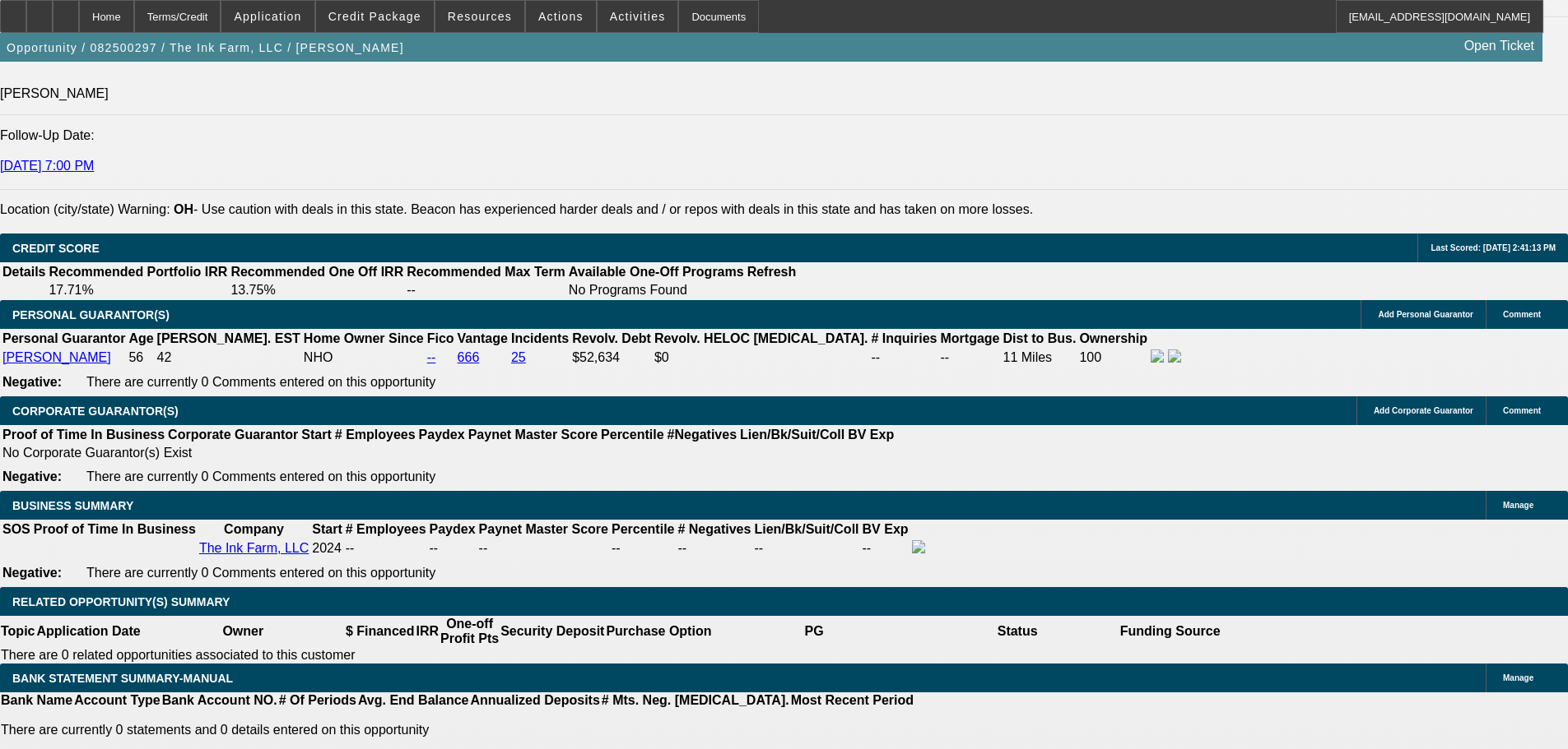
type input "$1,836.89"
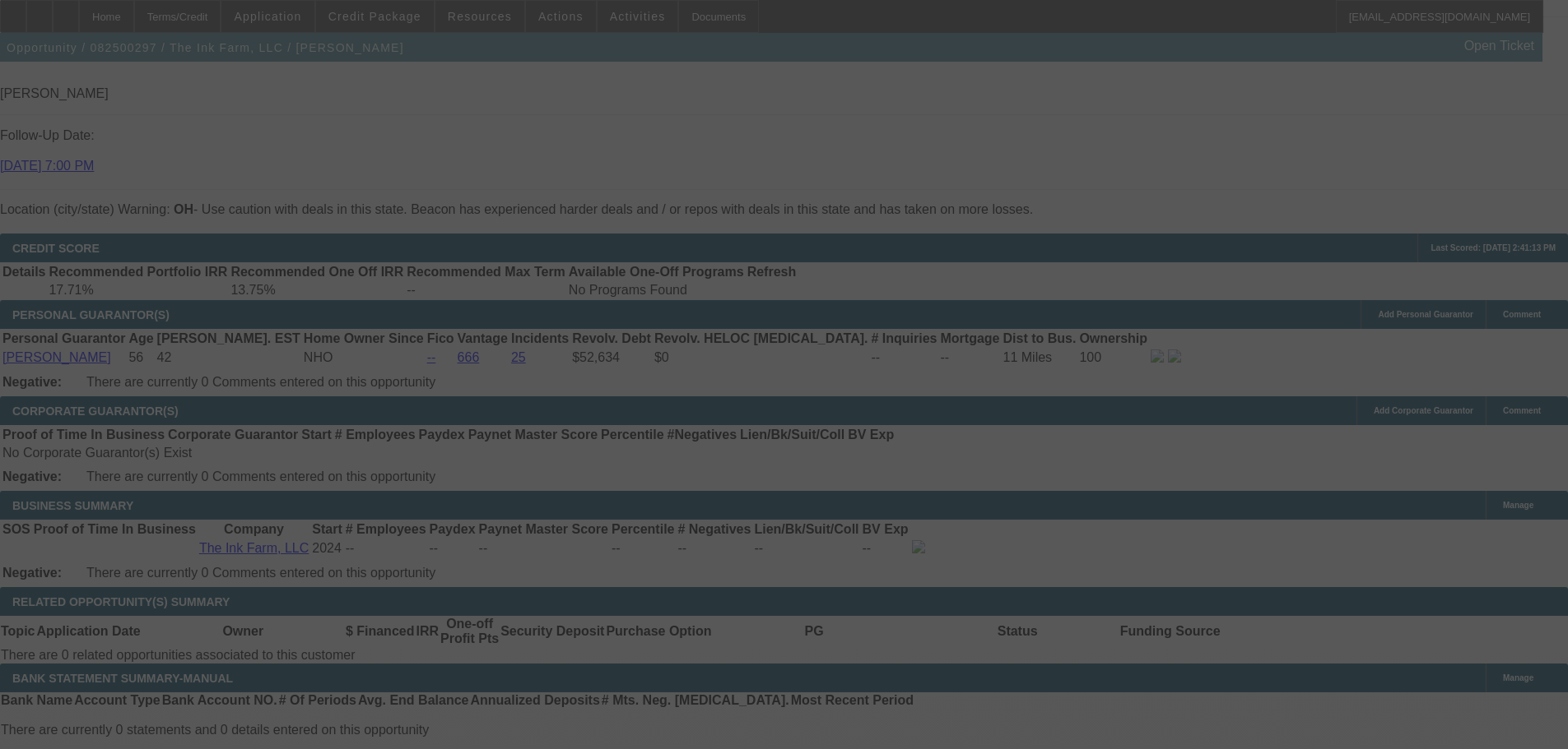
select select "0"
select select "2"
select select "0.1"
select select "4"
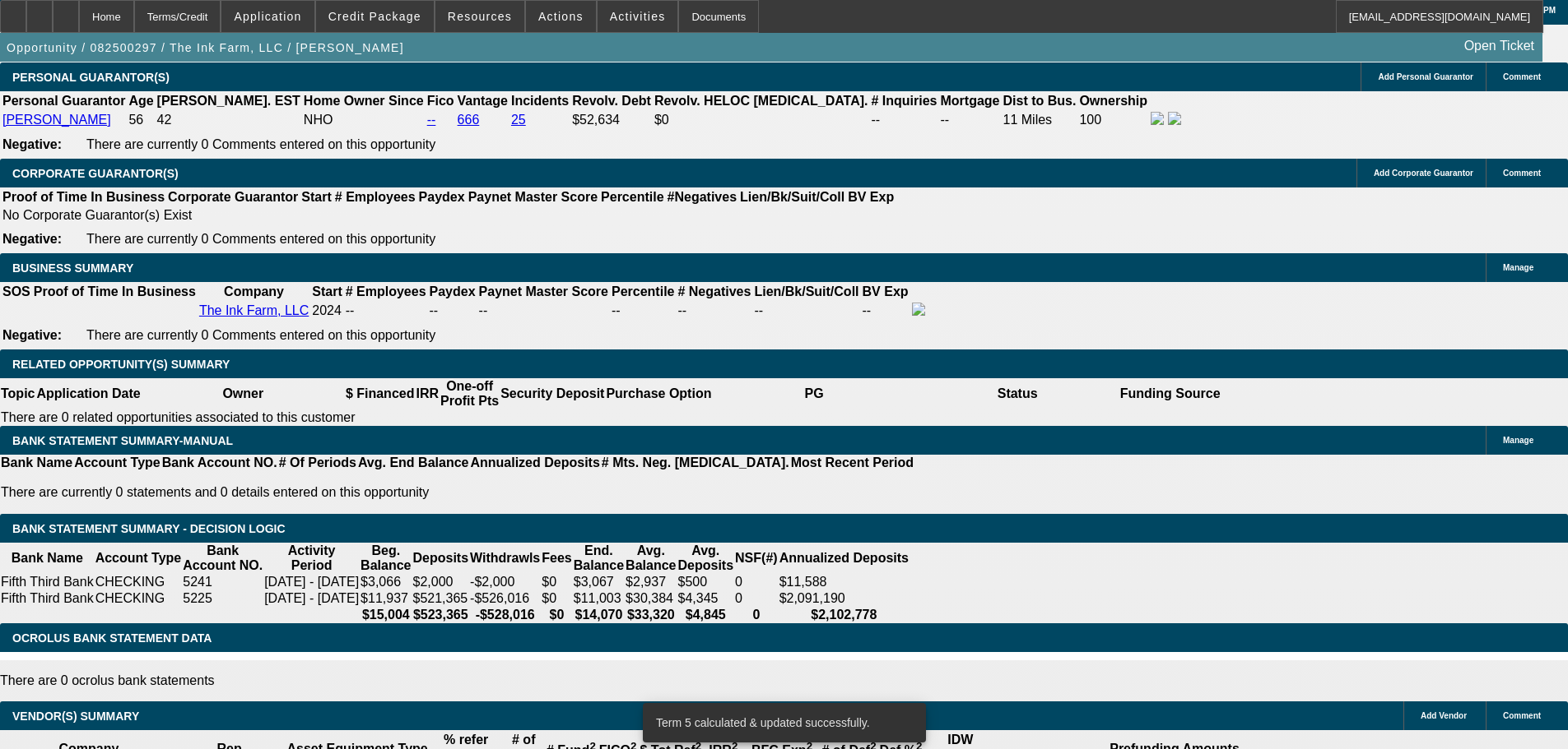
scroll to position [2518, 0]
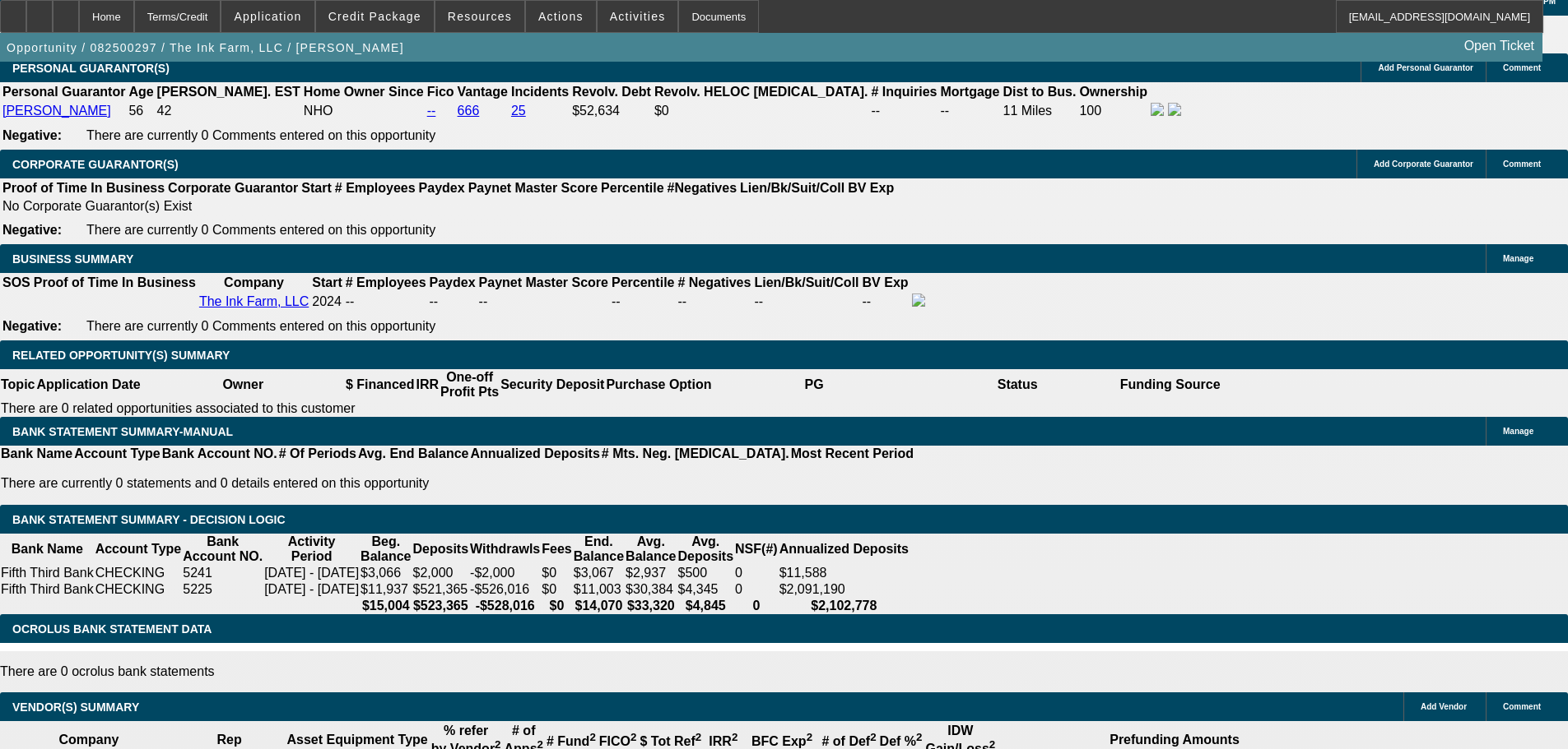
type input "14."
type input "UNKNOWN"
type input "$2,024.34"
type input "$4,048.68"
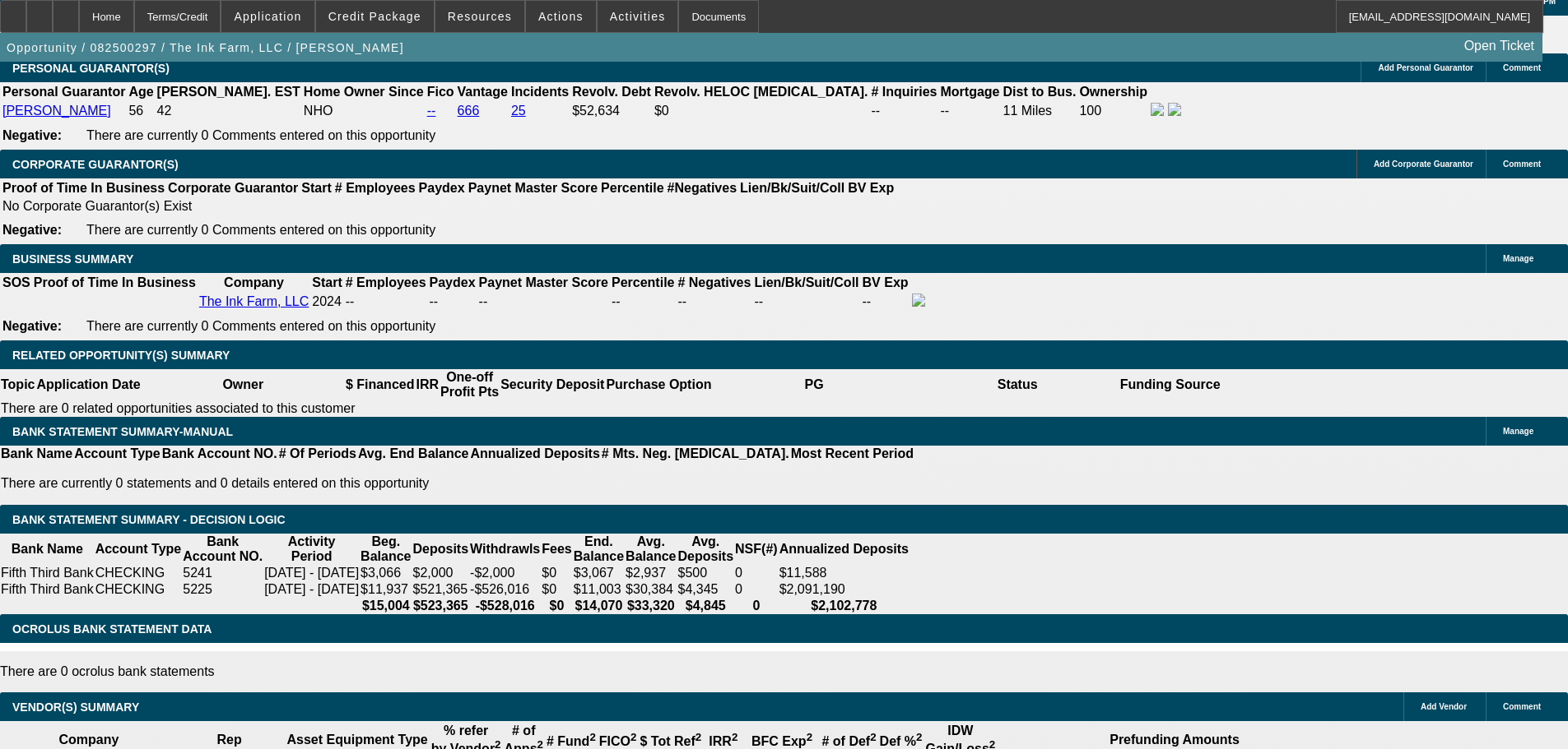
type input "14.4"
type input "$2,042.42"
type input "$4,084.84"
type input "14.4q"
type input "1"
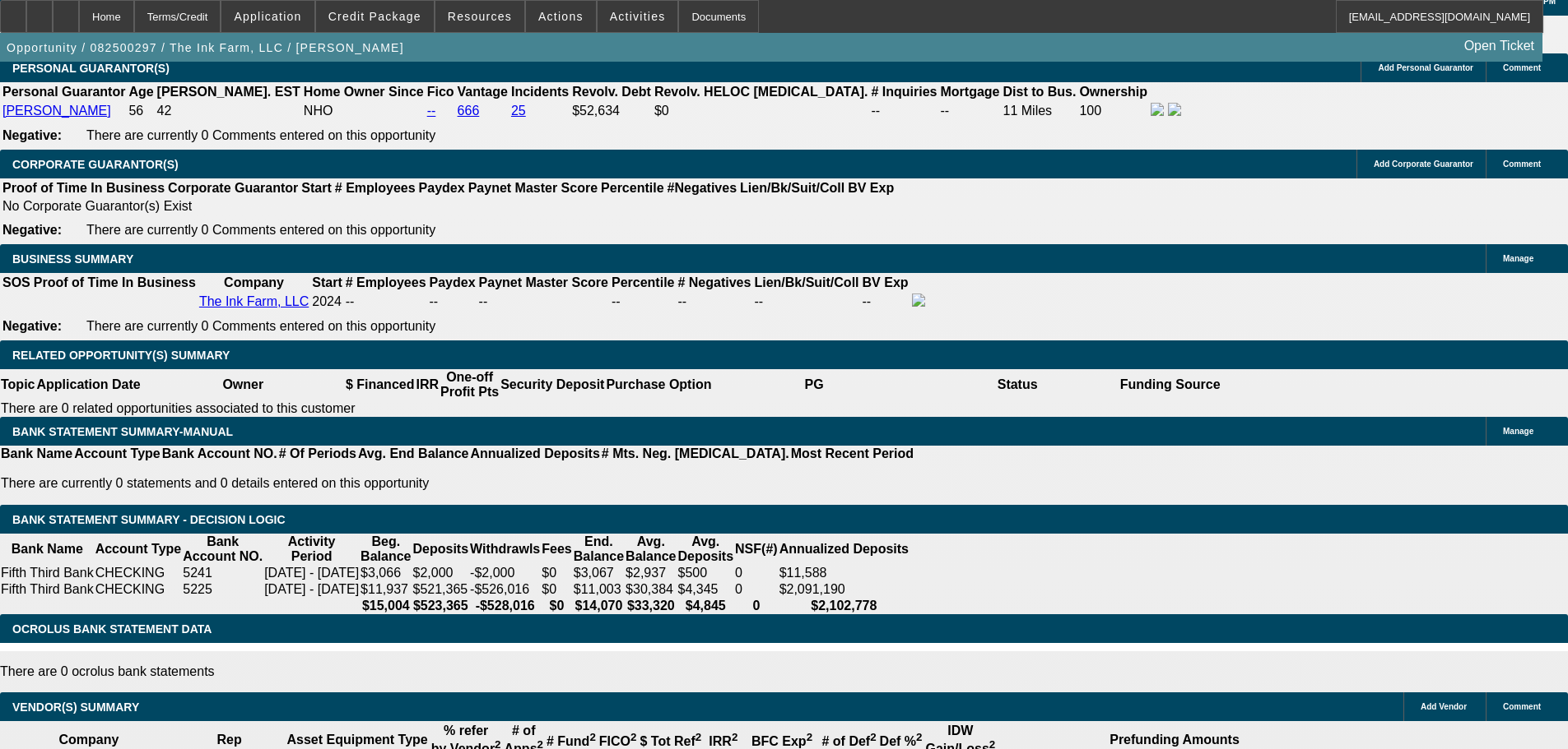
type input "$1,487.16"
type input "14"
type input "$2,974.32"
type input "$2,024.34"
type input "$4,048.68"
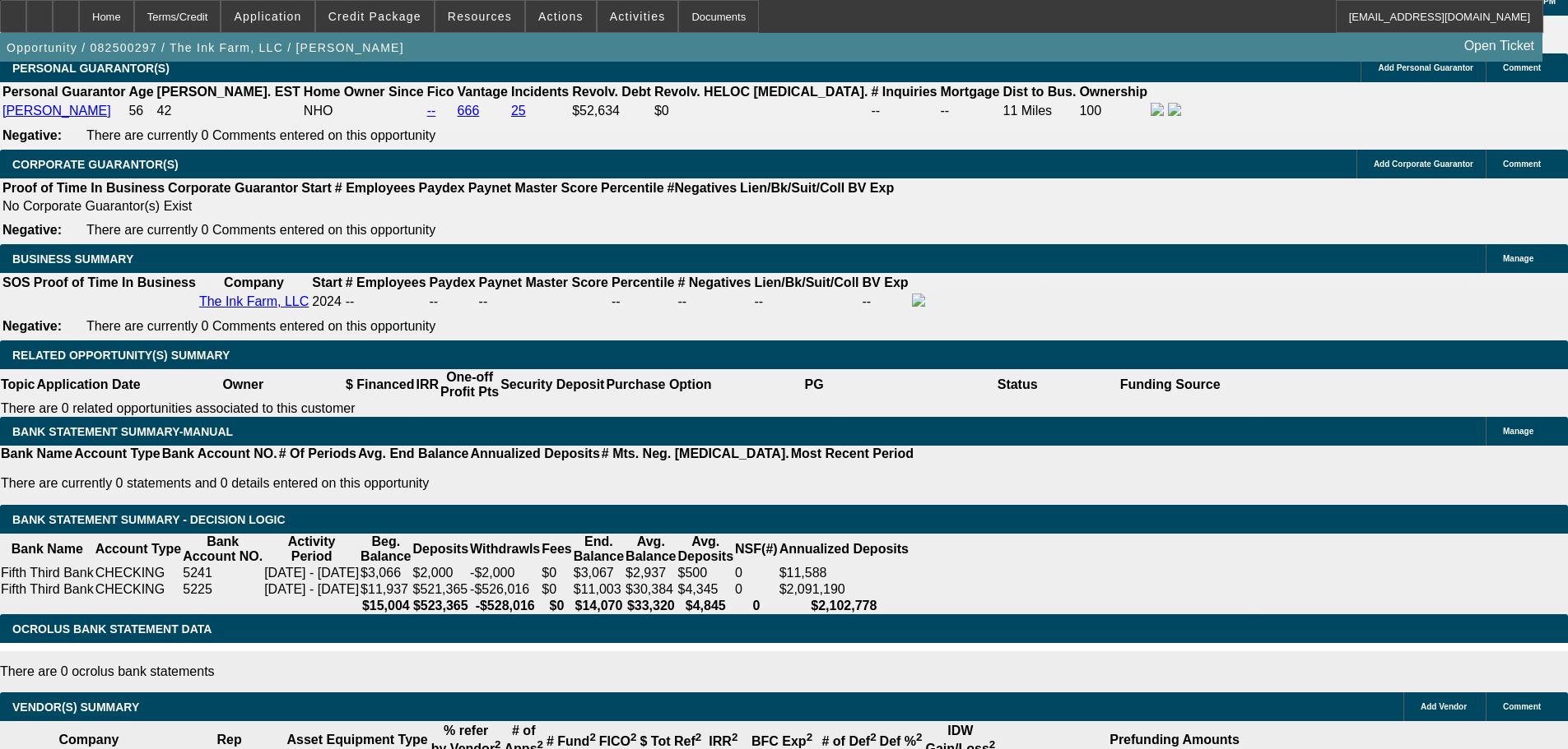
type input "14.4"
type input "$2,042.42"
type input "$4,084.84"
type input "14.4"
type input "4084.84"
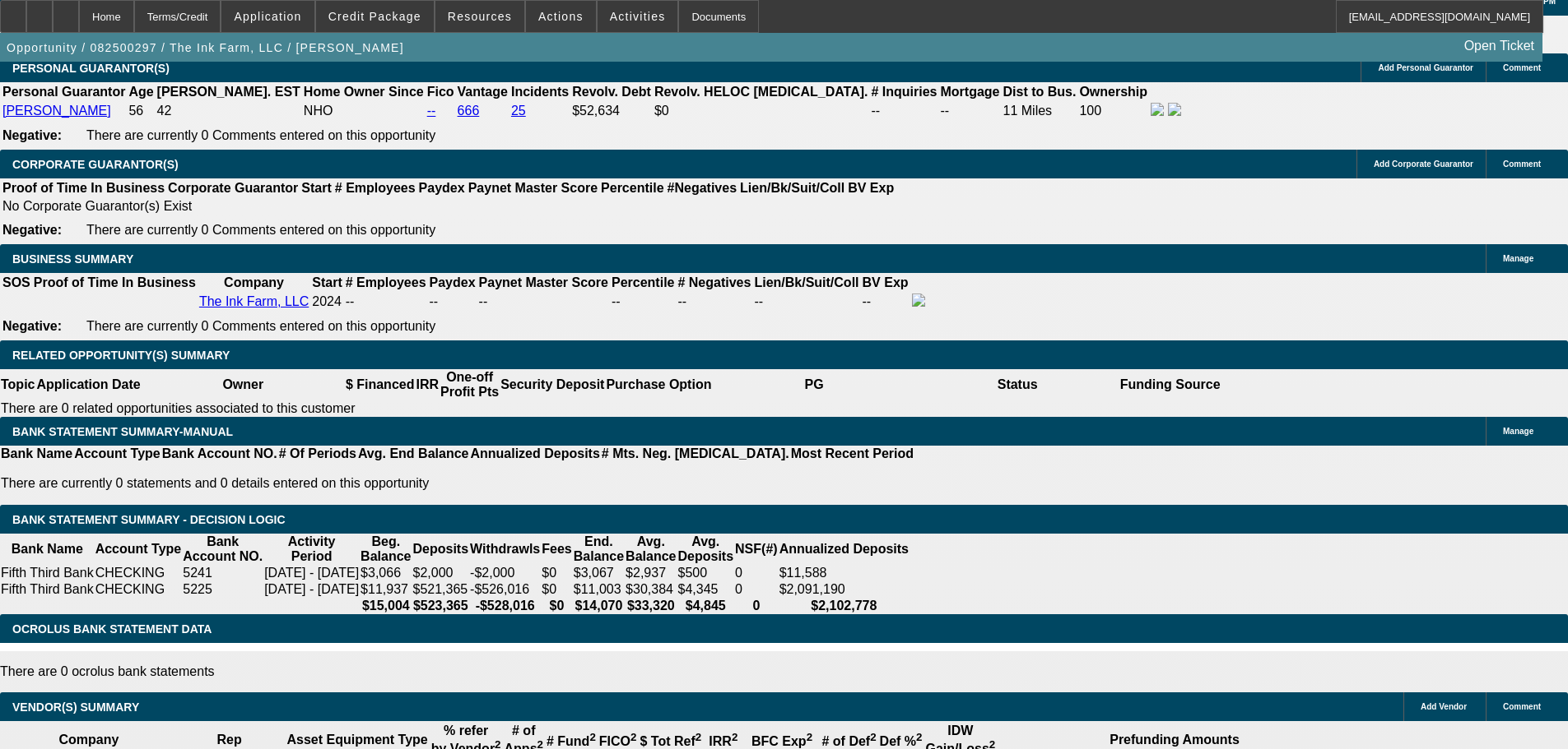
type input "2042.42"
type input "$4,084.84"
type input "2043.42"
type input "$4,086.84"
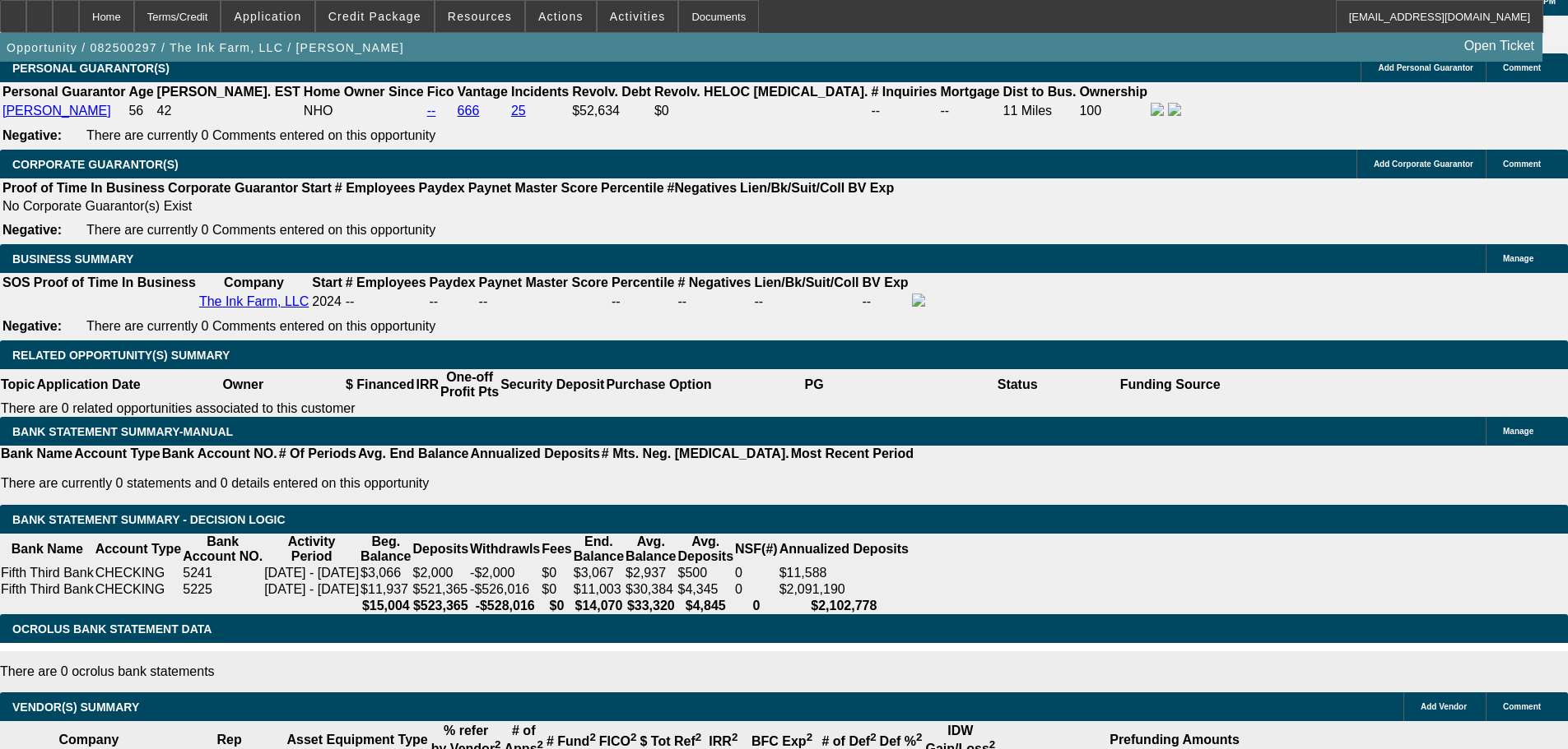
type input "$2,043.42"
type input "14.4"
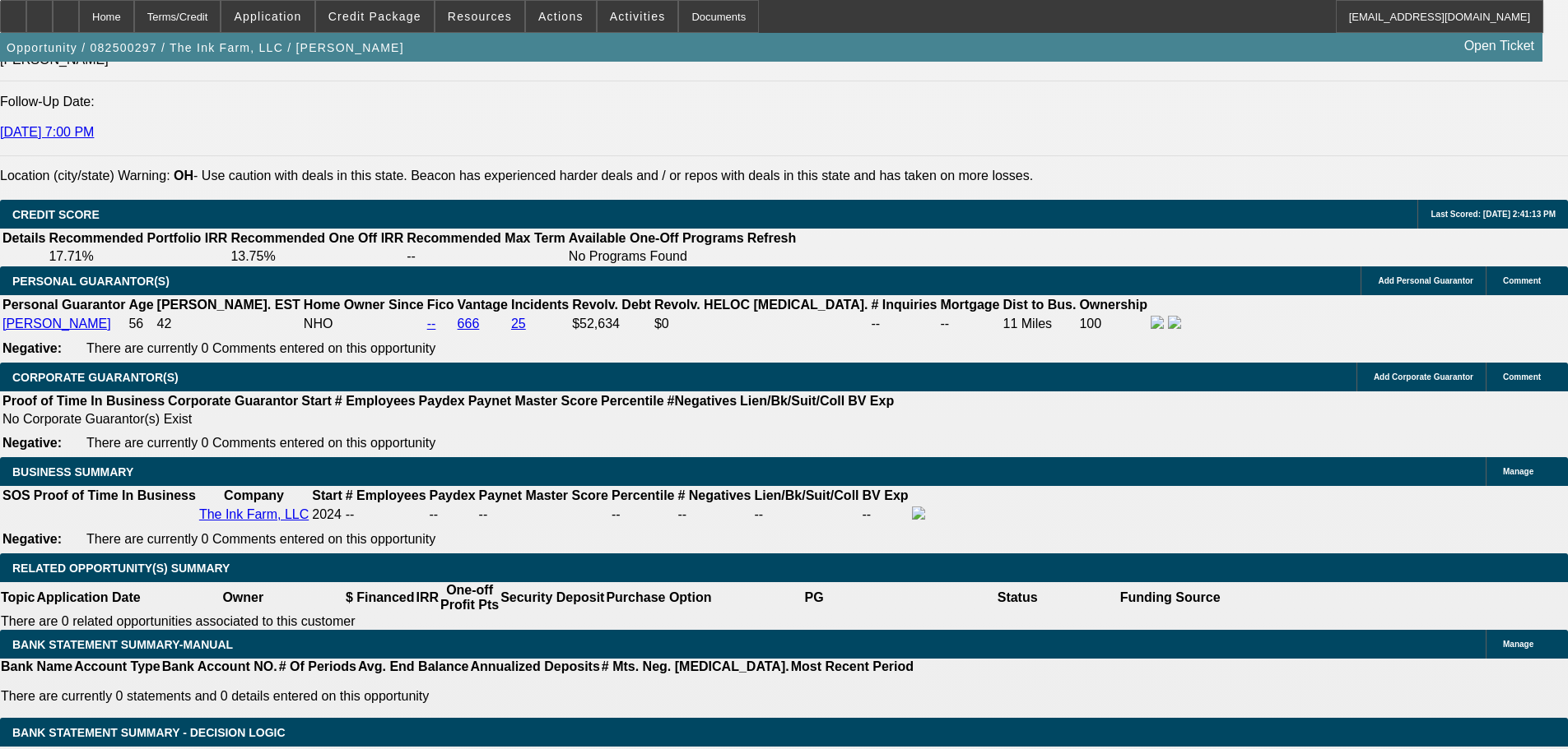
scroll to position [2024, 0]
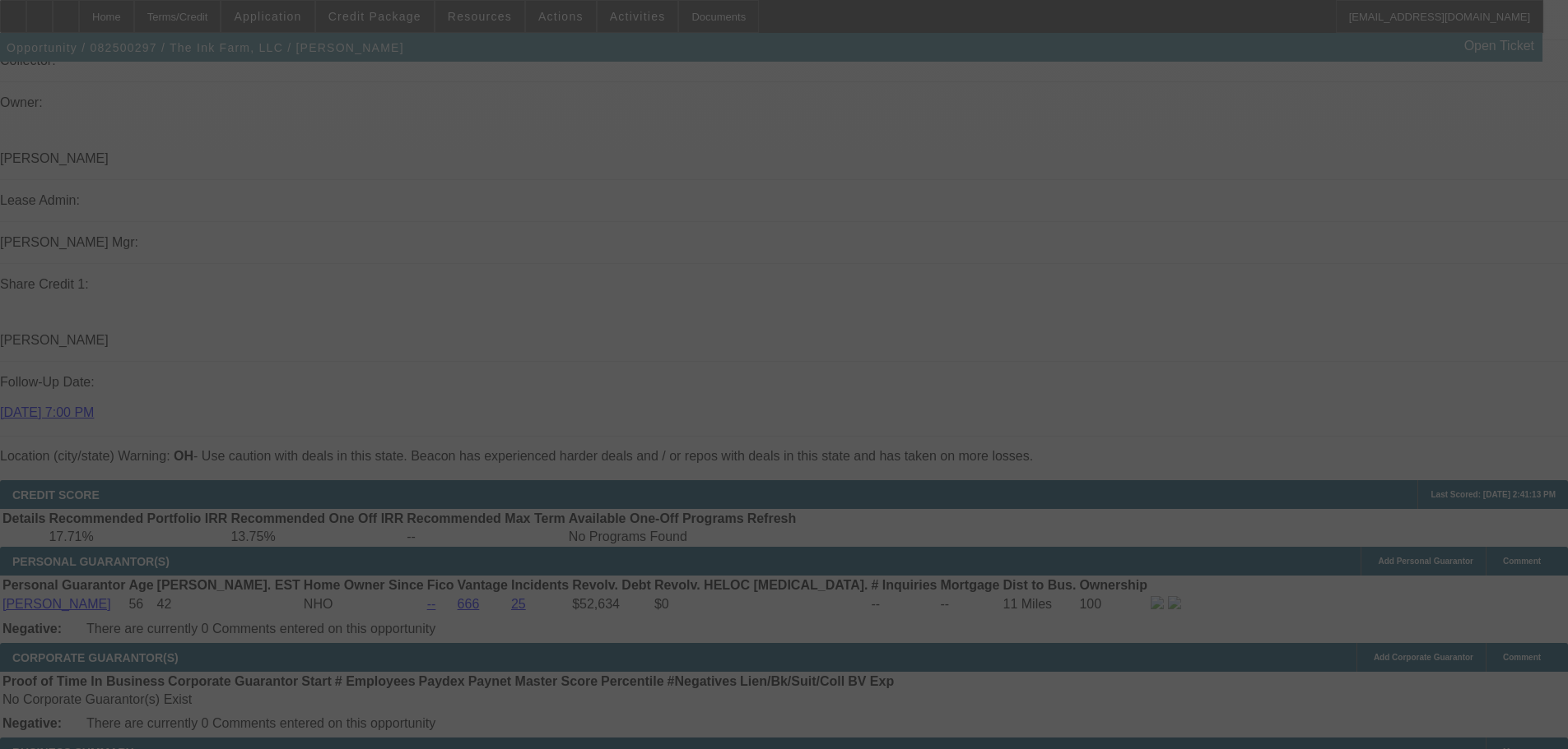
select select "0"
select select "2"
select select "0.1"
select select "4"
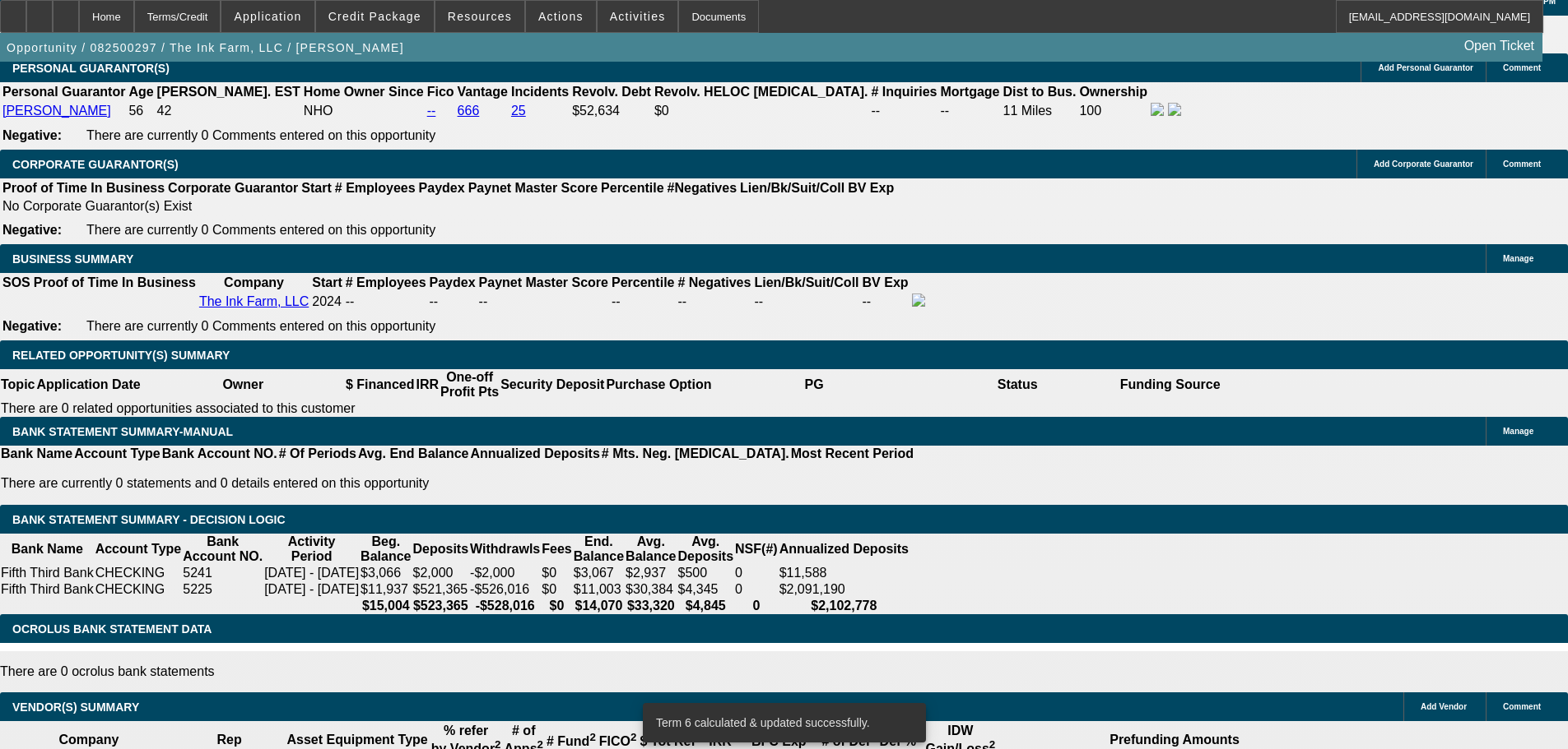
scroll to position [2764, 0]
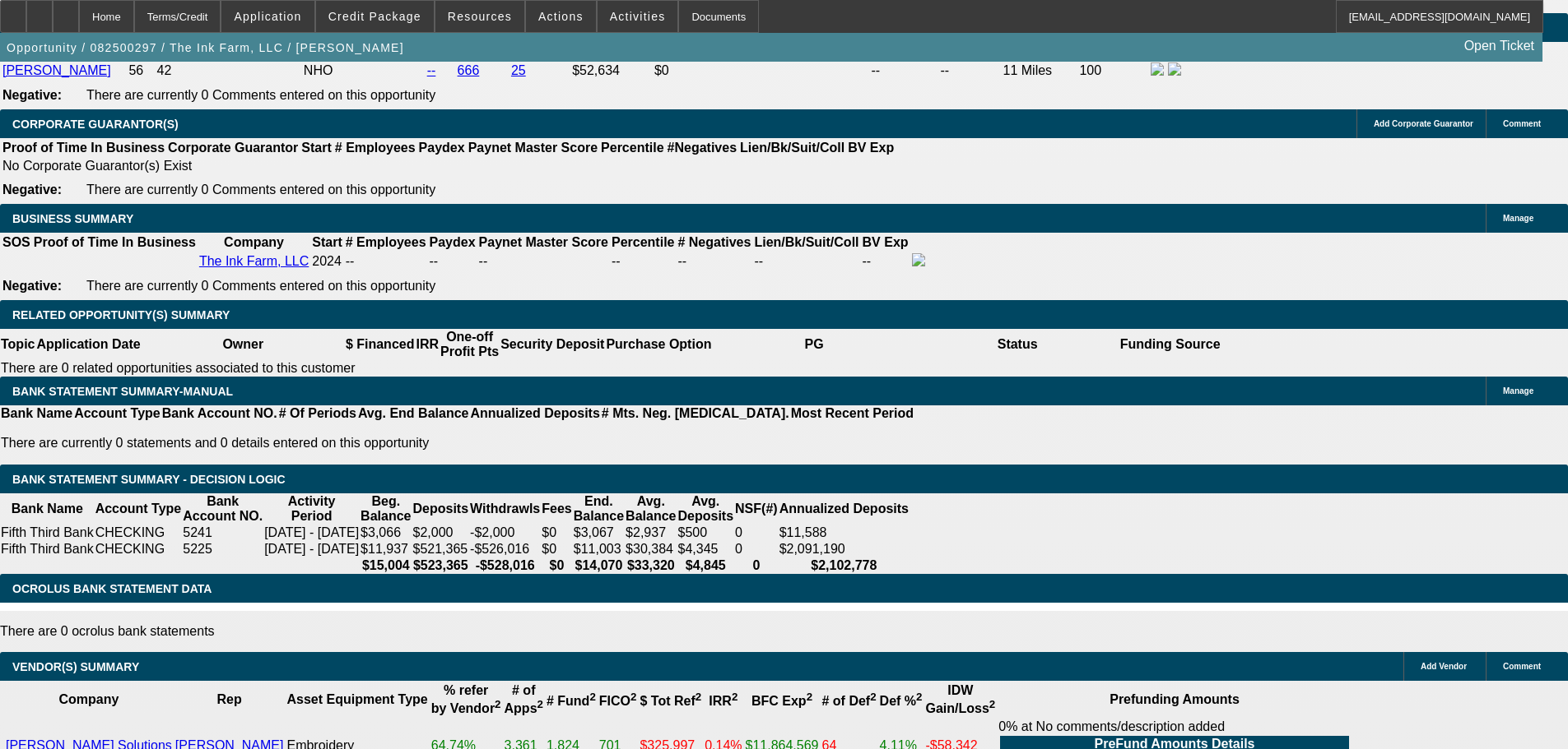
scroll to position [2353, 0]
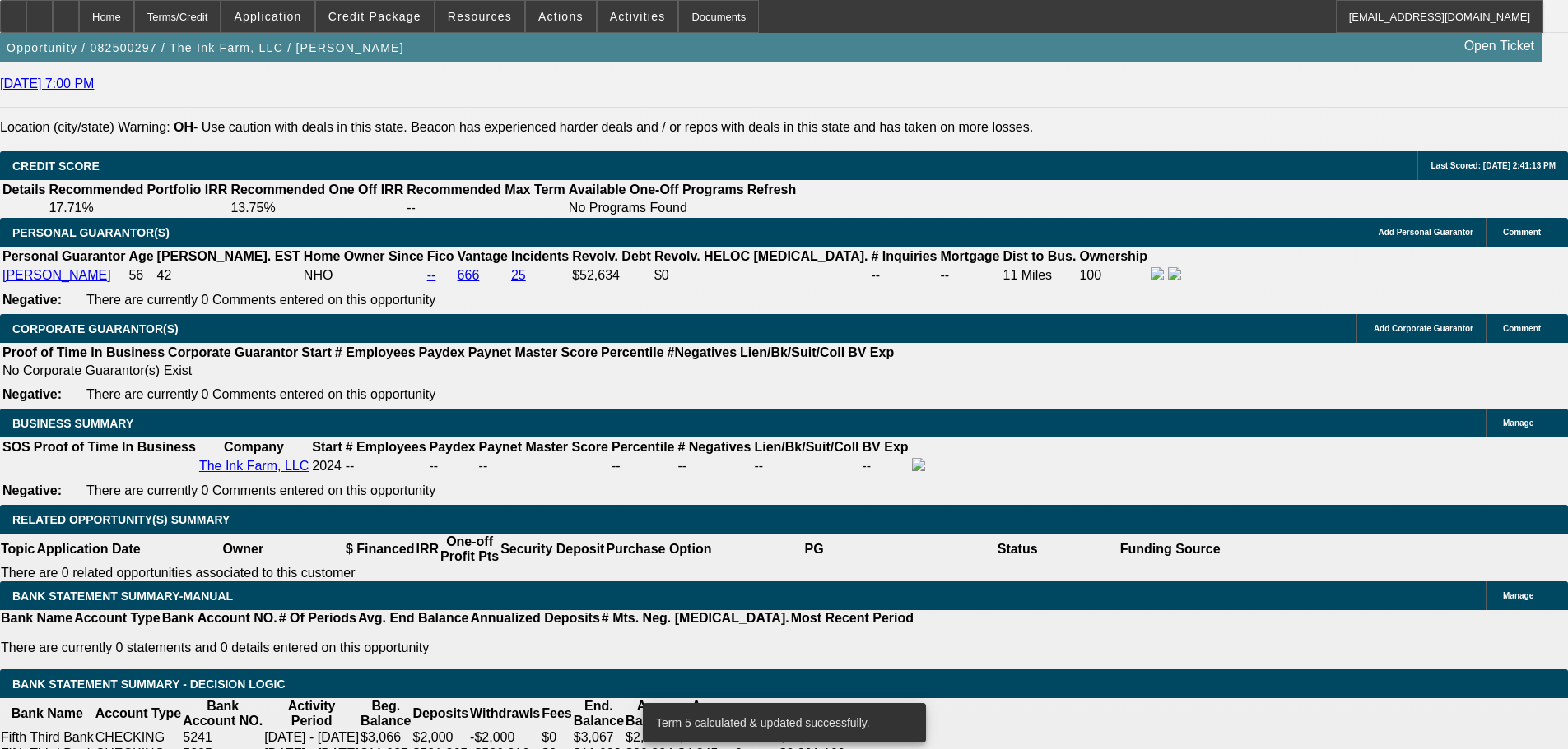
scroll to position [2764, 0]
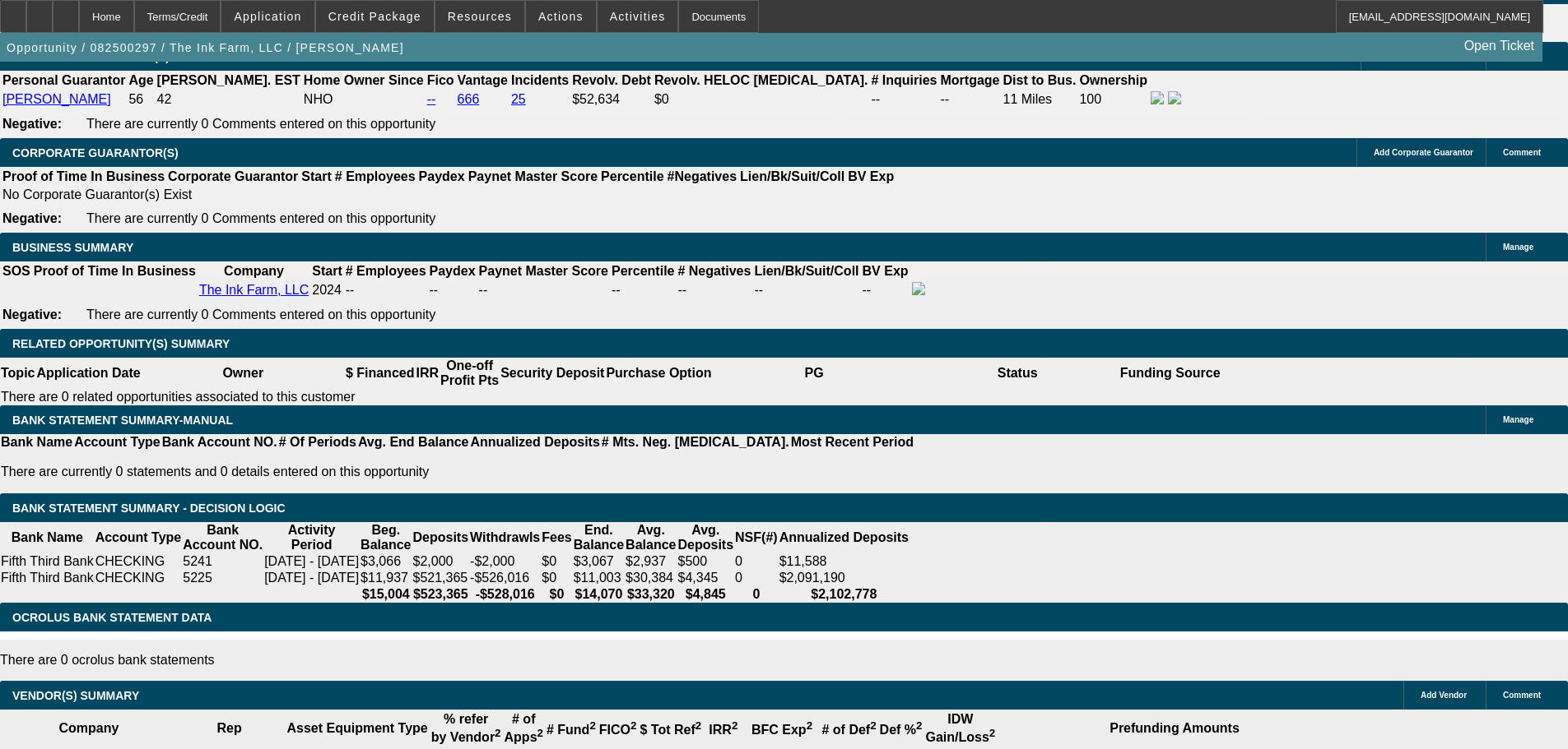
scroll to position [2271, 0]
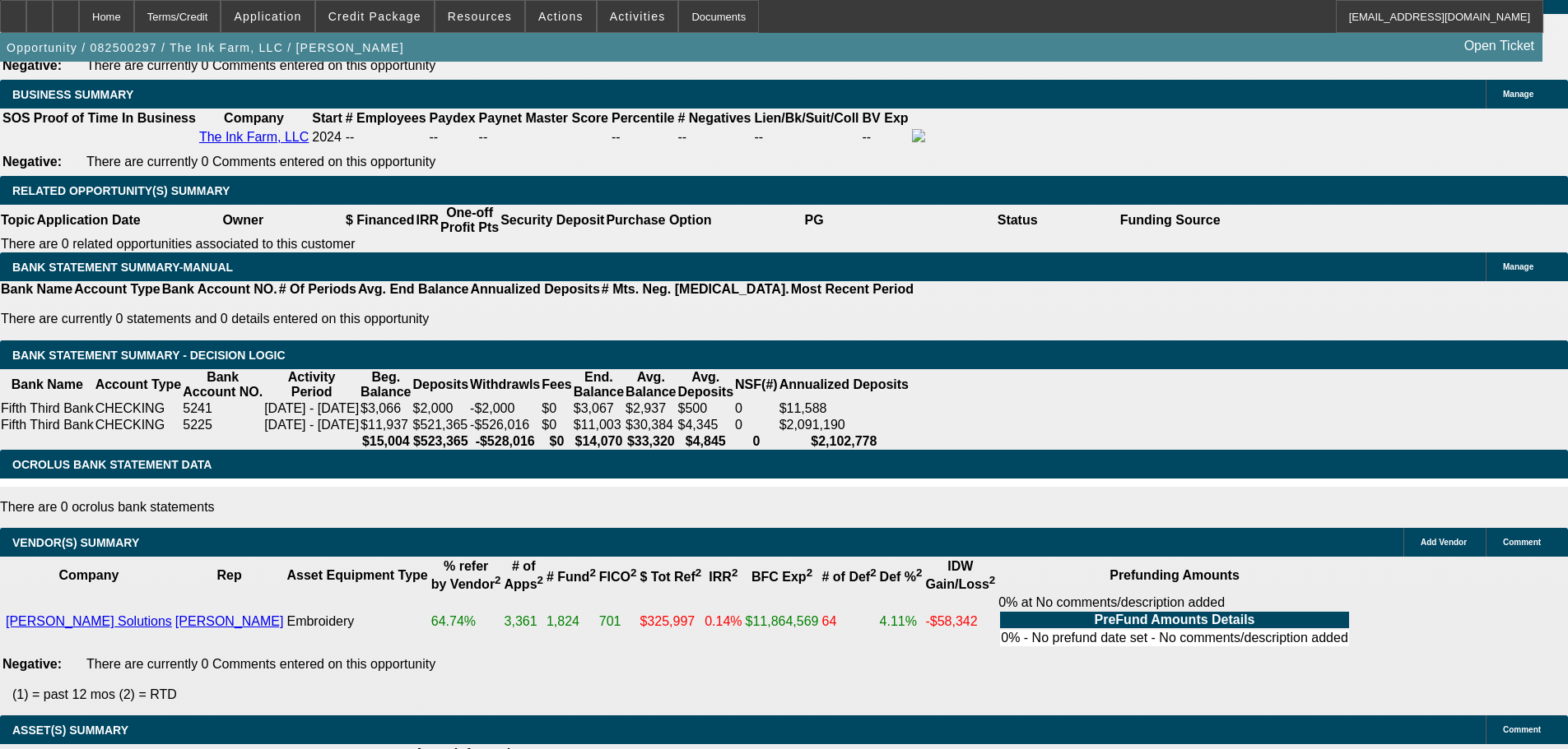
scroll to position [3011, 0]
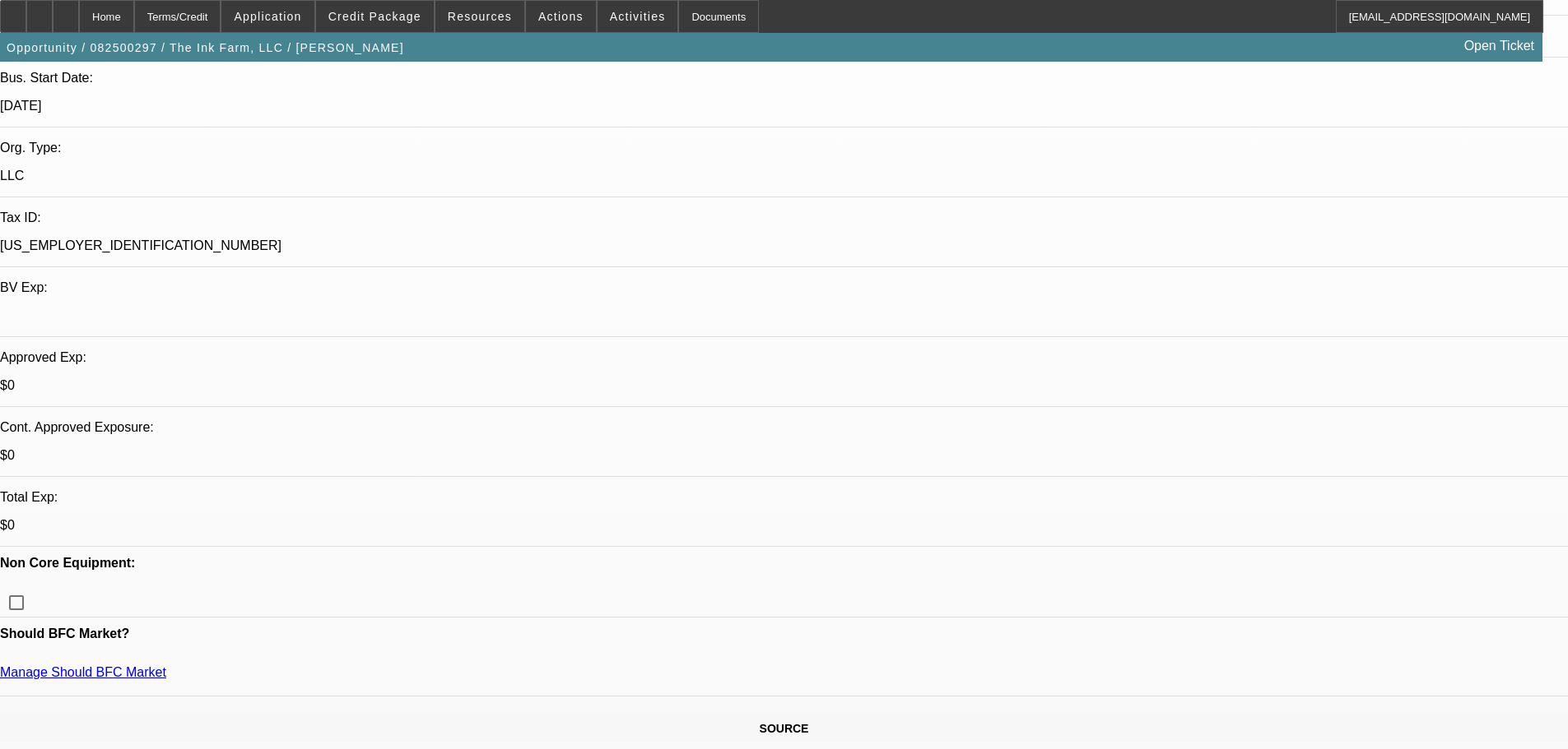
scroll to position [329, 0]
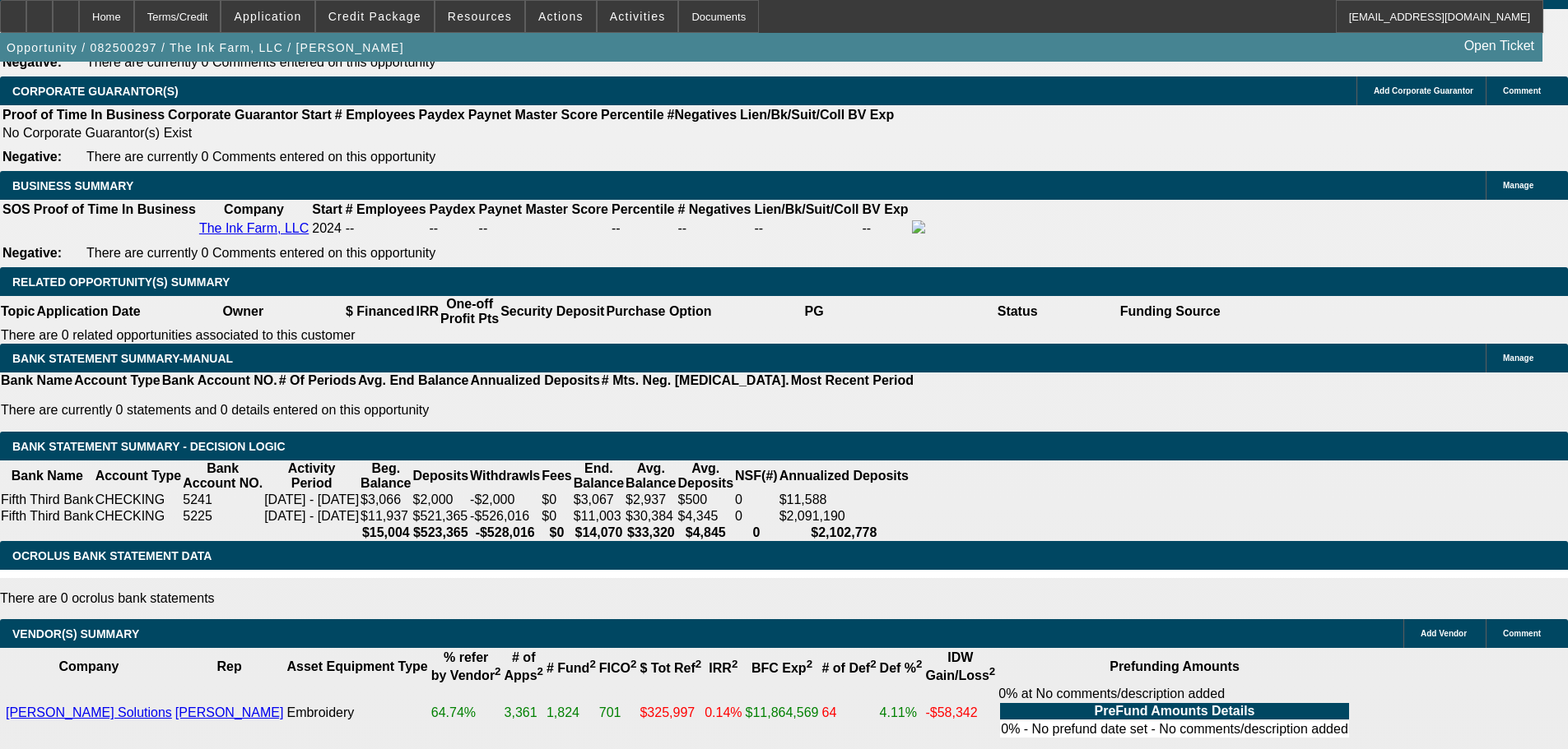
scroll to position [2714, 0]
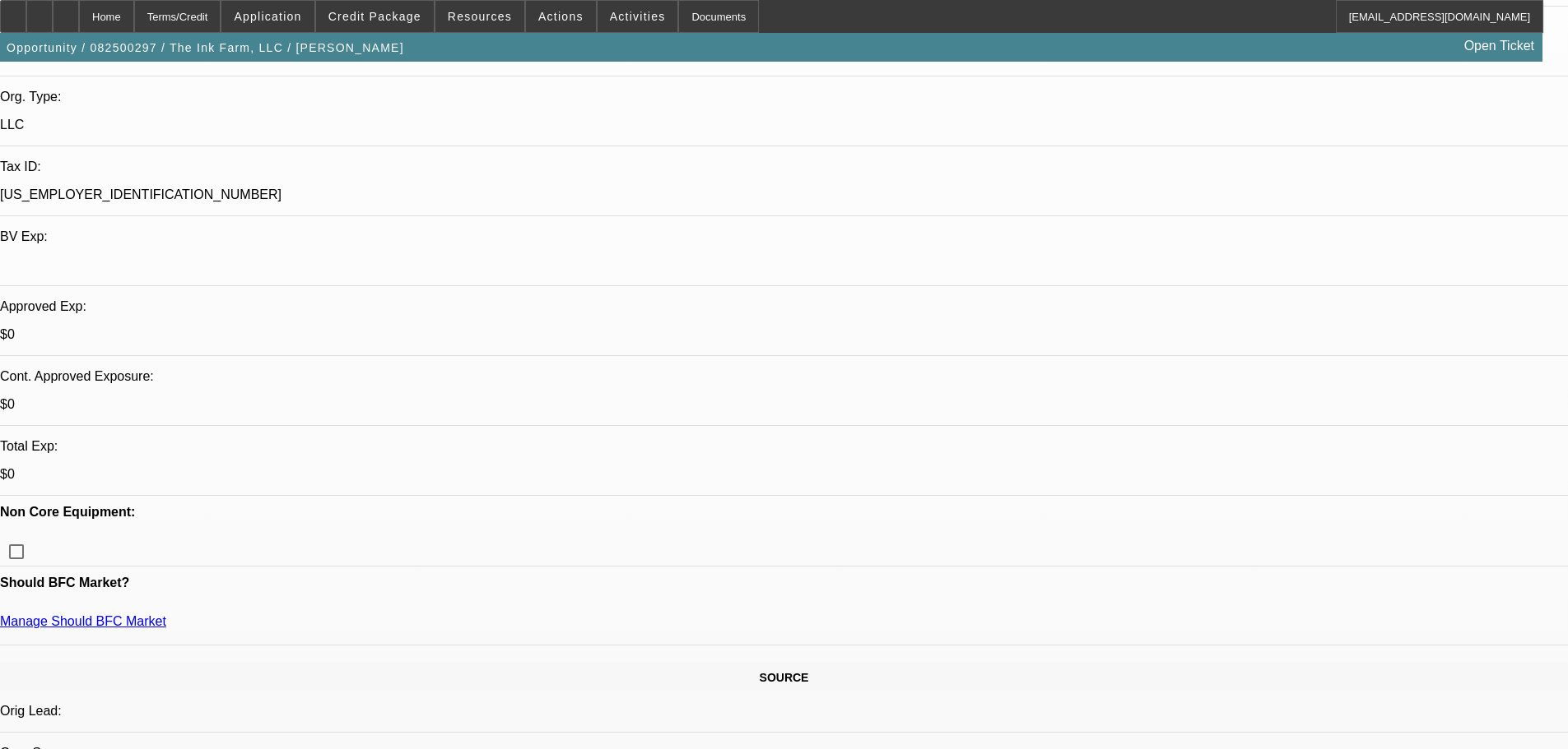
scroll to position [411, 0]
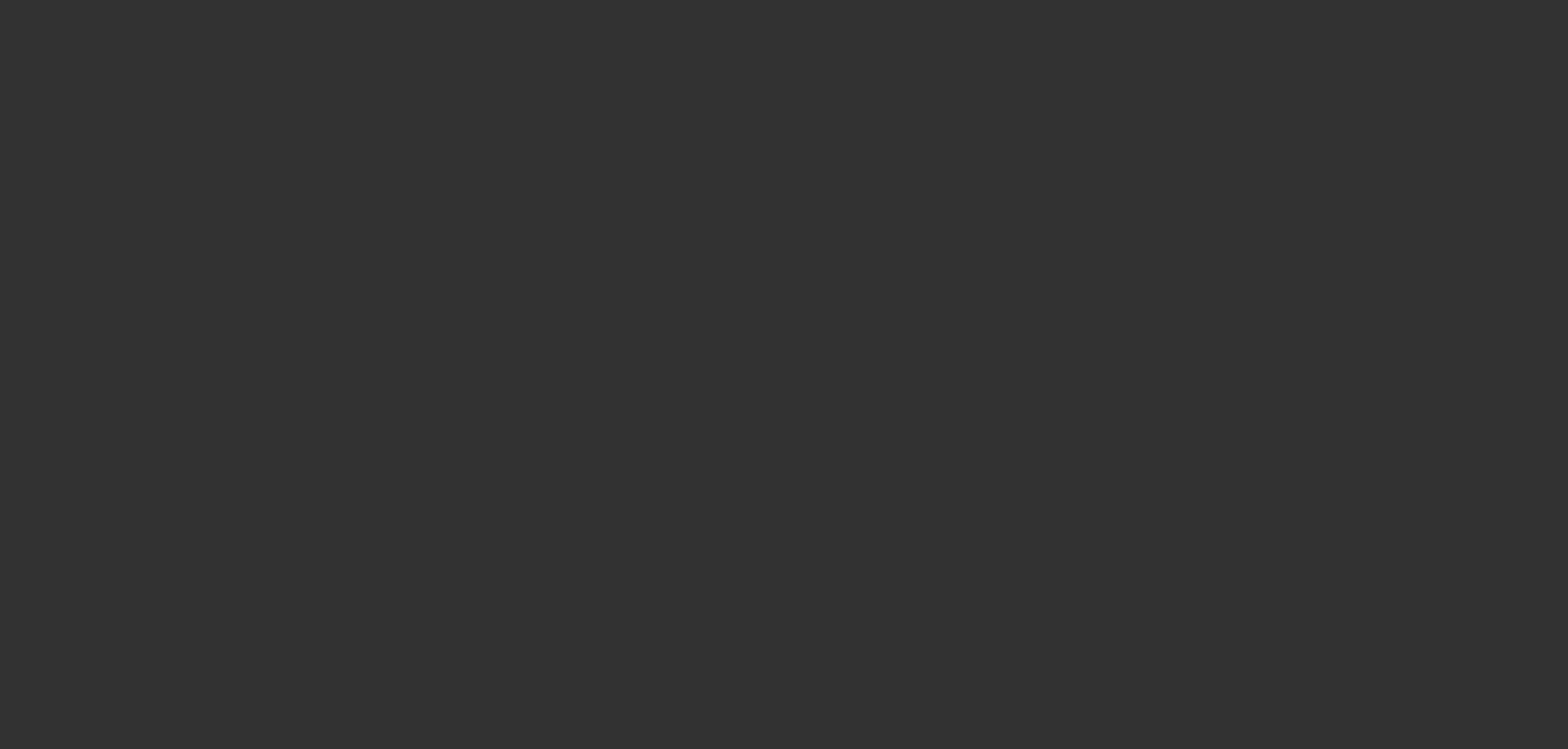
scroll to position [0, 0]
